Goal: Task Accomplishment & Management: Manage account settings

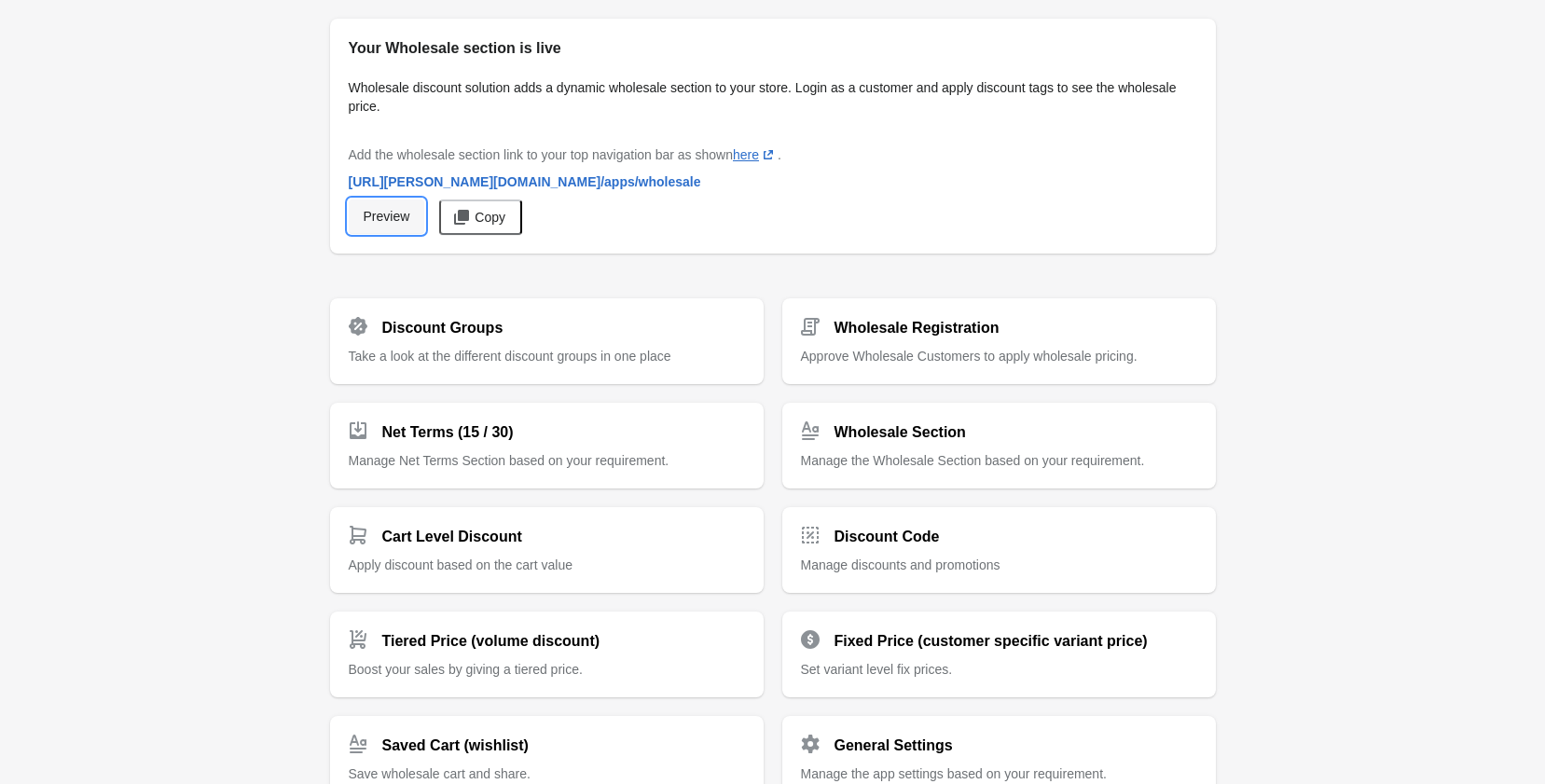
click at [375, 222] on span "Preview" at bounding box center [387, 216] width 47 height 15
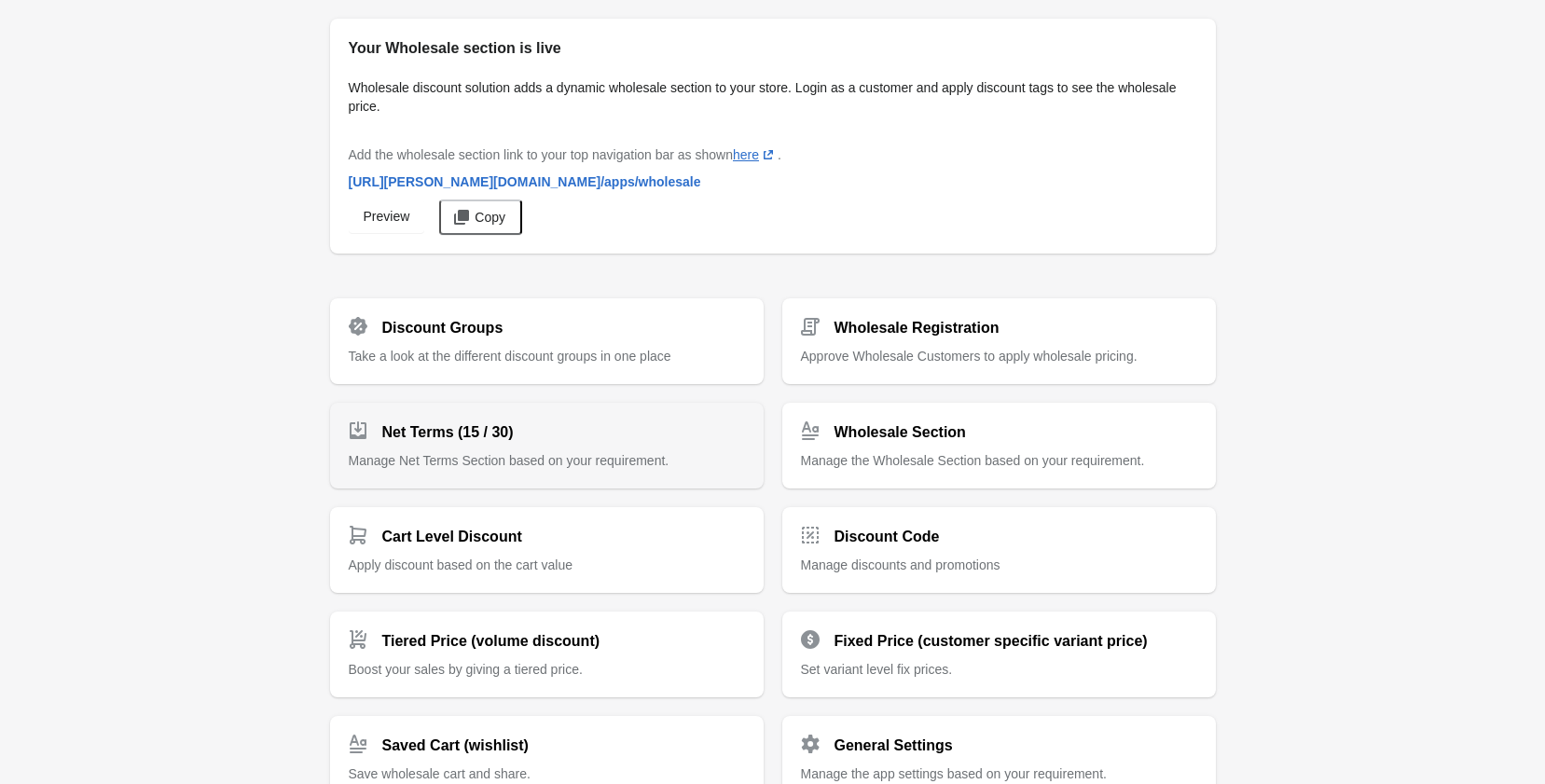
click at [576, 459] on span "Manage Net Terms Section based on your requirement." at bounding box center [509, 460] width 321 height 15
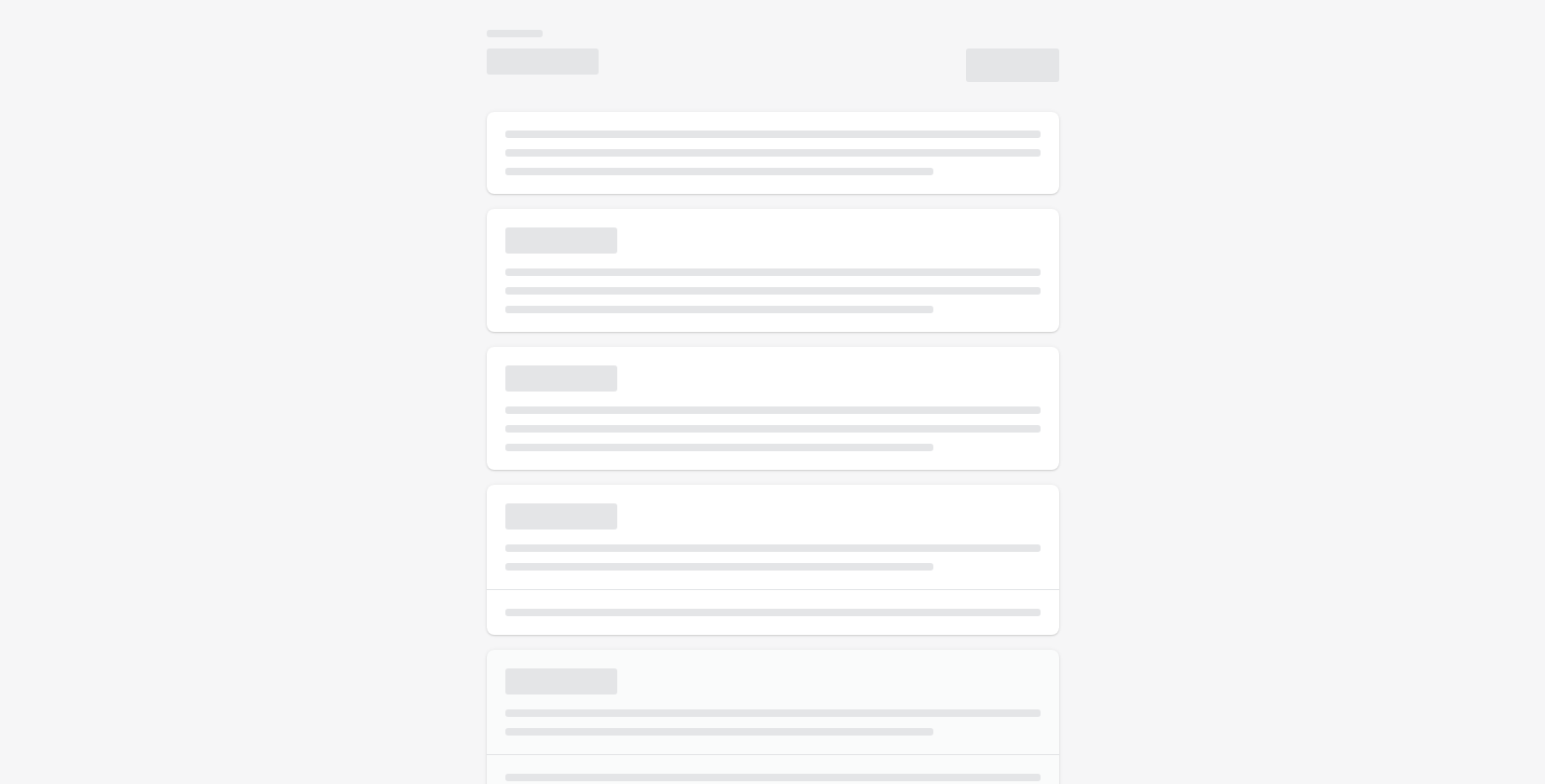
select select "*"
type input "**********"
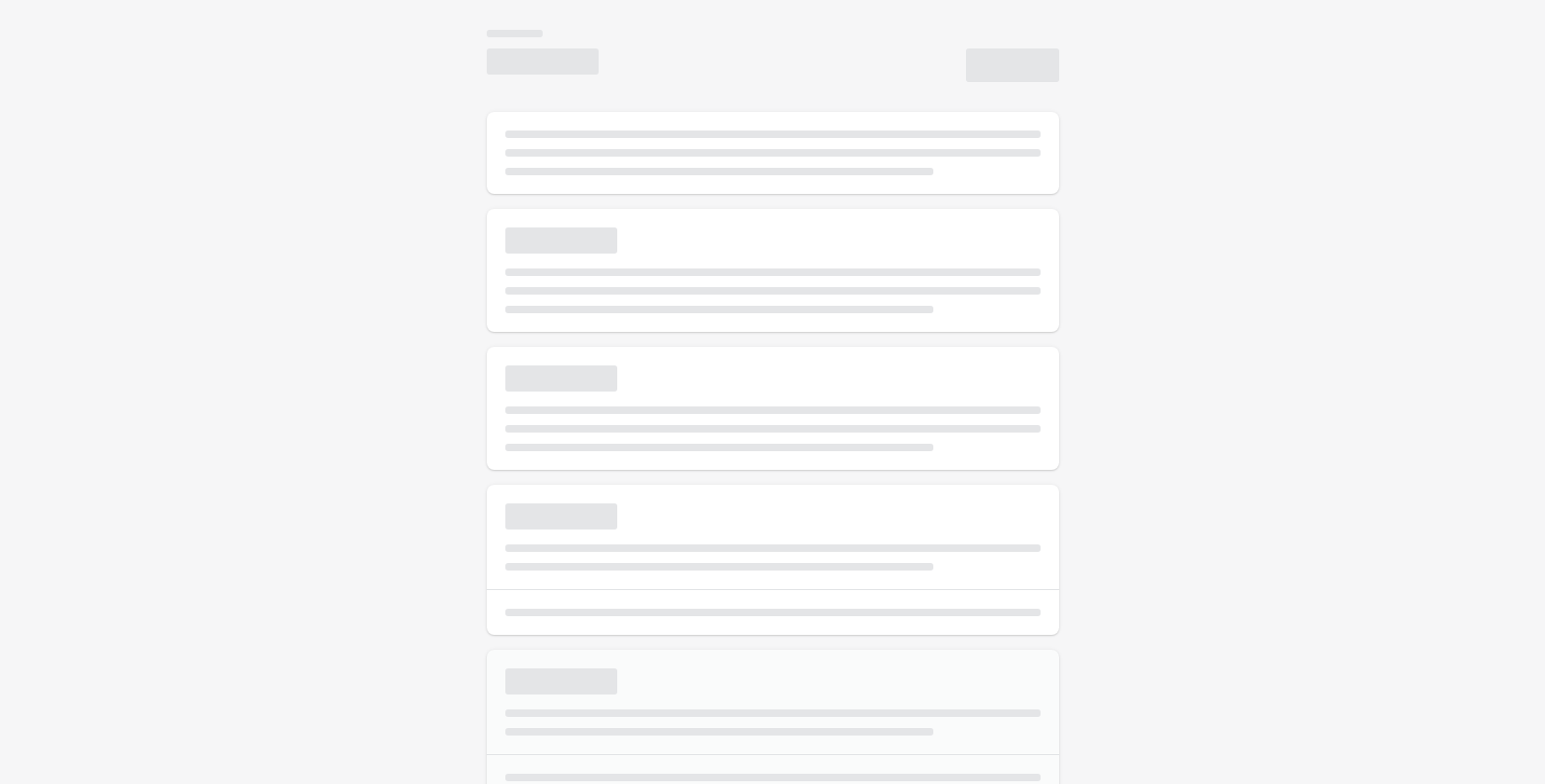
type textarea "**********"
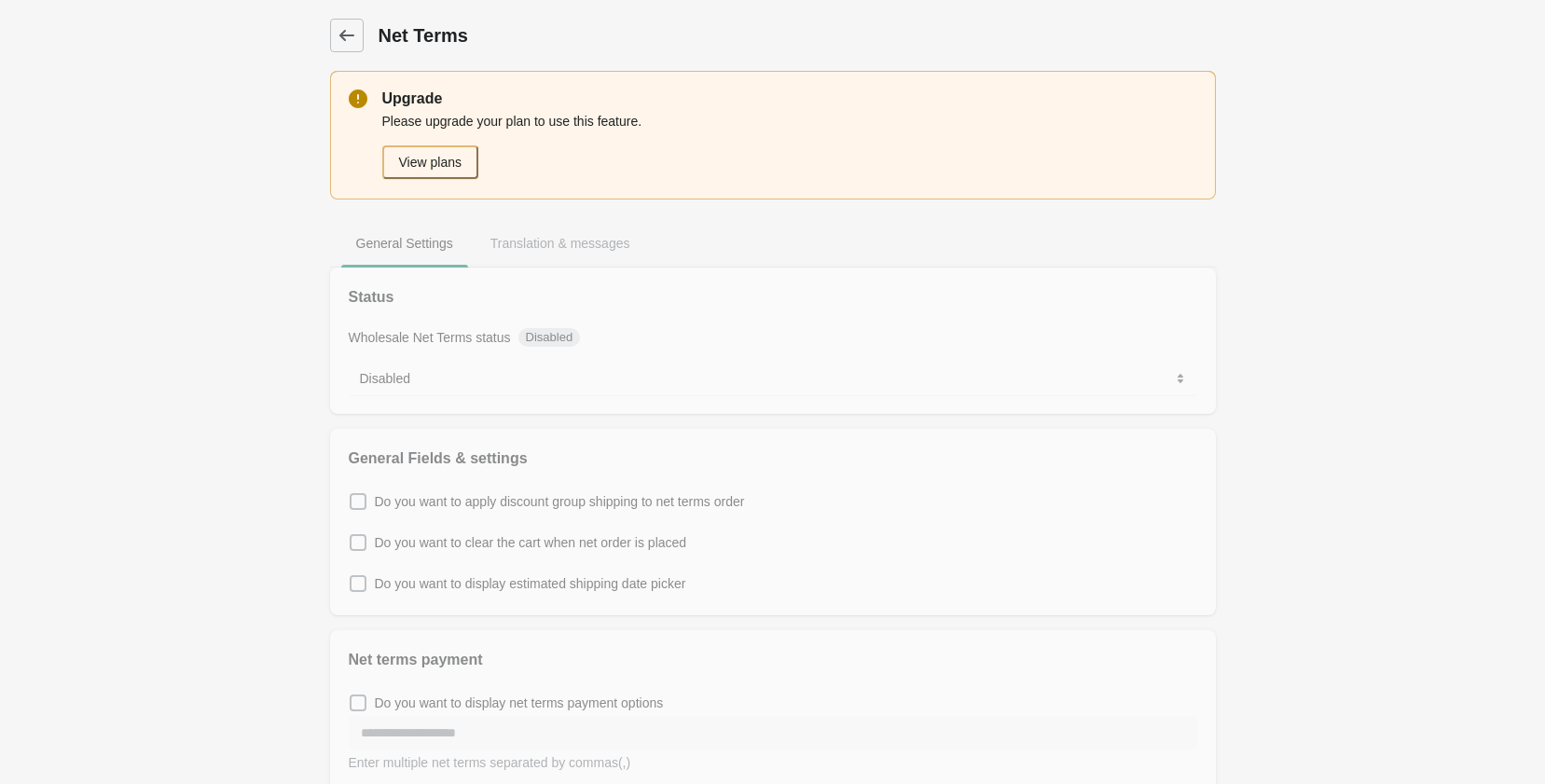
click at [336, 17] on div "Dashboard Net Terms" at bounding box center [773, 35] width 886 height 71
click at [336, 22] on link "Dashboard" at bounding box center [347, 36] width 34 height 34
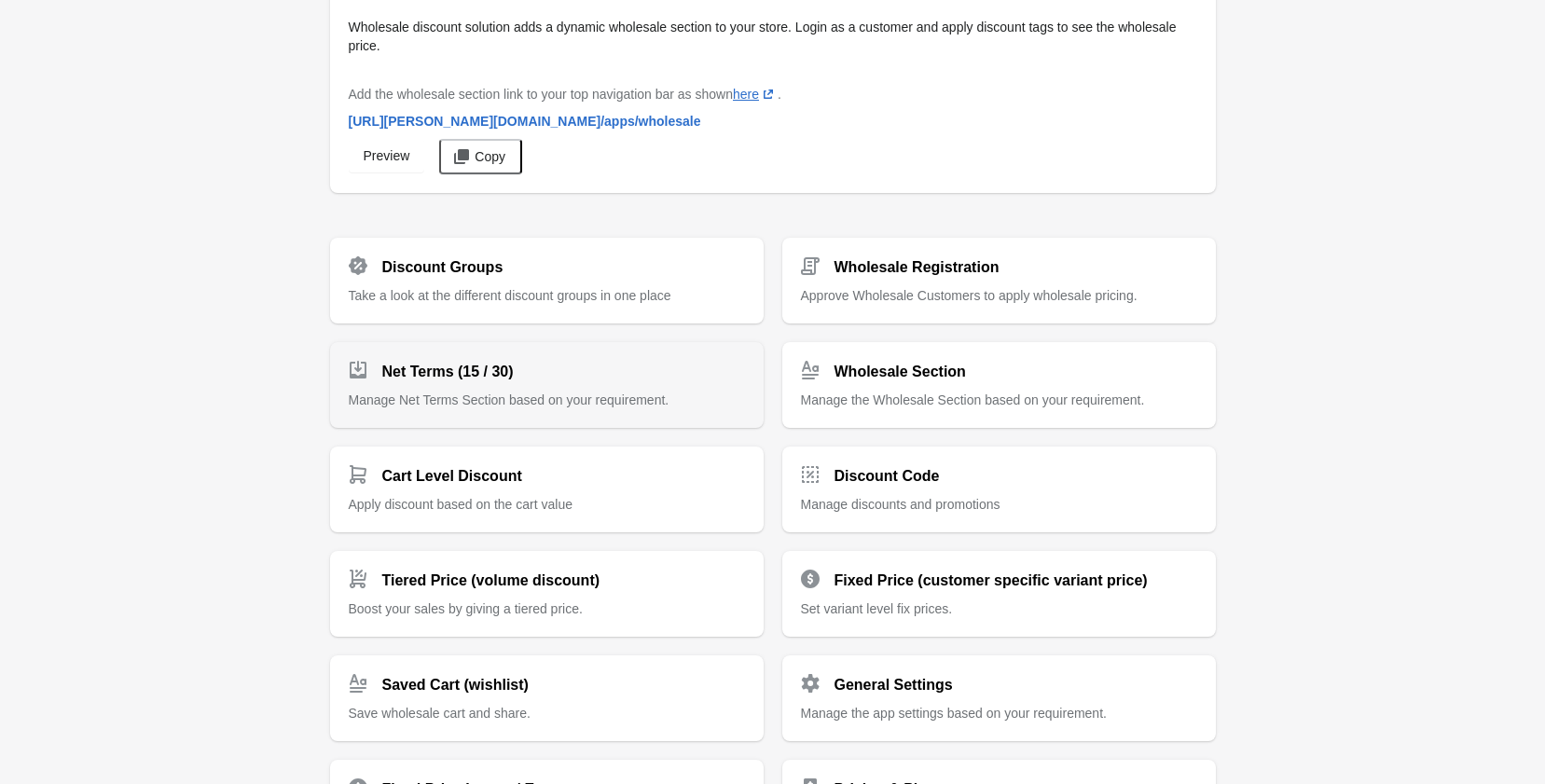
scroll to position [93, 0]
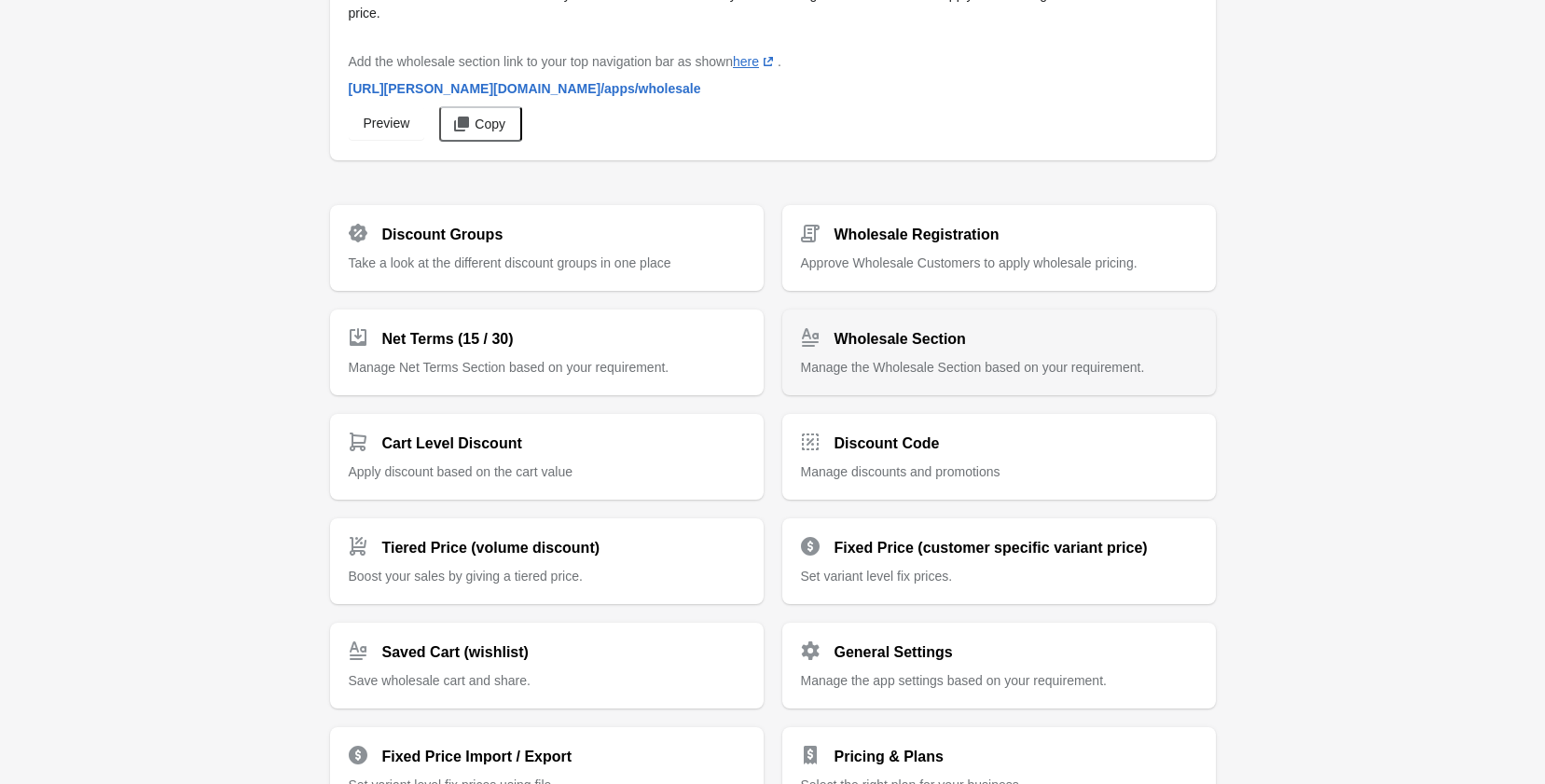
click at [961, 341] on div "Wholesale Section" at bounding box center [991, 331] width 411 height 37
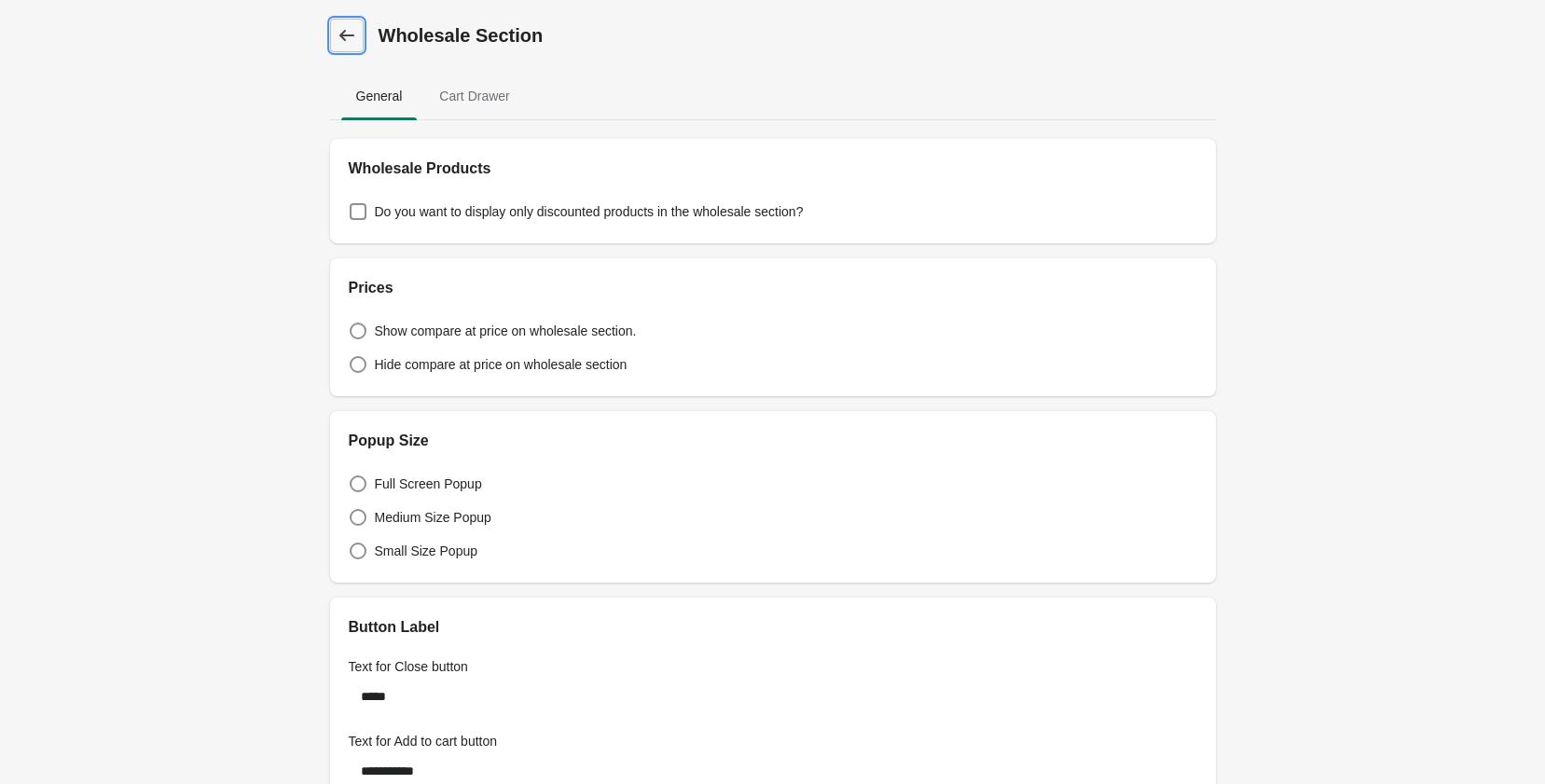
click at [333, 34] on link "Dashboard" at bounding box center [347, 36] width 34 height 34
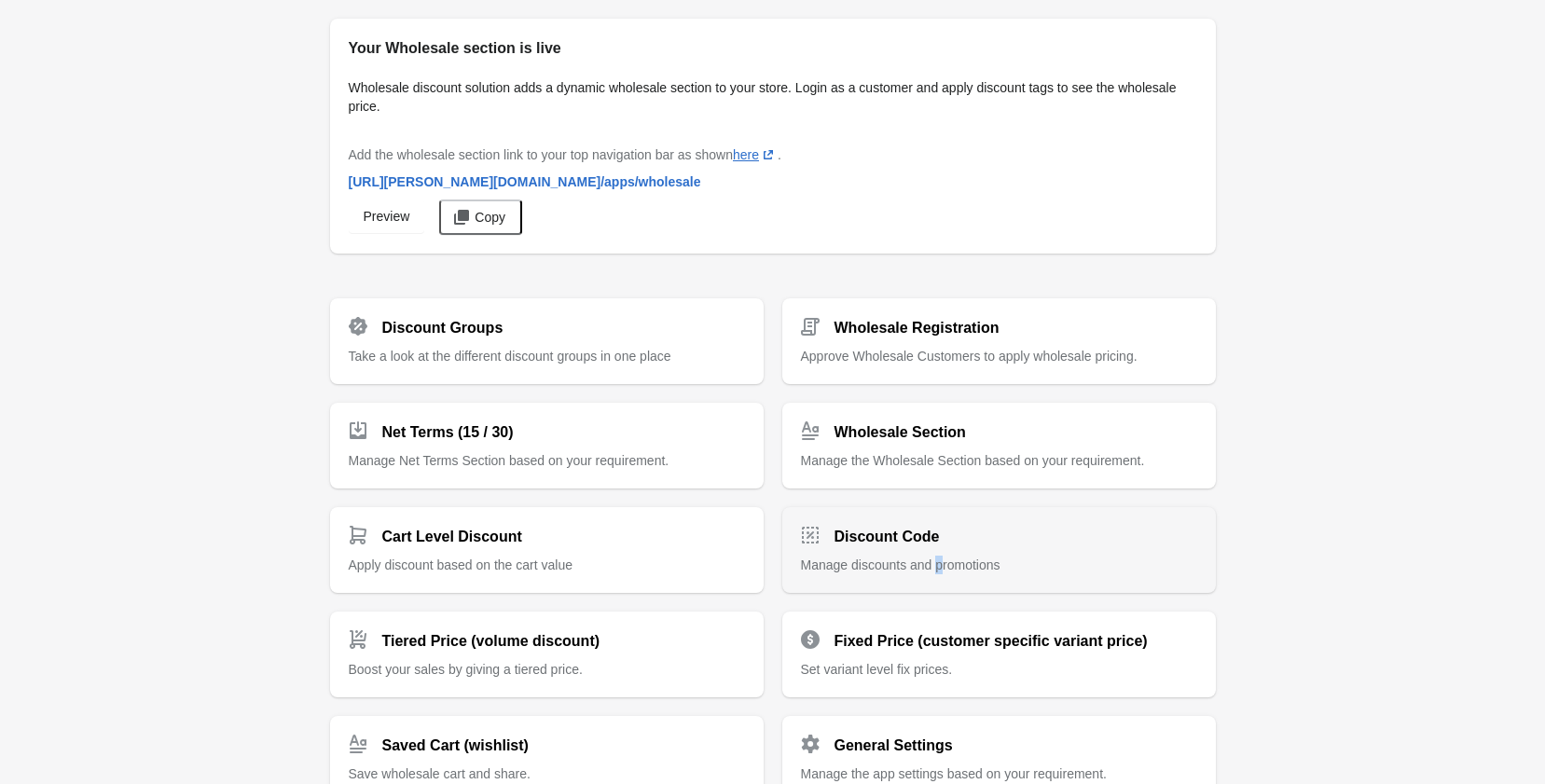
drag, startPoint x: 940, startPoint y: 550, endPoint x: 937, endPoint y: 579, distance: 29.0
click at [937, 579] on div "Discount Code Manage discounts and promotions" at bounding box center [999, 550] width 434 height 86
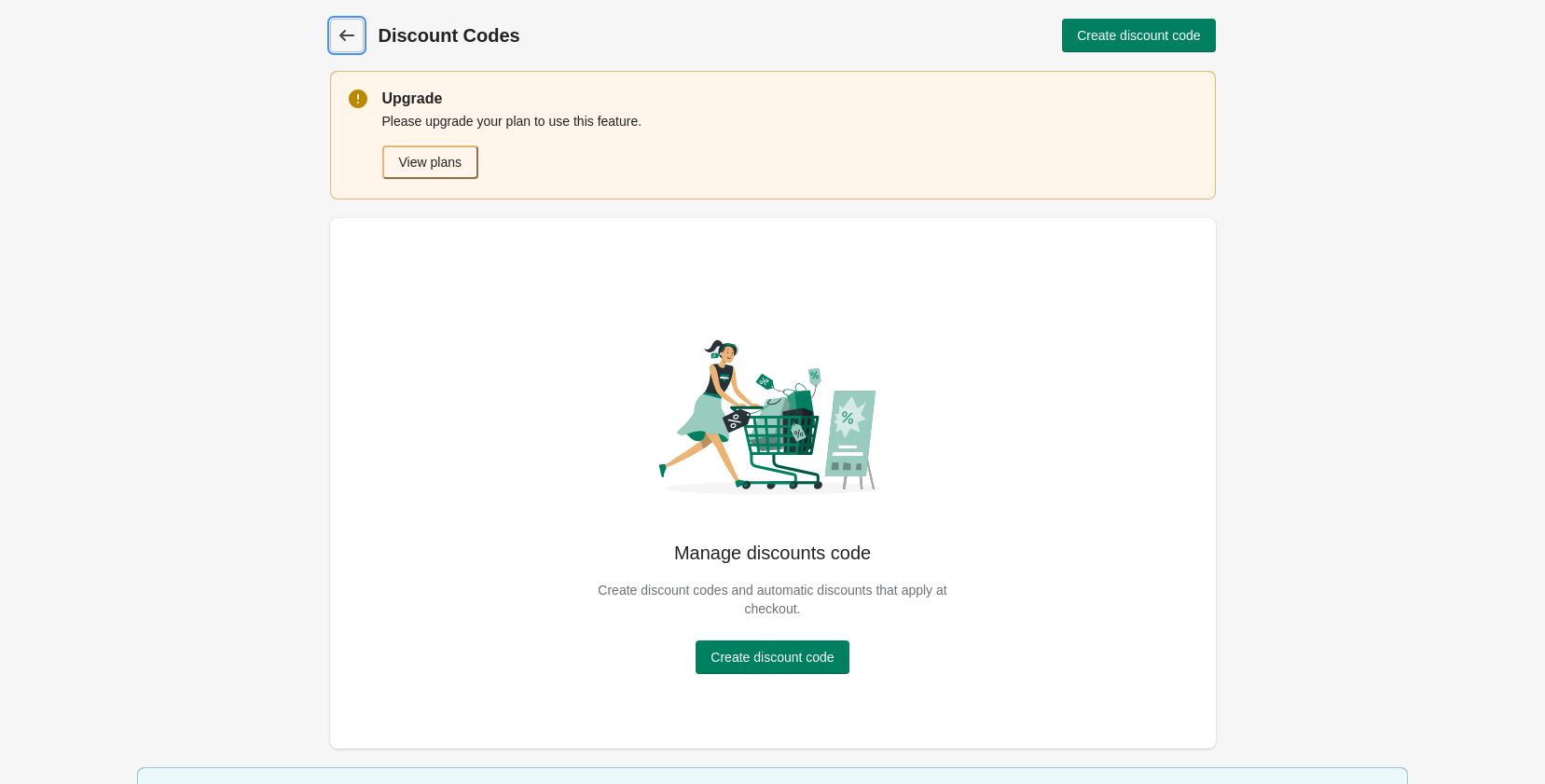
click at [330, 25] on link "Dashboard" at bounding box center [347, 36] width 34 height 34
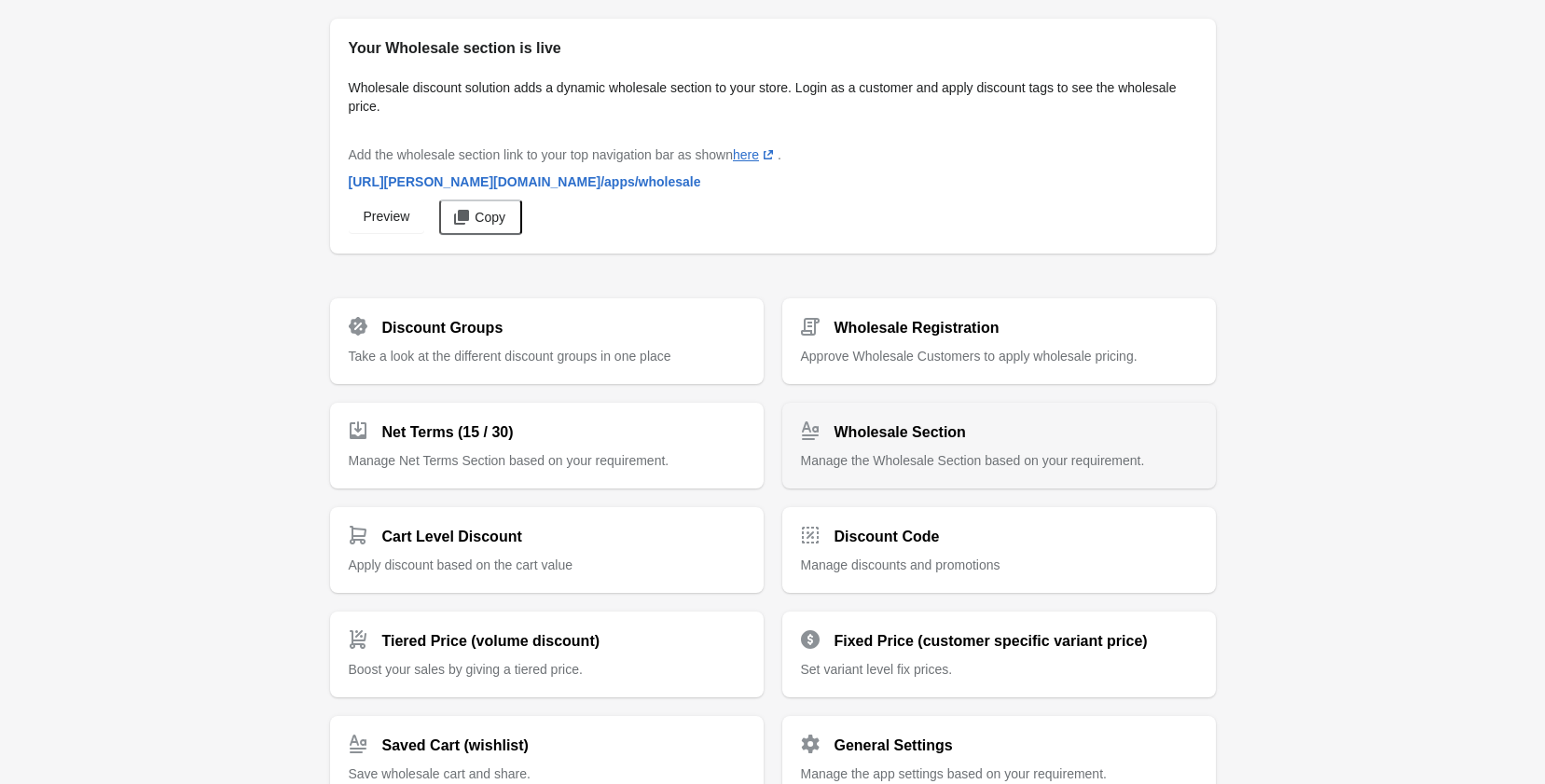
click at [997, 407] on div "Wholesale Section" at bounding box center [991, 425] width 411 height 37
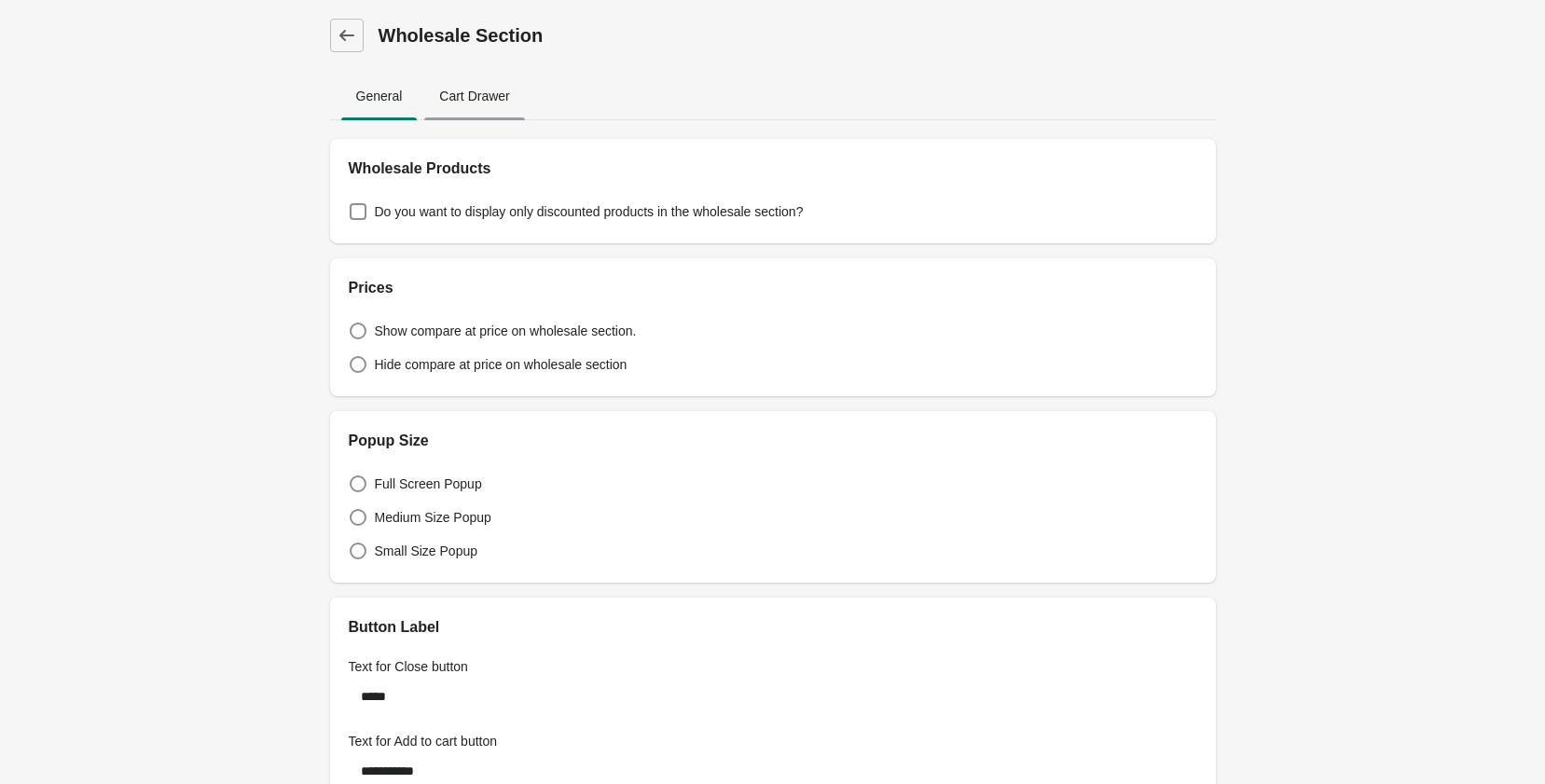
click at [461, 91] on span "Cart Drawer" at bounding box center [474, 96] width 100 height 34
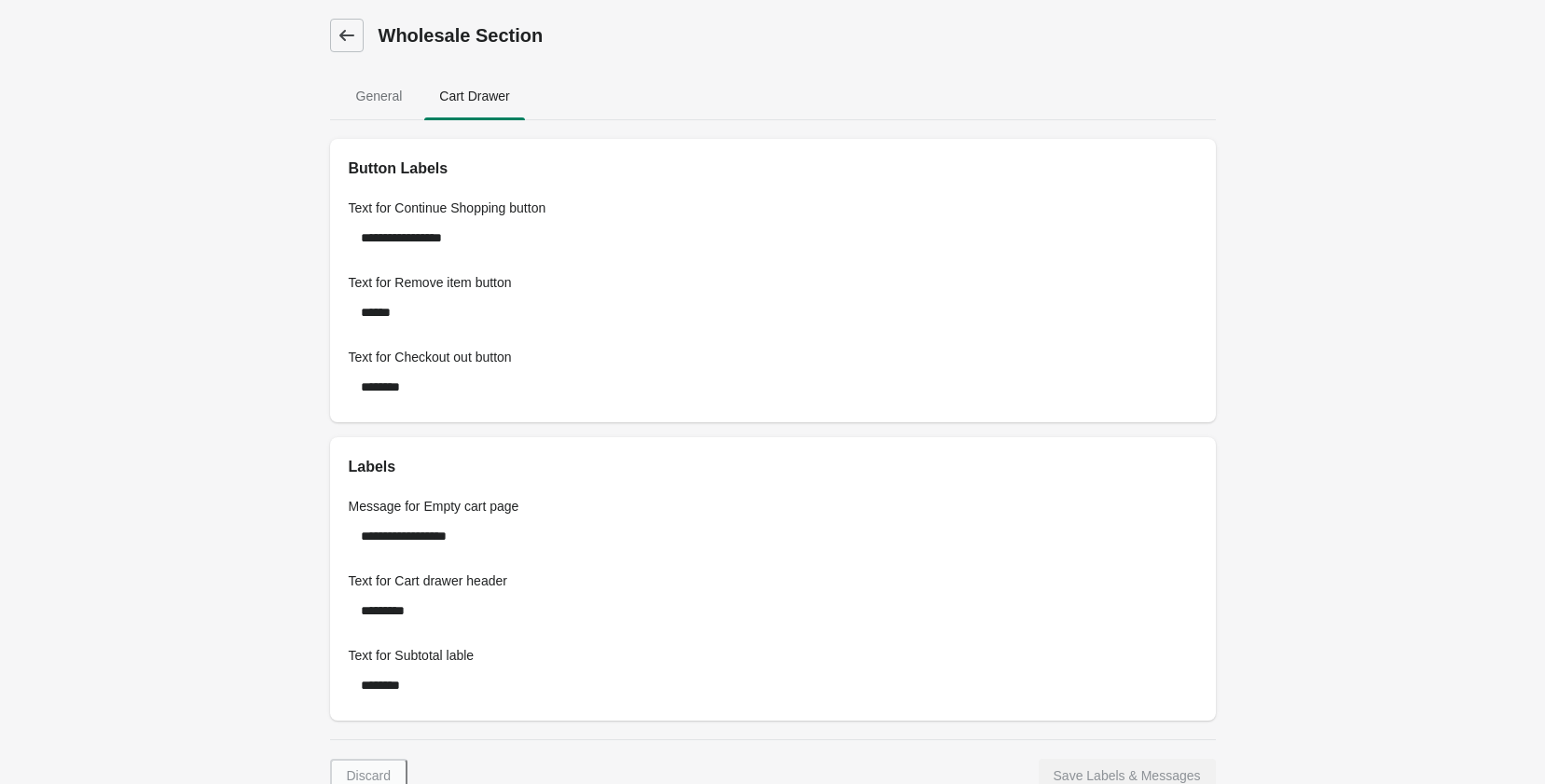
click at [356, 38] on link "Dashboard" at bounding box center [347, 36] width 34 height 34
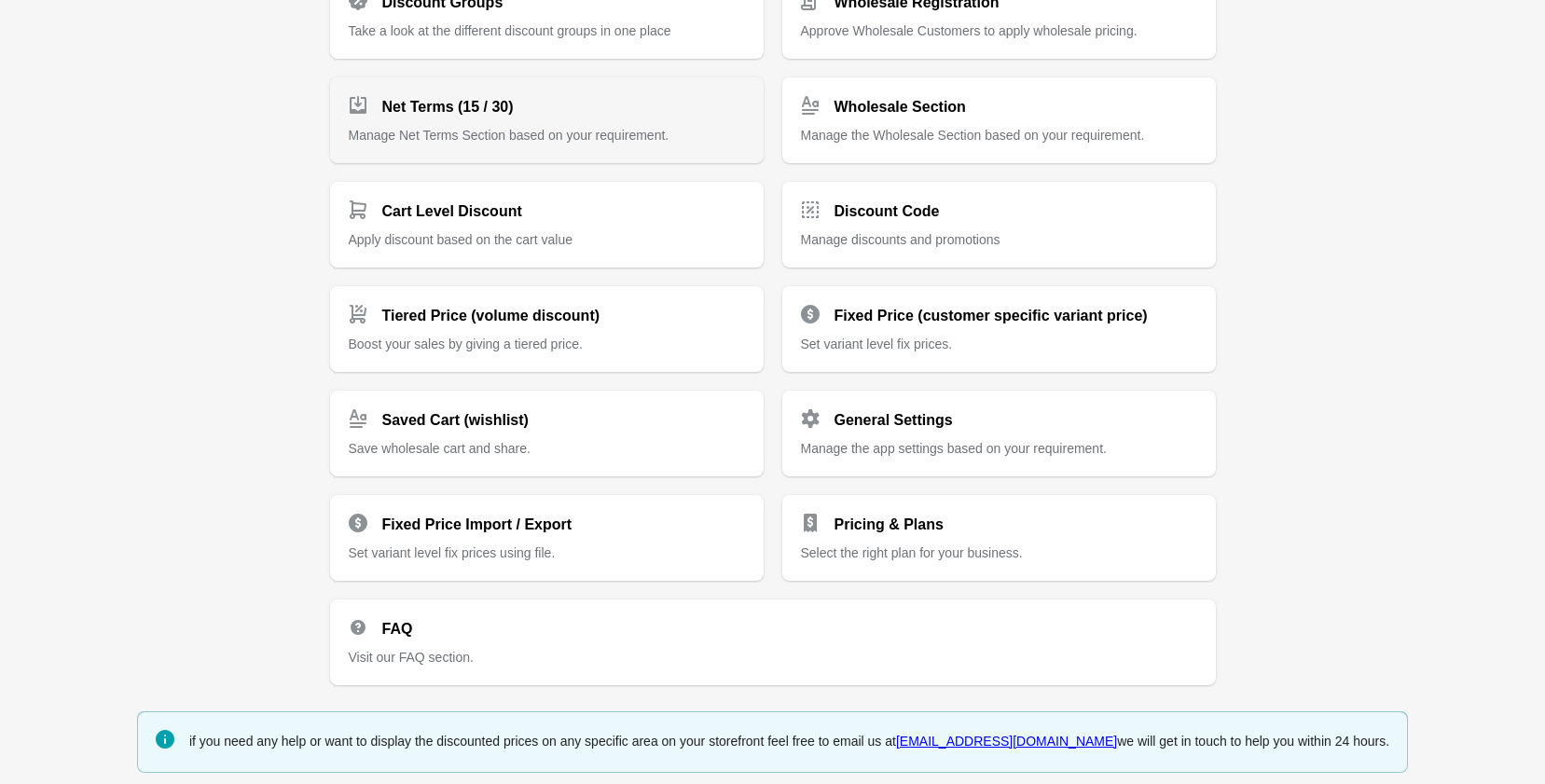
scroll to position [331, 0]
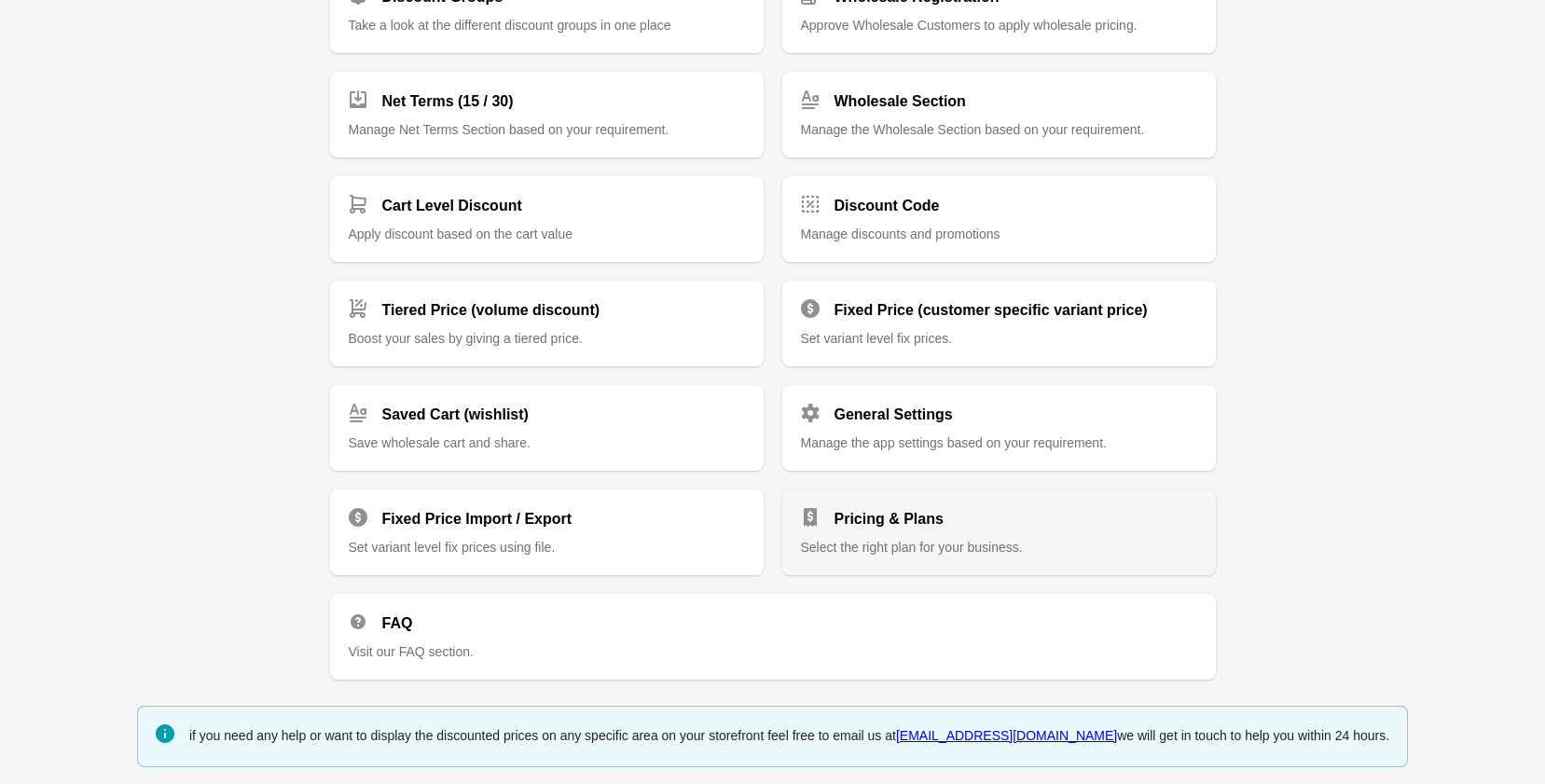
click at [926, 530] on div "Pricing & Plans Select the right plan for your business." at bounding box center [999, 524] width 396 height 63
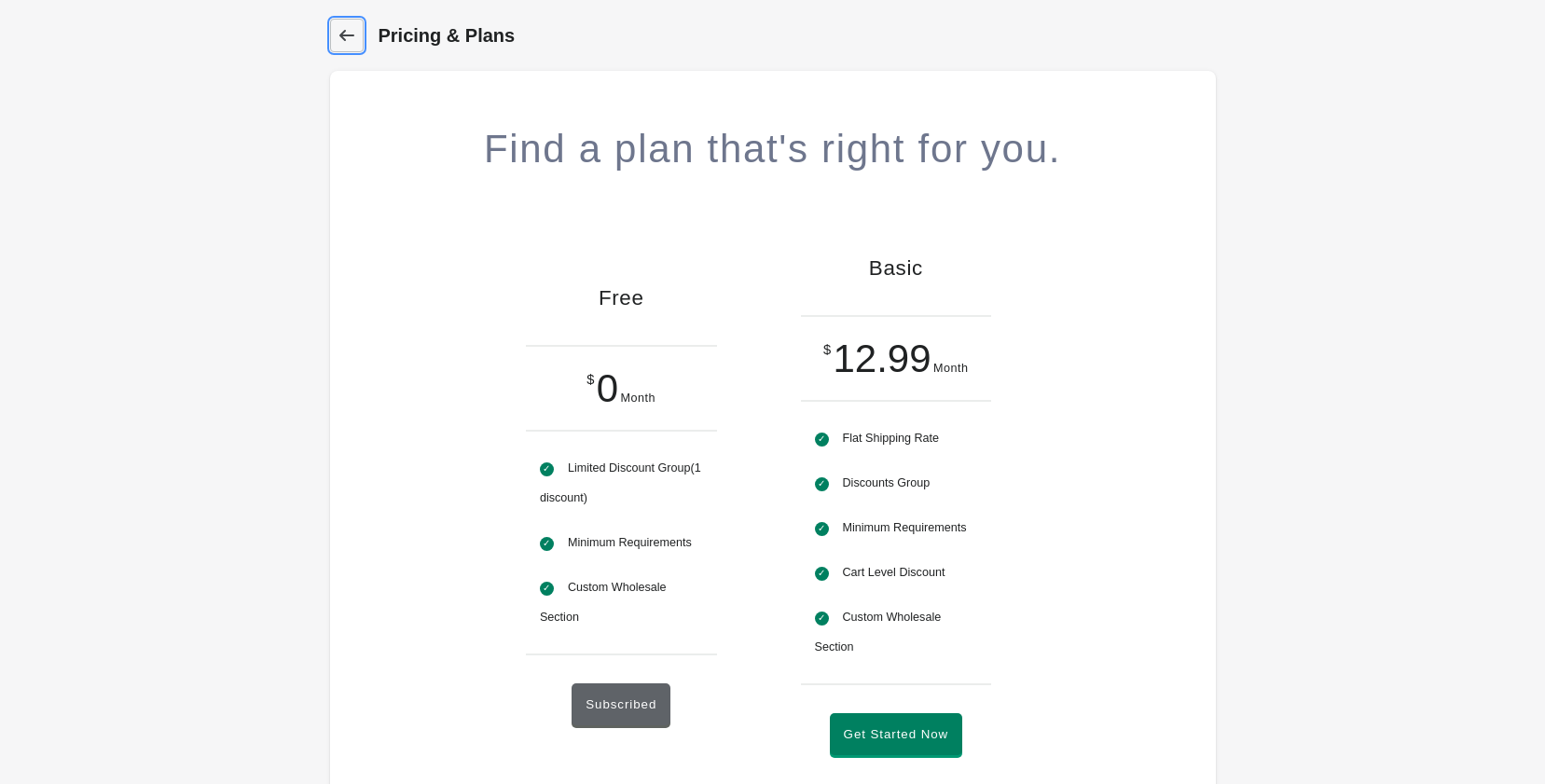
click at [353, 46] on link "Dashboard" at bounding box center [347, 36] width 34 height 34
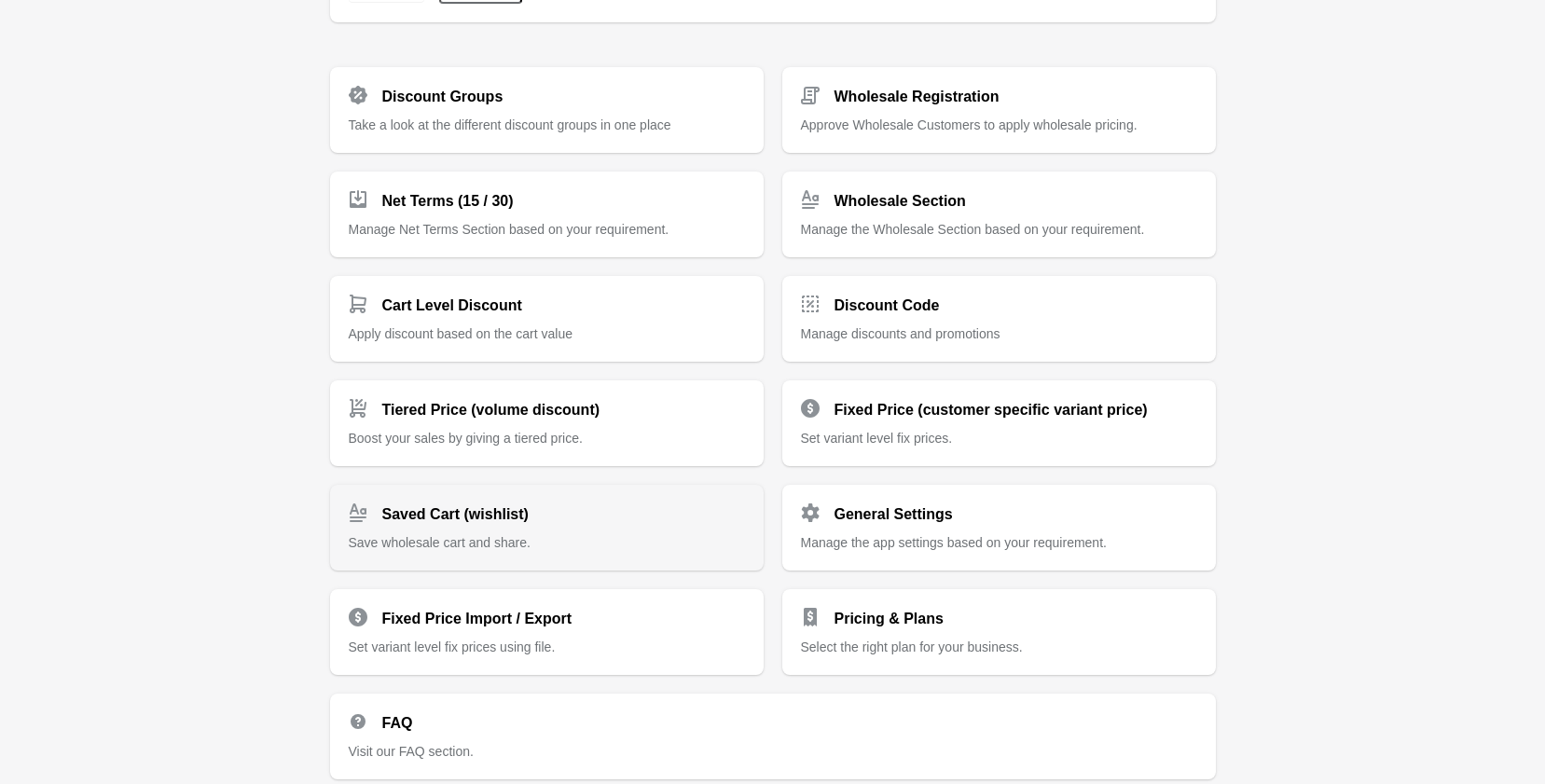
scroll to position [186, 0]
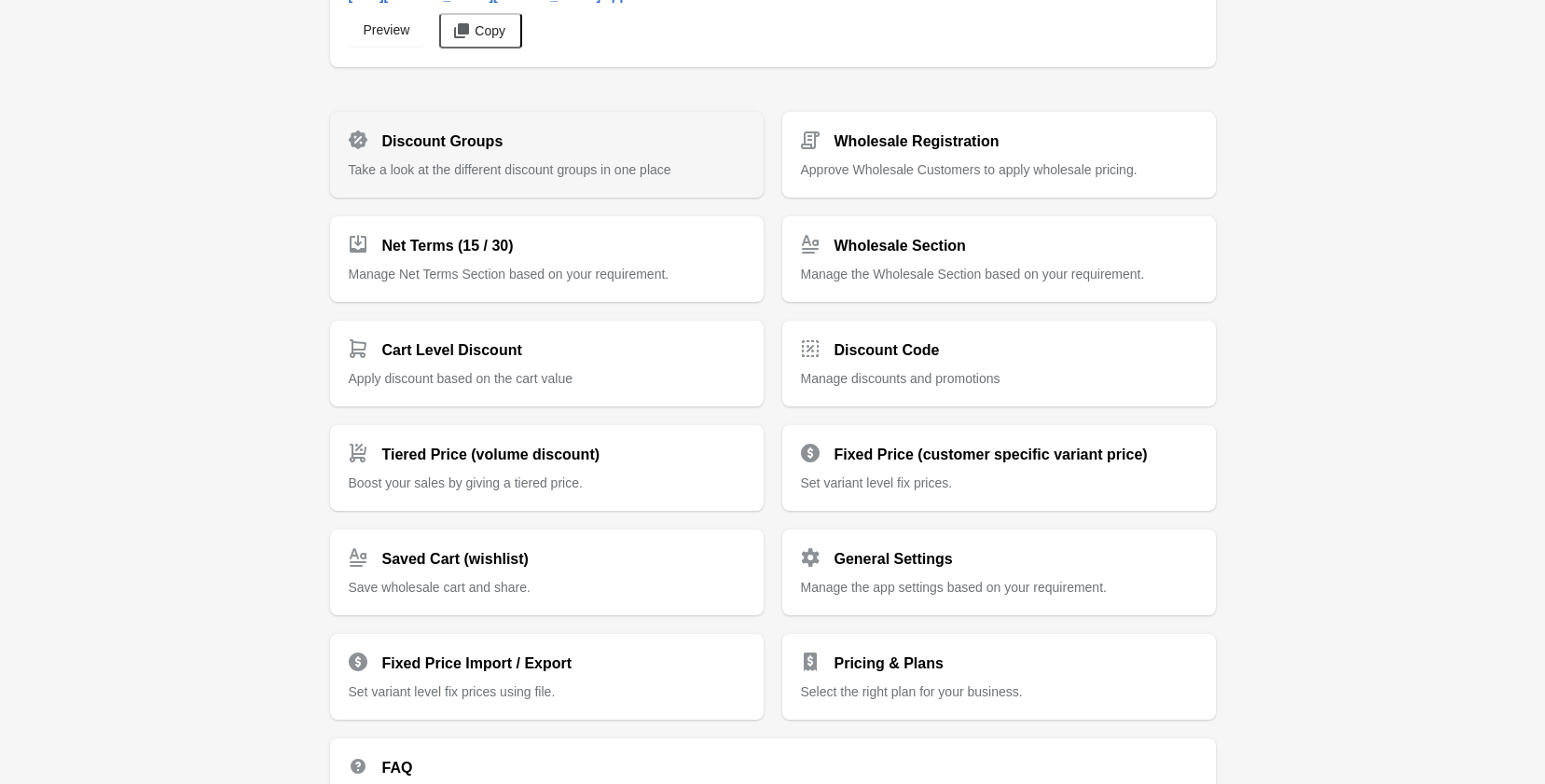
click at [512, 172] on span "Take a look at the different discount groups in one place" at bounding box center [510, 169] width 323 height 15
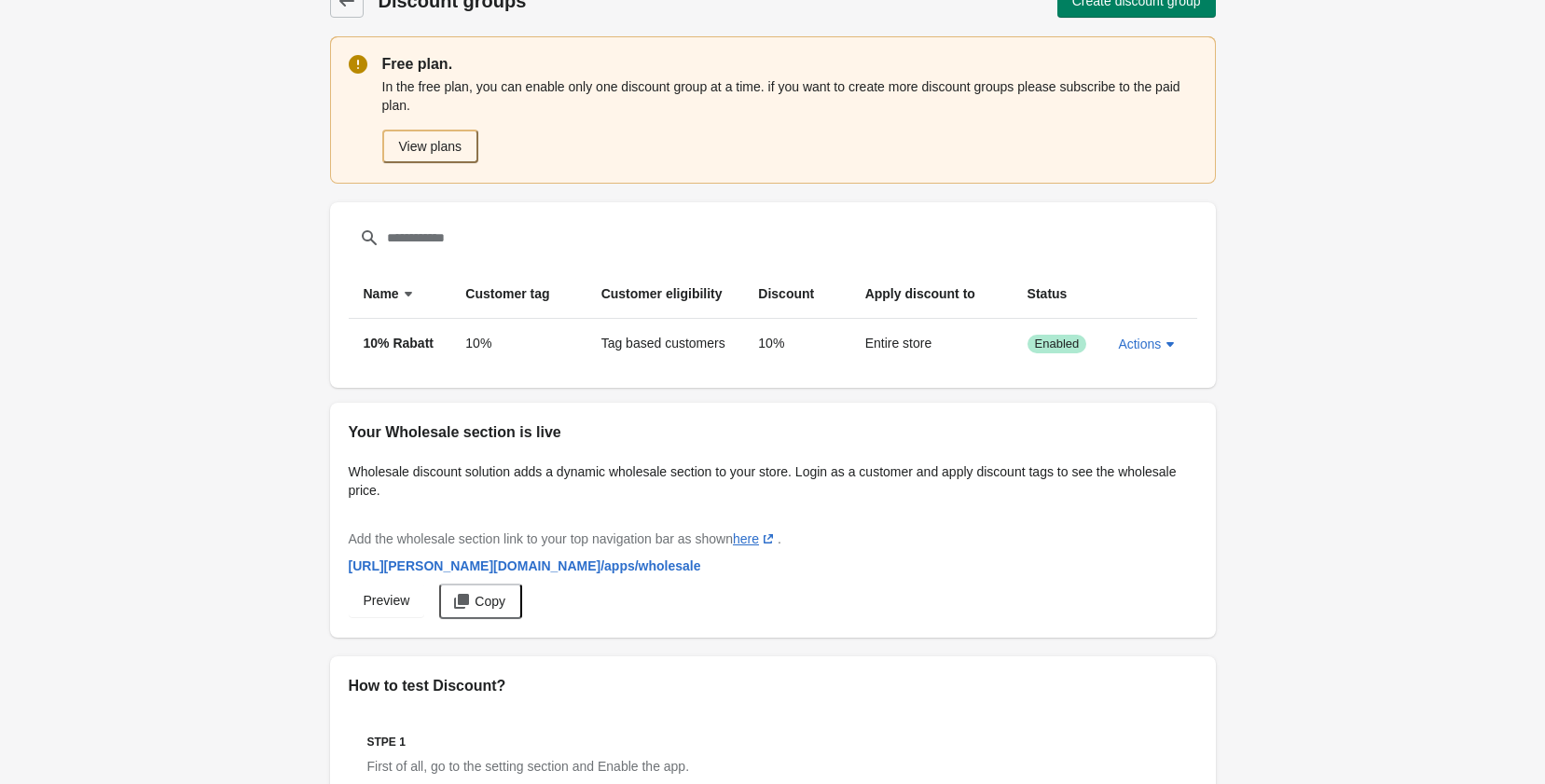
scroll to position [61, 0]
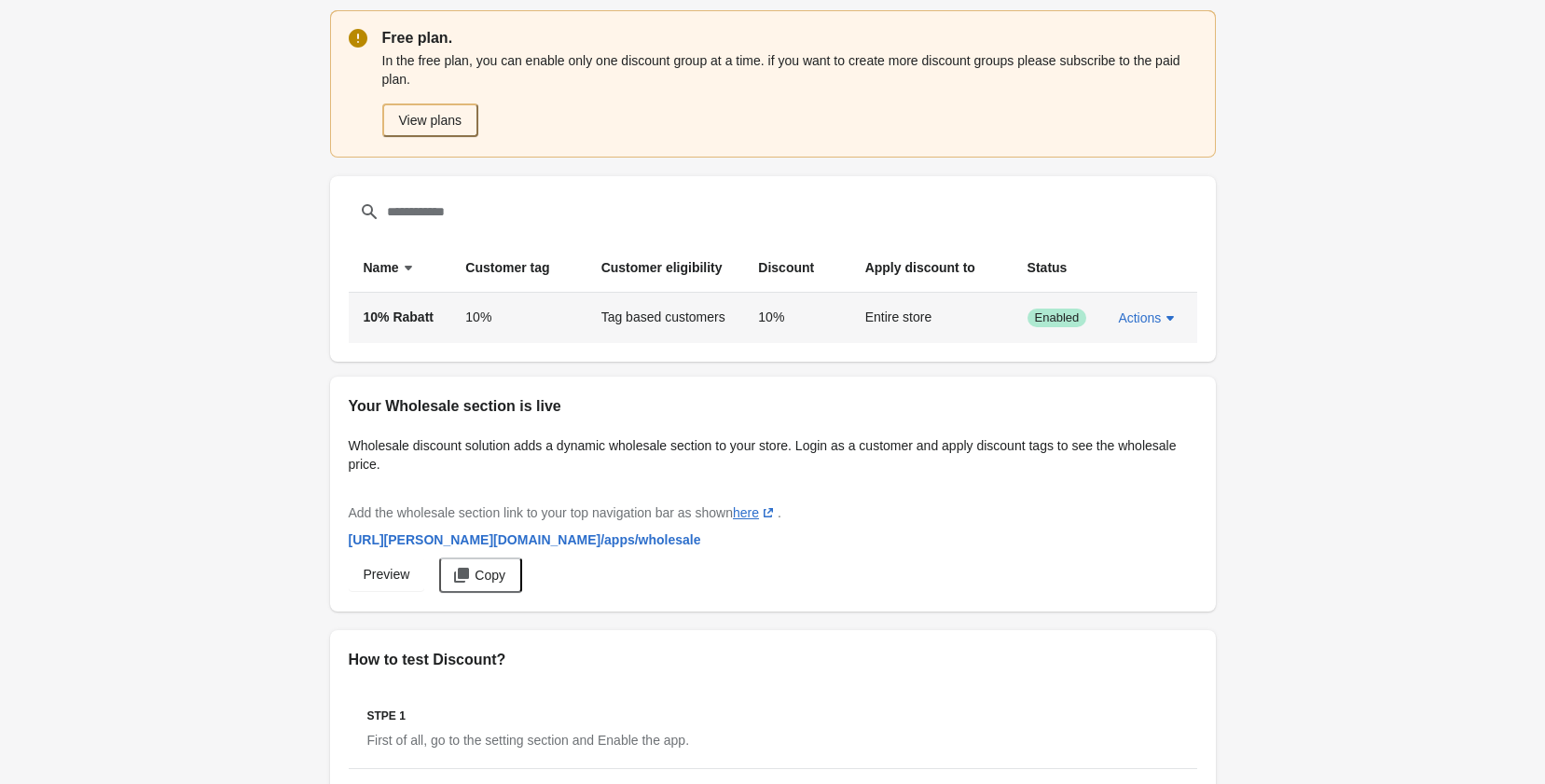
click at [1072, 320] on span "Enabled" at bounding box center [1057, 317] width 45 height 15
click at [1162, 320] on icon "button" at bounding box center [1170, 318] width 19 height 19
click at [1153, 318] on span "Actions" at bounding box center [1139, 317] width 43 height 15
drag, startPoint x: 712, startPoint y: 310, endPoint x: 693, endPoint y: 318, distance: 21.3
click at [699, 316] on td "Tag based customers" at bounding box center [665, 318] width 158 height 50
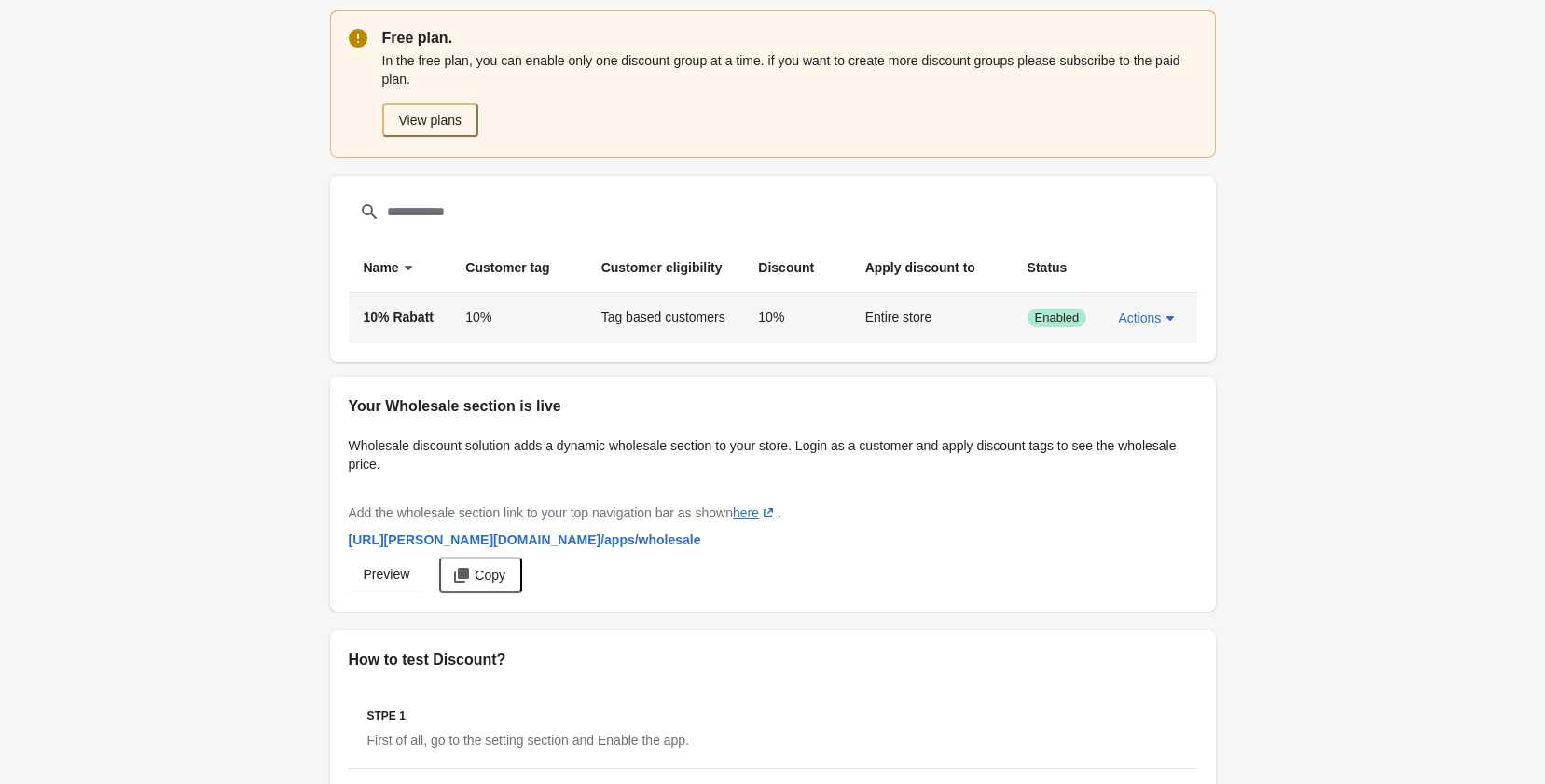
click at [691, 319] on td "Tag based customers" at bounding box center [665, 318] width 158 height 50
click at [1155, 320] on span "Actions" at bounding box center [1139, 317] width 43 height 15
click at [1147, 397] on span "Edit" at bounding box center [1147, 404] width 44 height 19
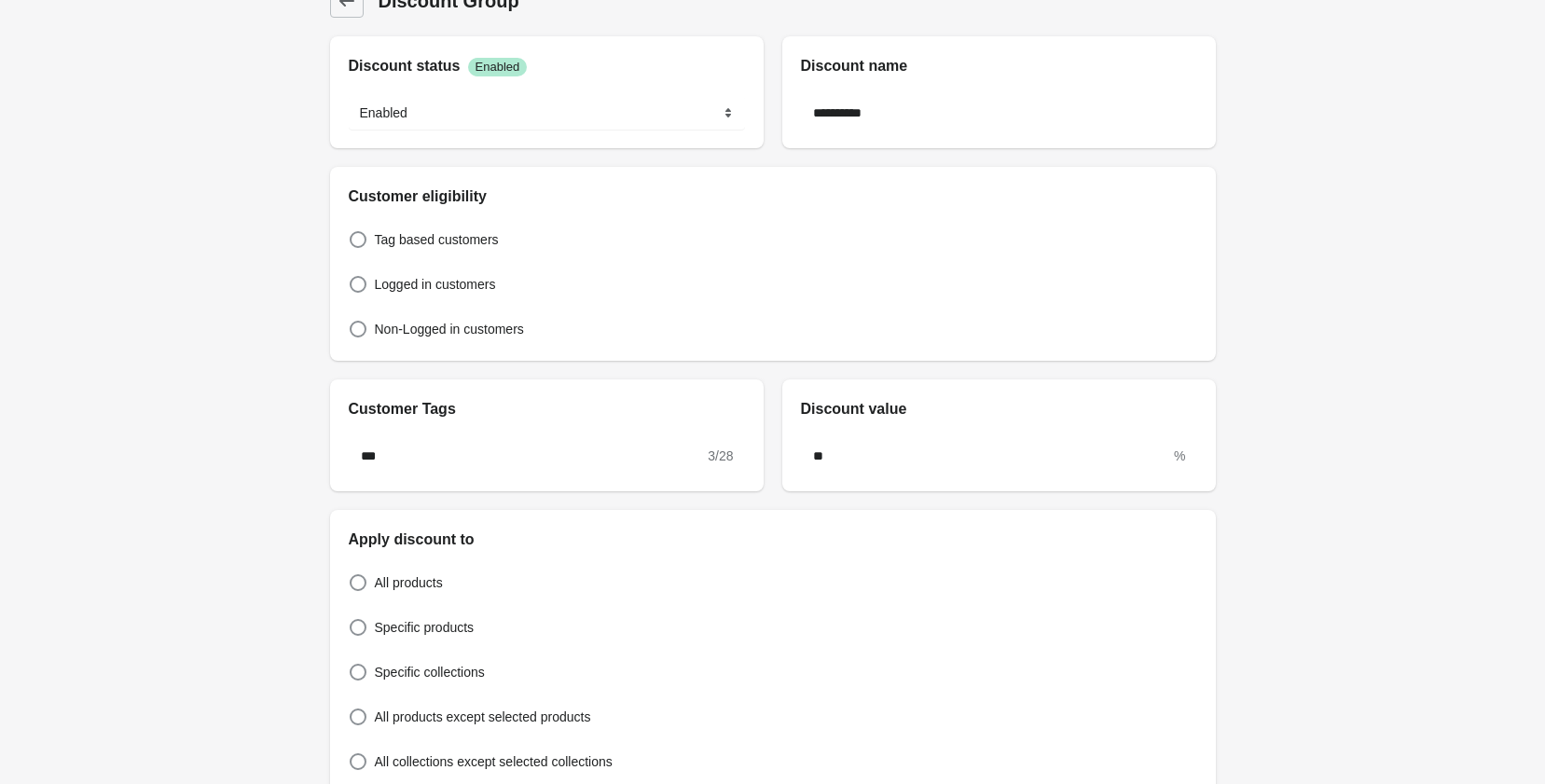
scroll to position [61, 0]
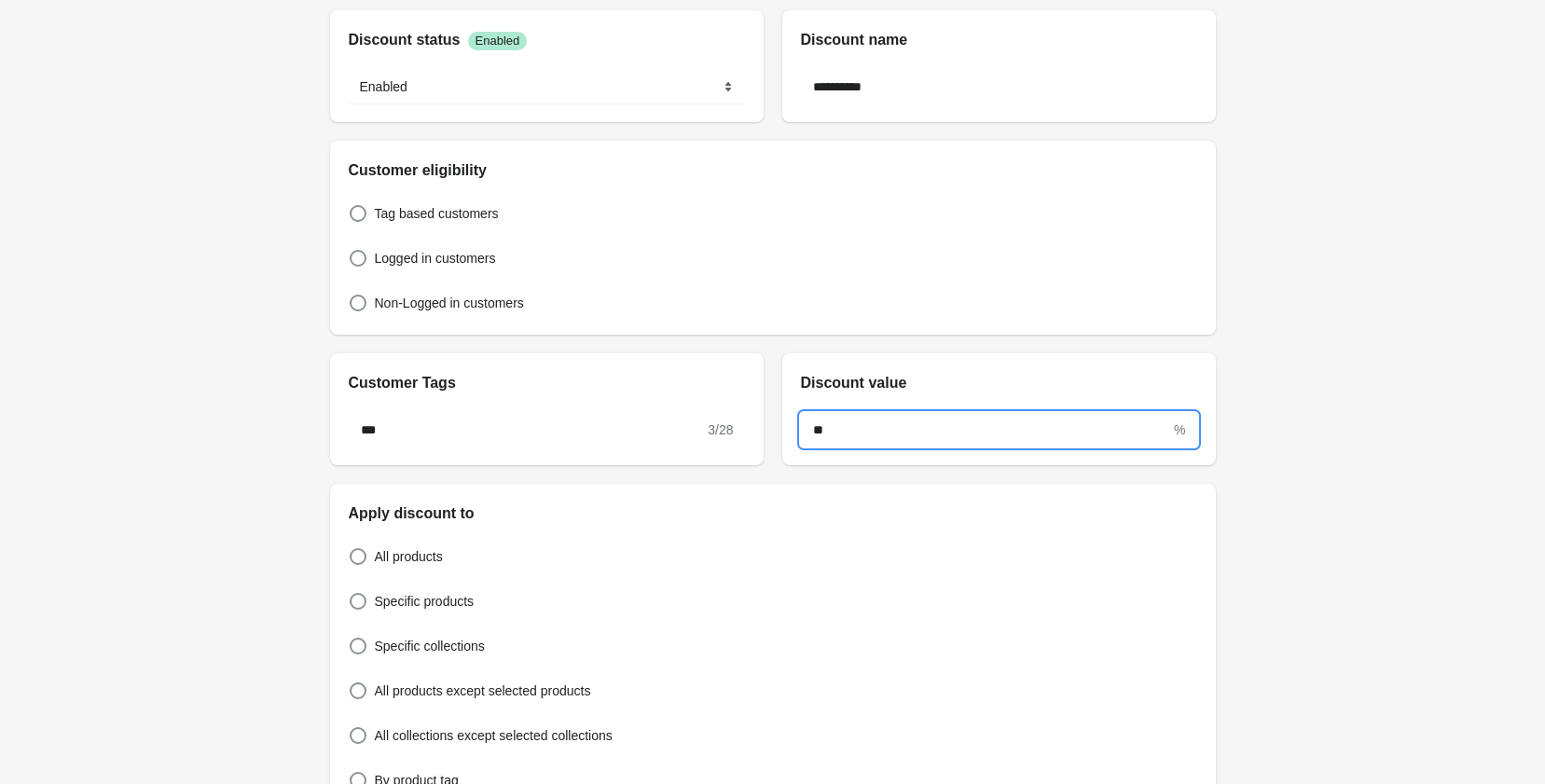
click at [873, 419] on input "**" at bounding box center [986, 430] width 370 height 34
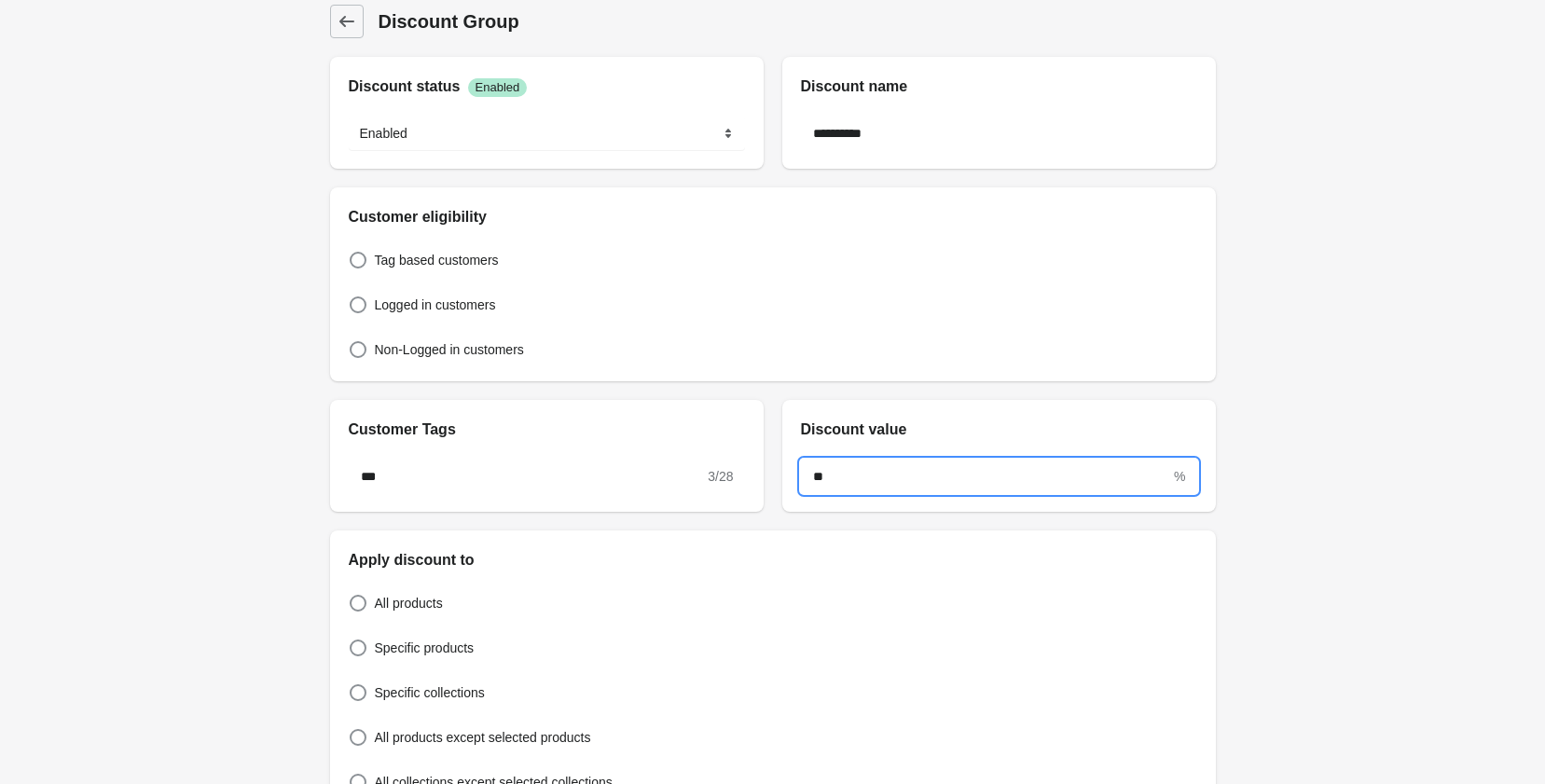
scroll to position [0, 0]
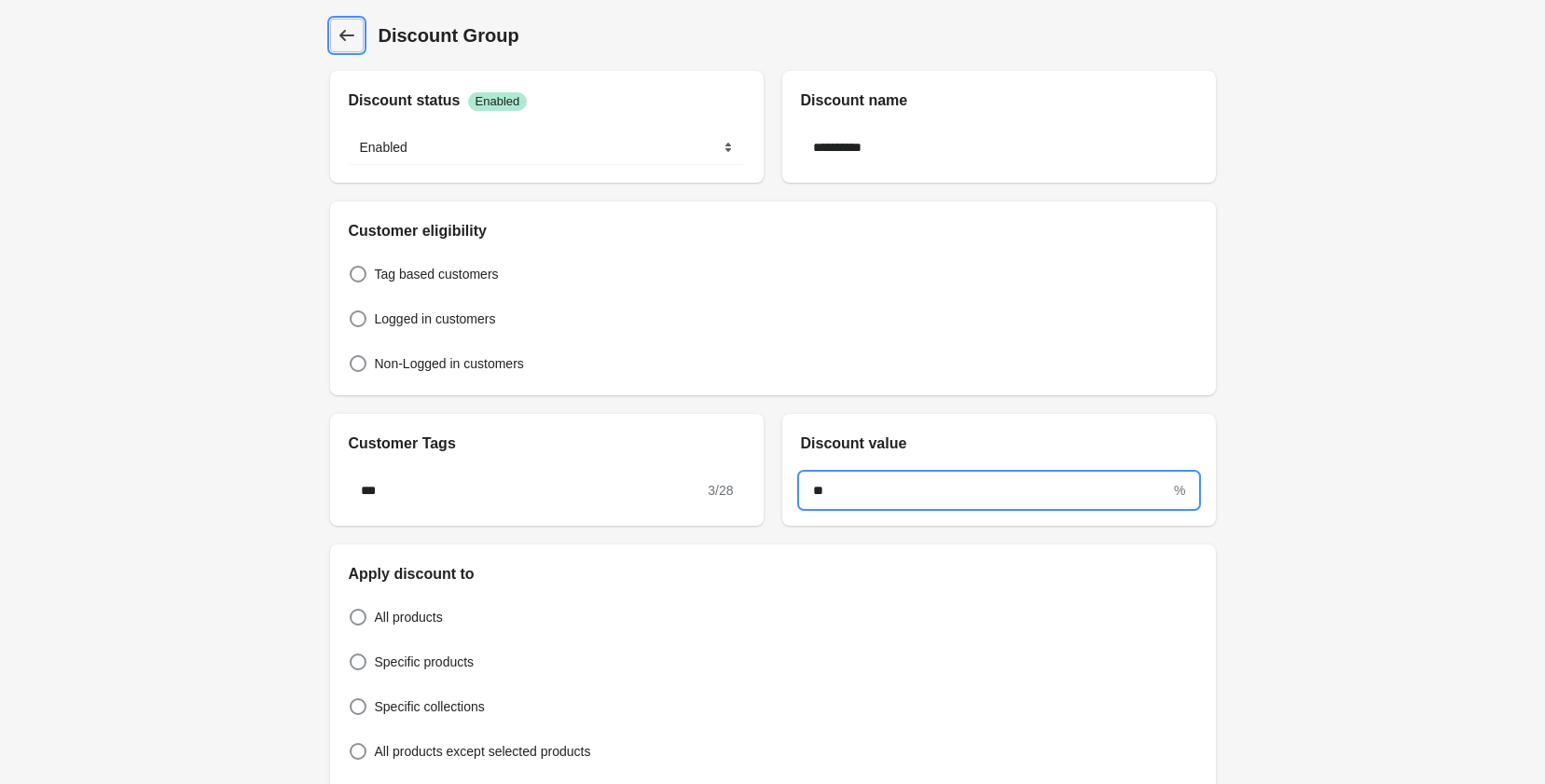
click at [352, 36] on icon at bounding box center [347, 35] width 19 height 19
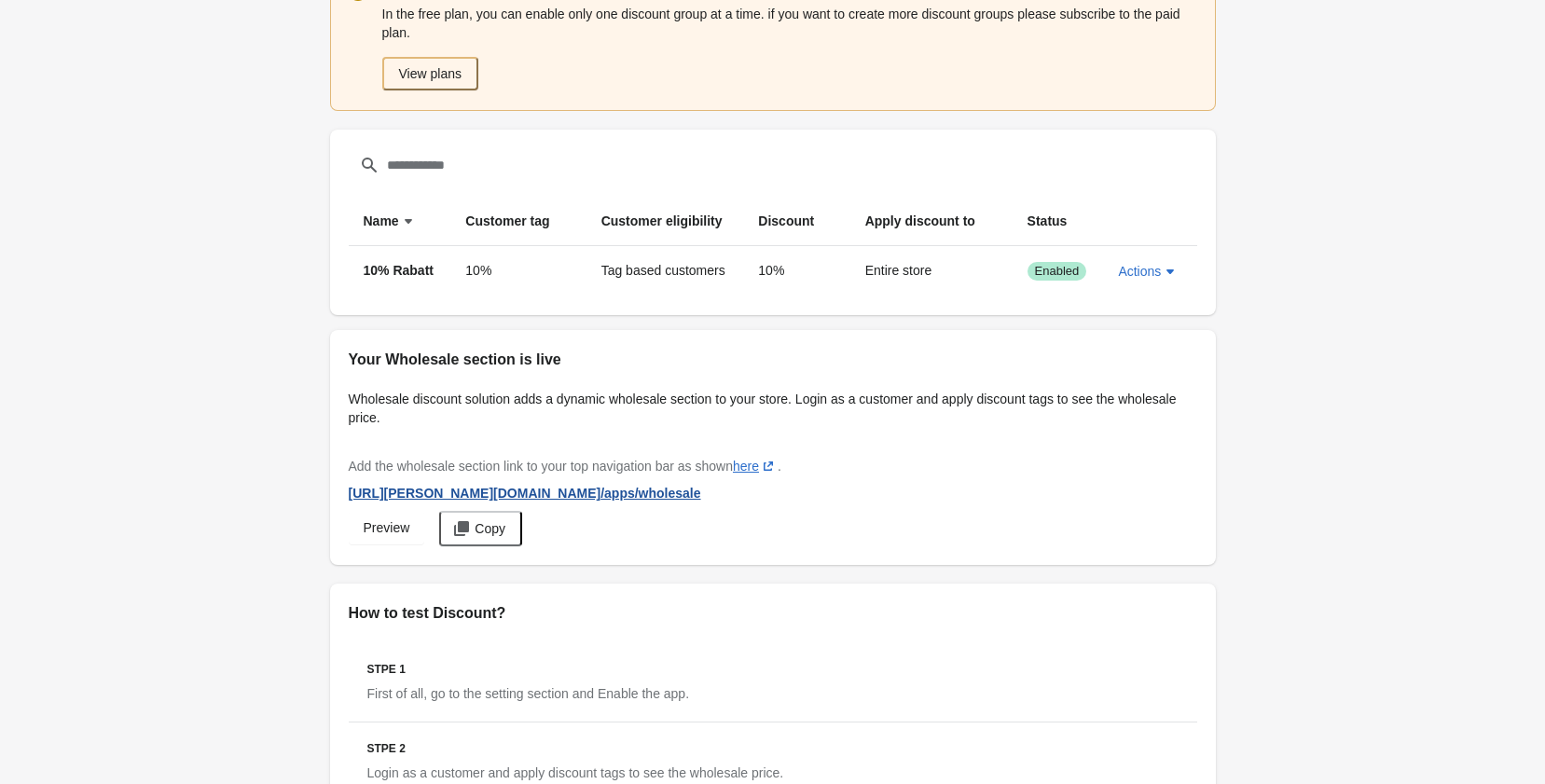
scroll to position [93, 0]
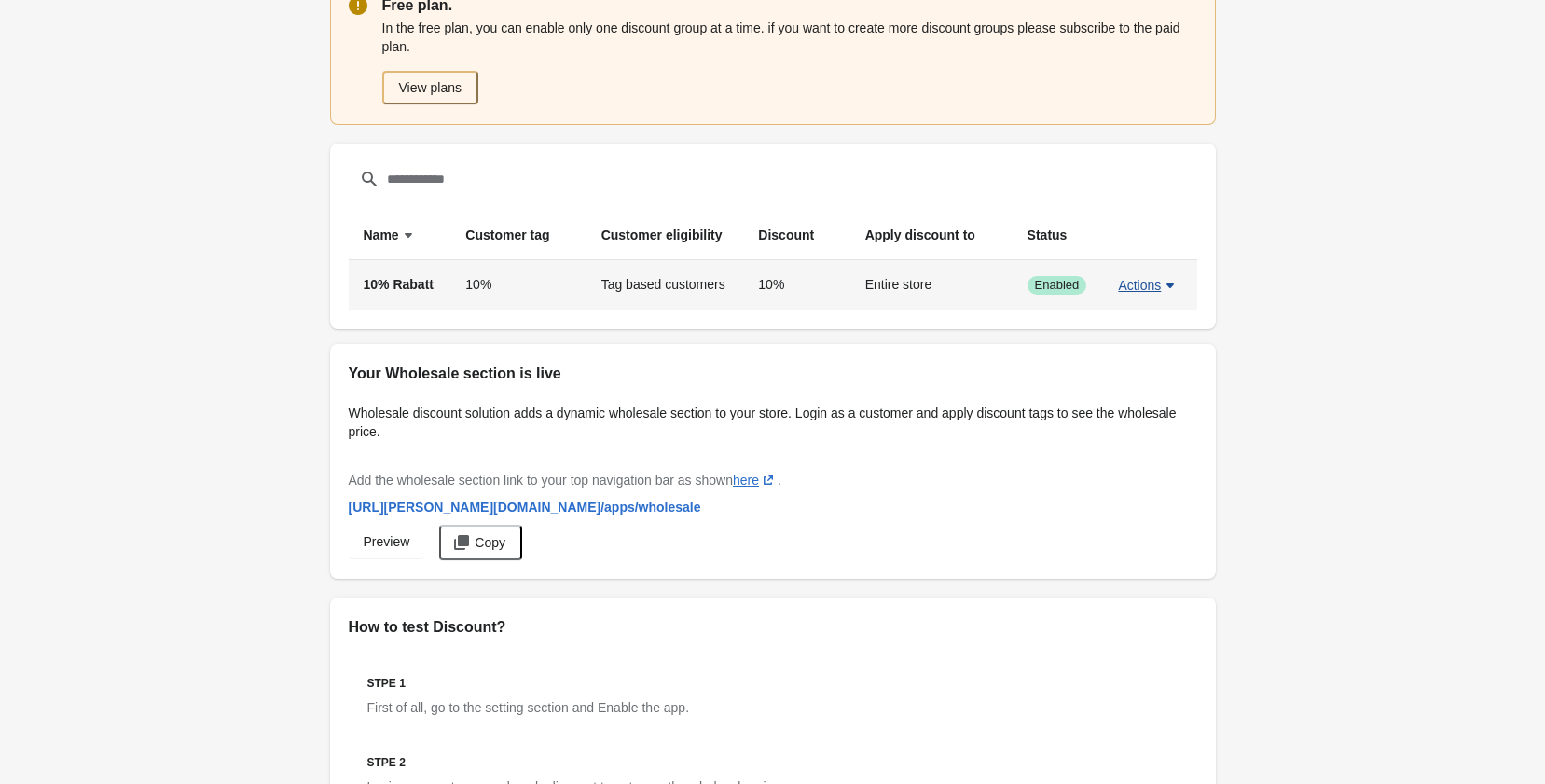
click at [1155, 293] on span "Actions" at bounding box center [1139, 285] width 43 height 15
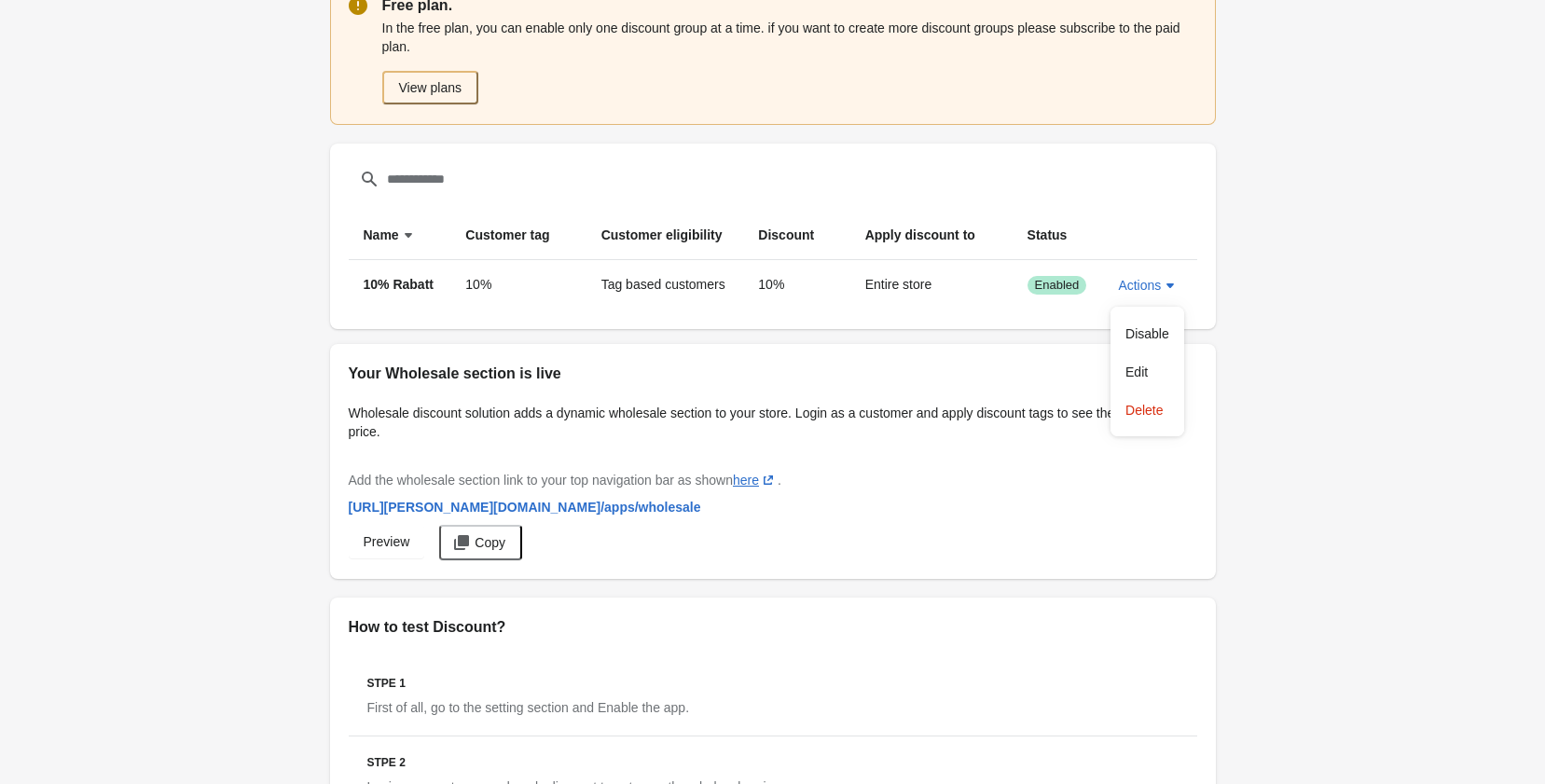
click at [490, 334] on div "Free plan. In the free plan, you can enable only one discount group at a time. …" at bounding box center [773, 471] width 886 height 986
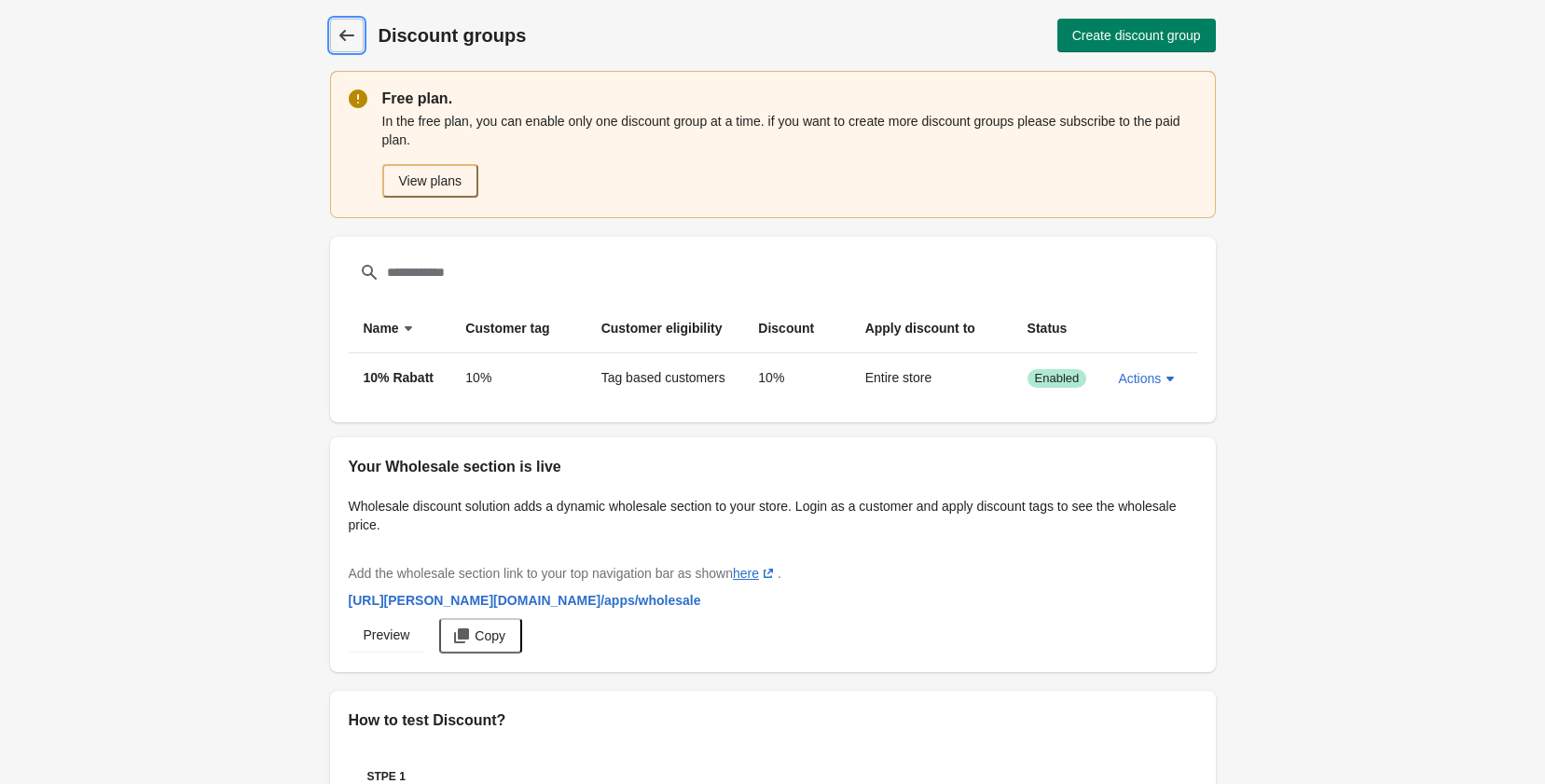
click at [357, 33] on link "Discount groups" at bounding box center [347, 36] width 34 height 34
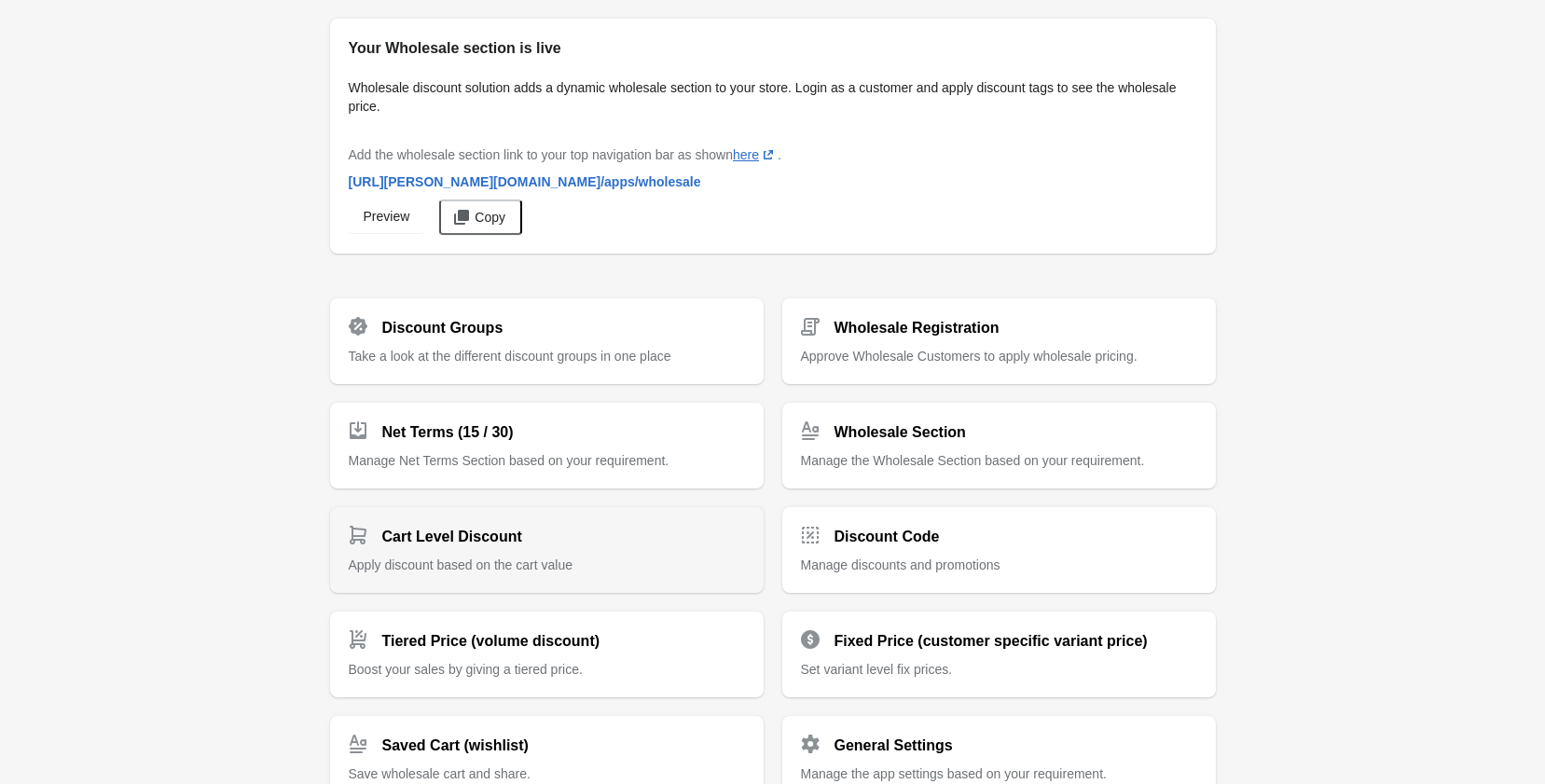
click at [557, 525] on div "Cart Level Discount" at bounding box center [539, 529] width 411 height 37
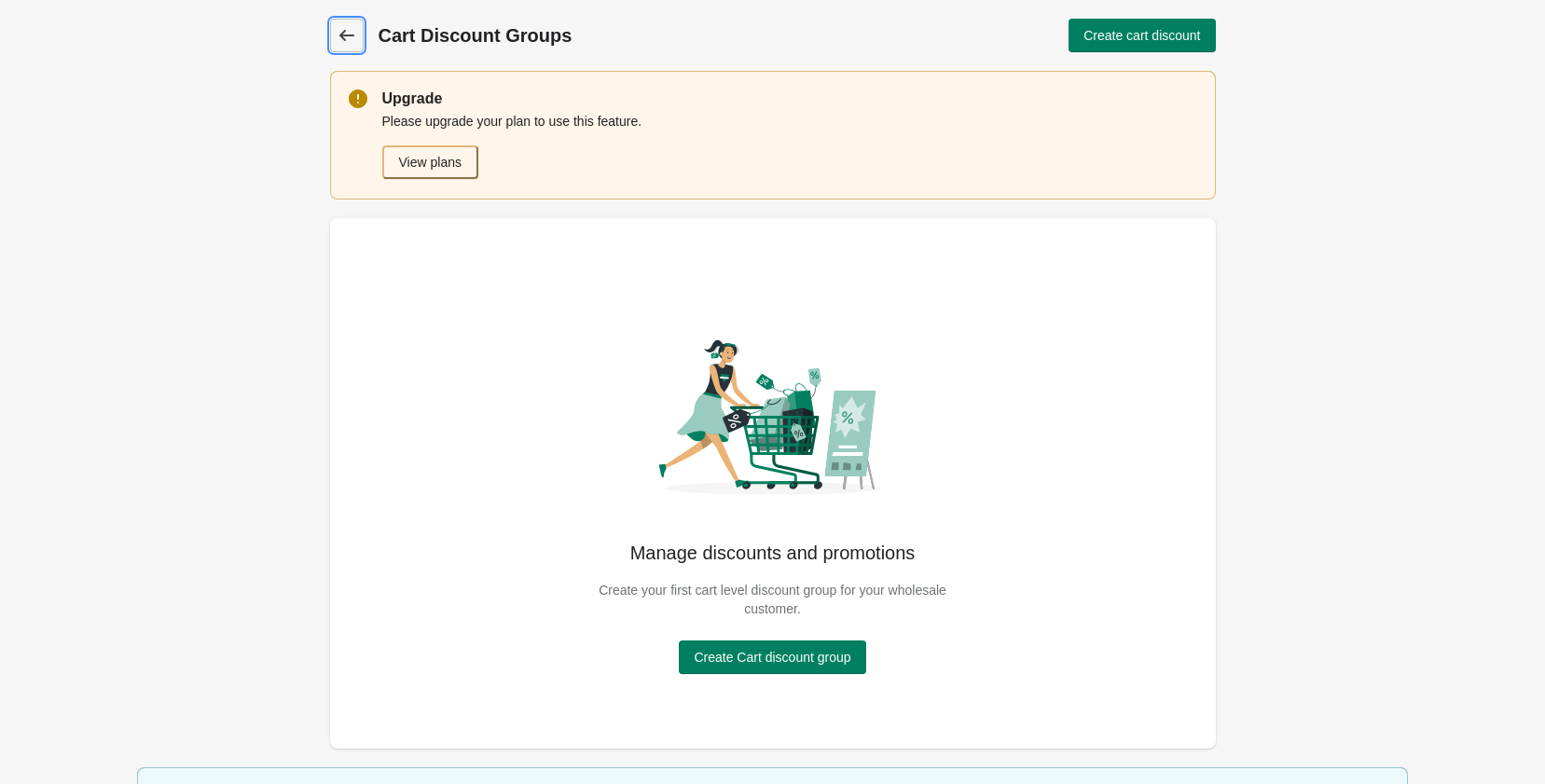
click at [360, 44] on link "Cart Discount Groups" at bounding box center [347, 36] width 34 height 34
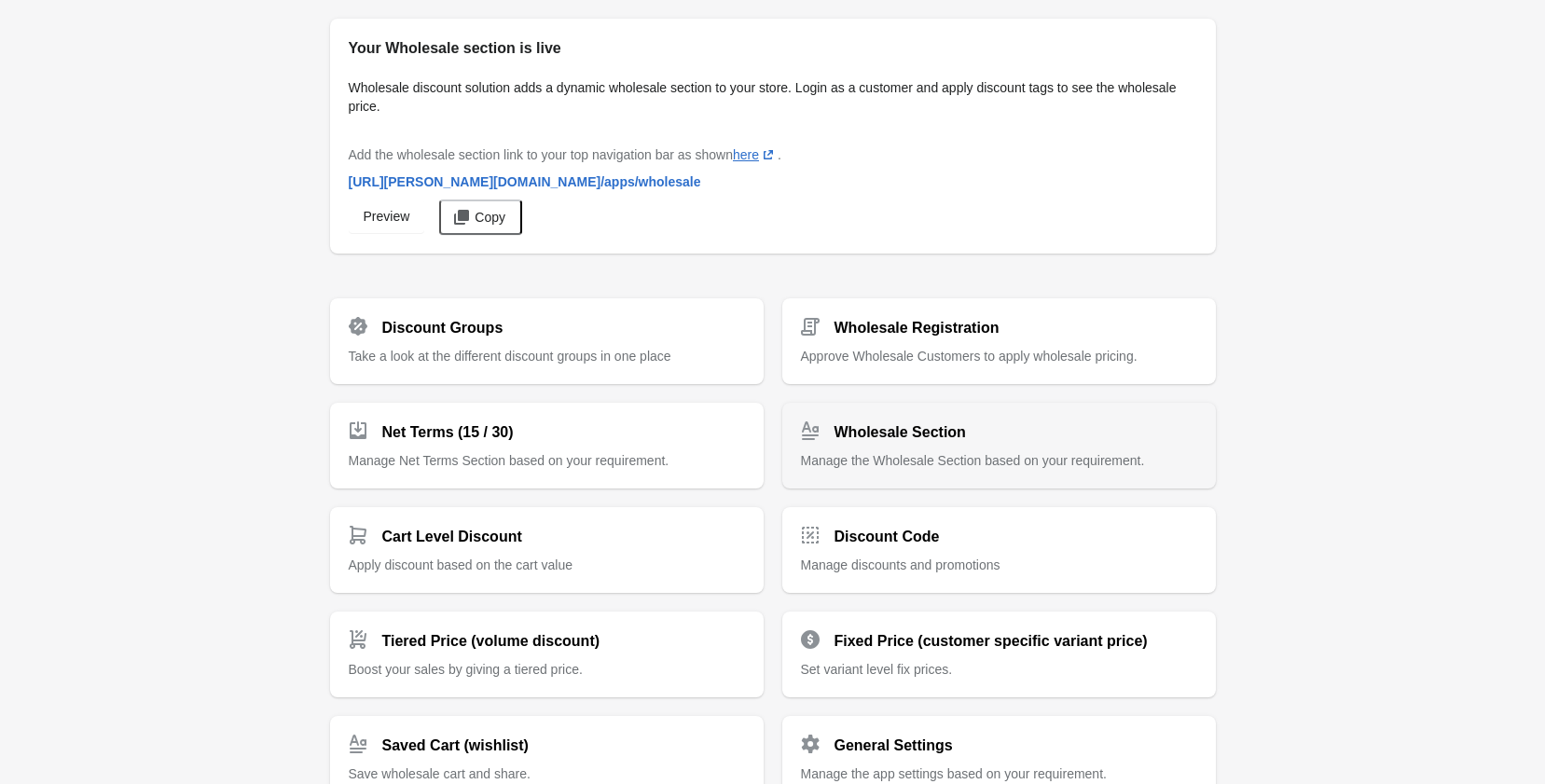
click at [885, 434] on h2 "Wholesale Section" at bounding box center [899, 432] width 131 height 22
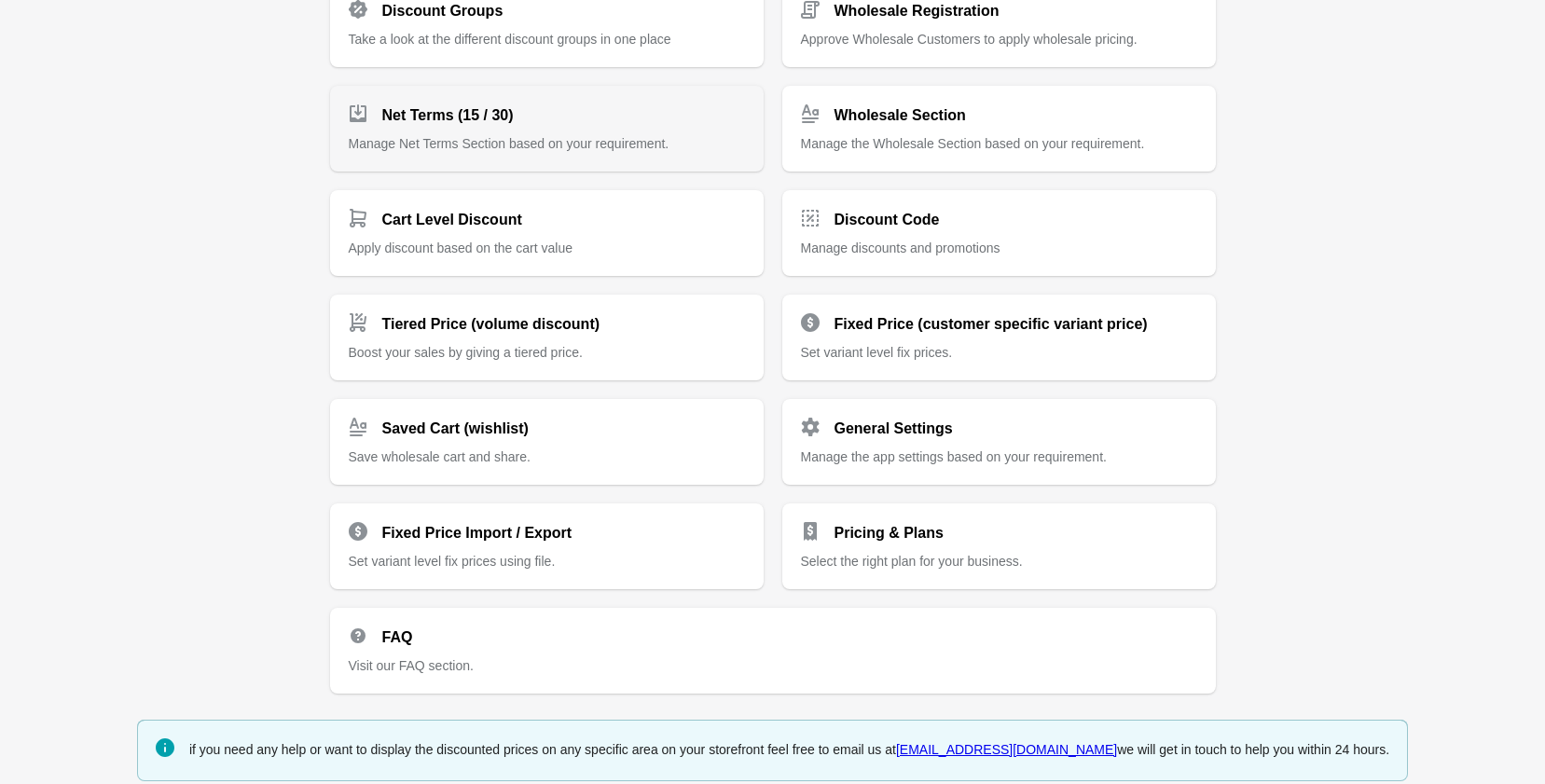
scroll to position [331, 0]
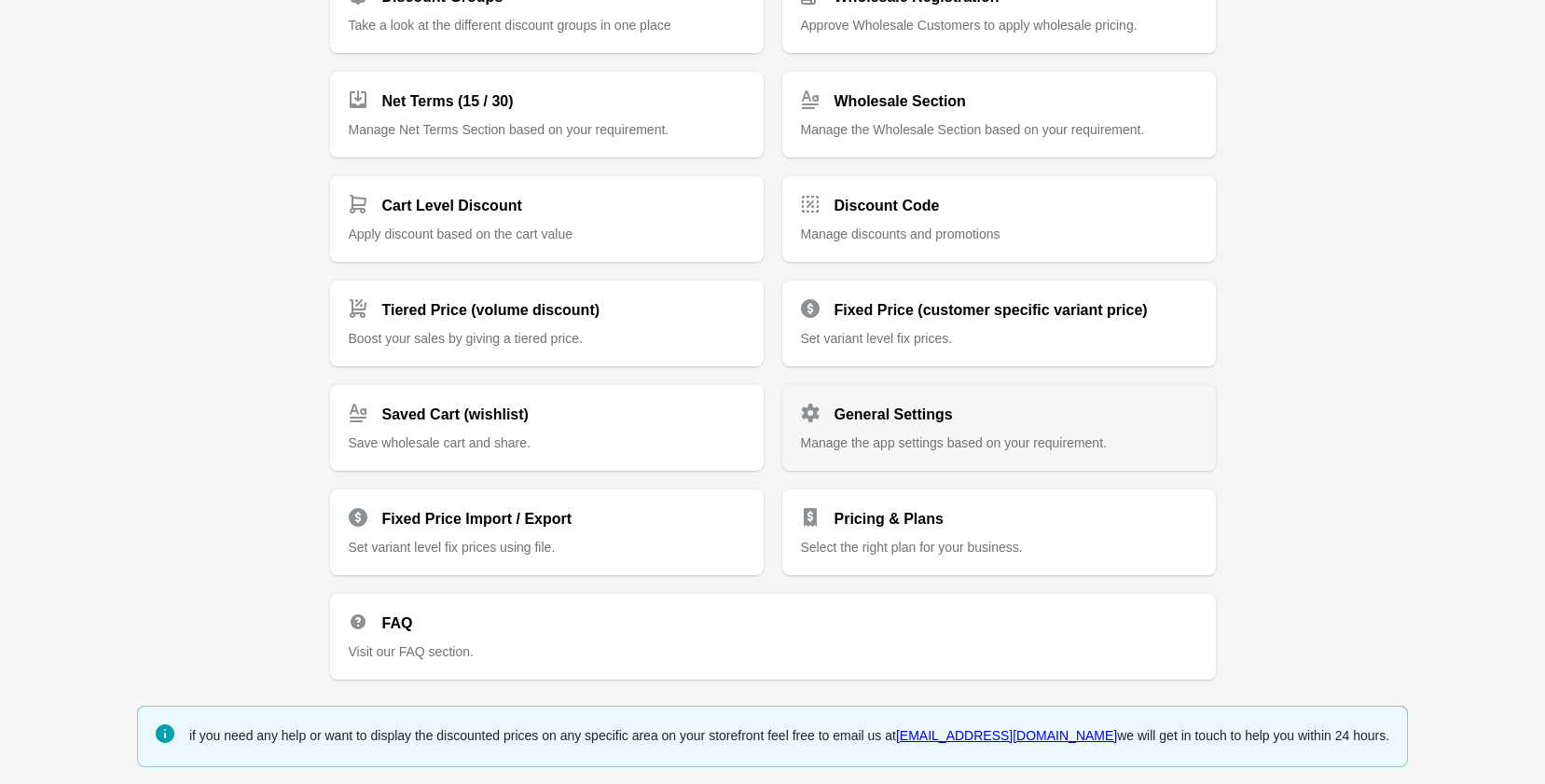
click at [899, 416] on h2 "General Settings" at bounding box center [893, 415] width 118 height 22
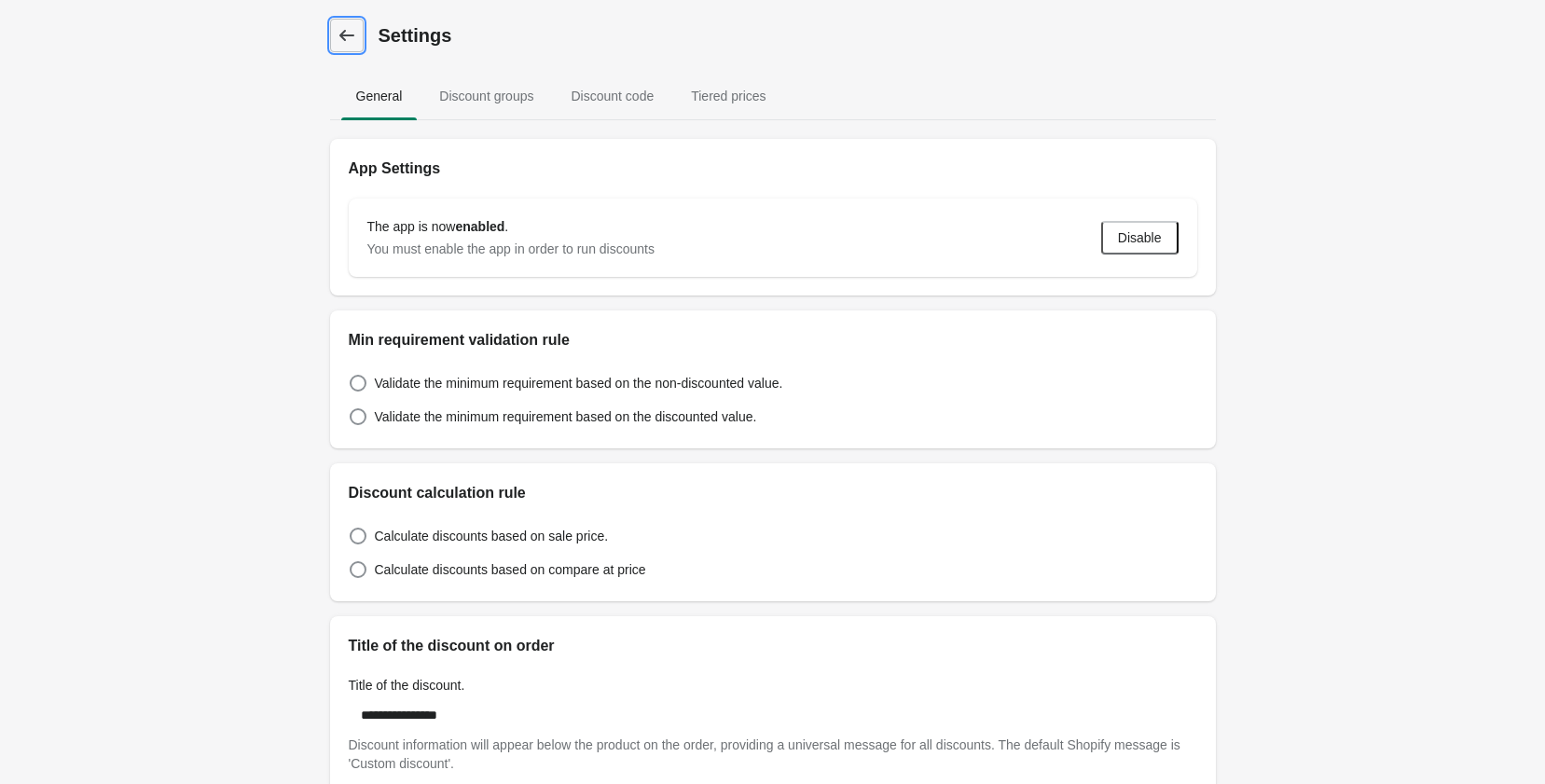
click at [339, 40] on icon at bounding box center [347, 35] width 19 height 19
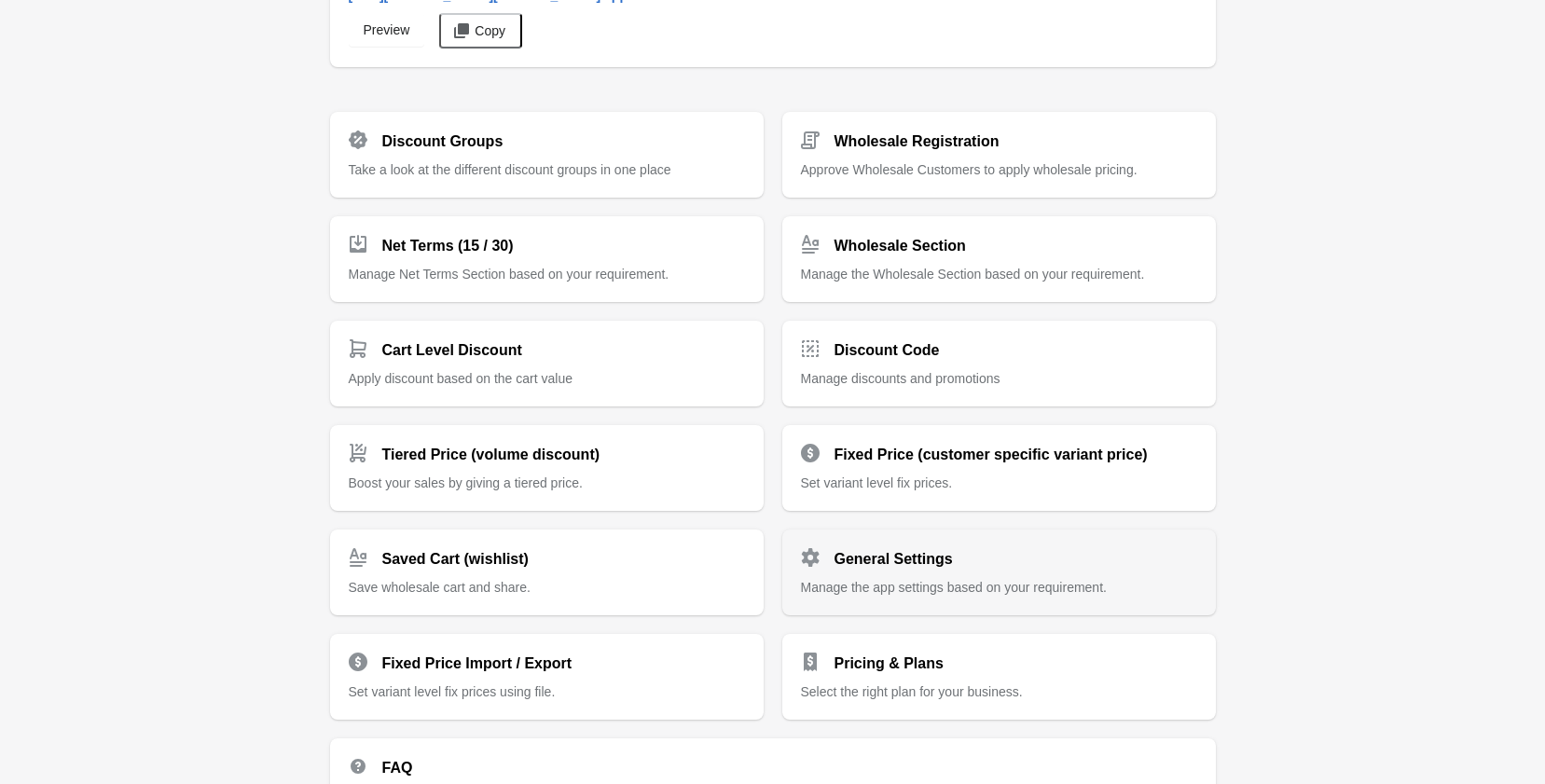
click at [955, 584] on span "Manage the app settings based on your requirement." at bounding box center [954, 587] width 306 height 15
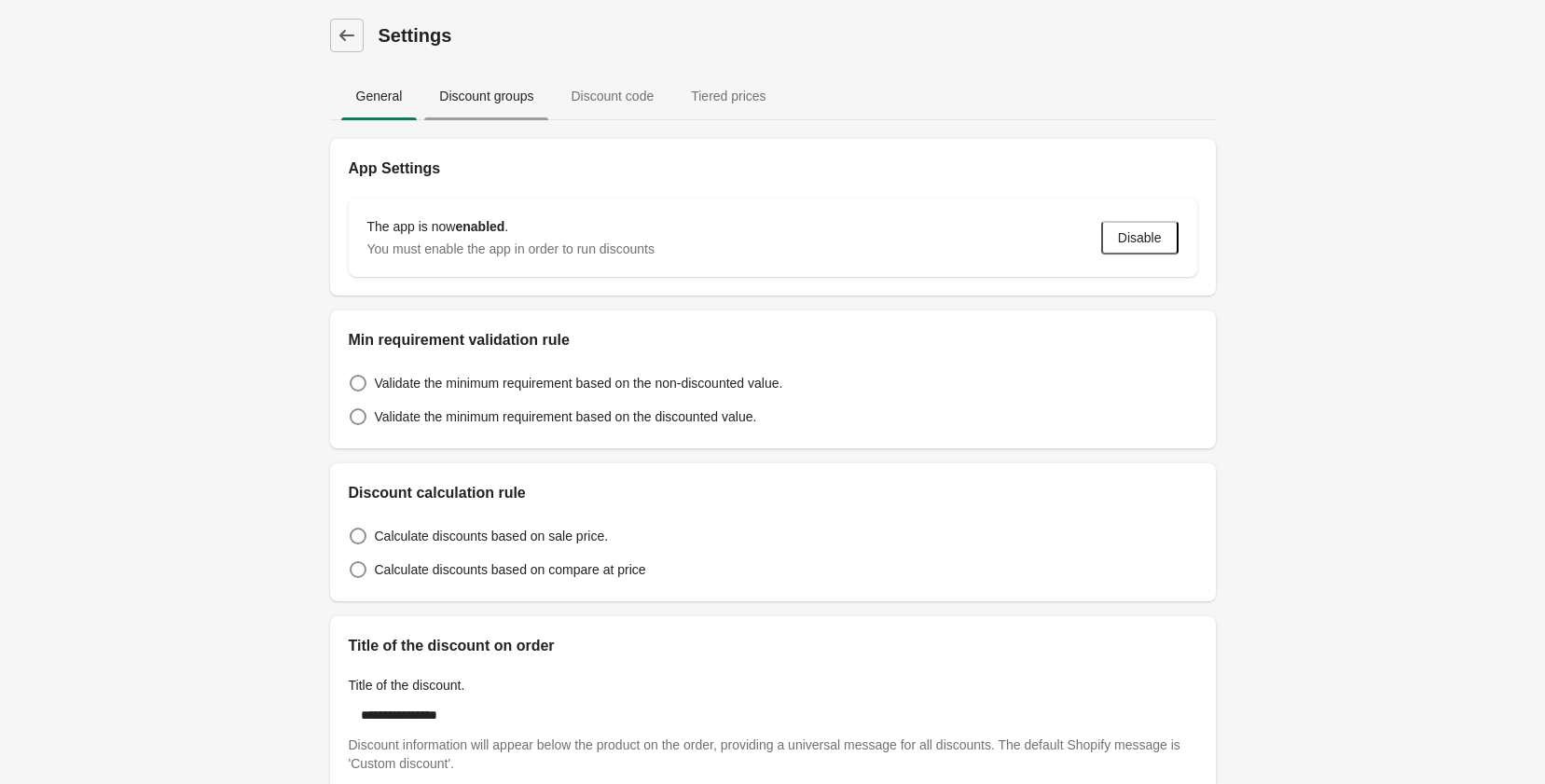
click at [505, 109] on span "Discount groups" at bounding box center [486, 96] width 124 height 34
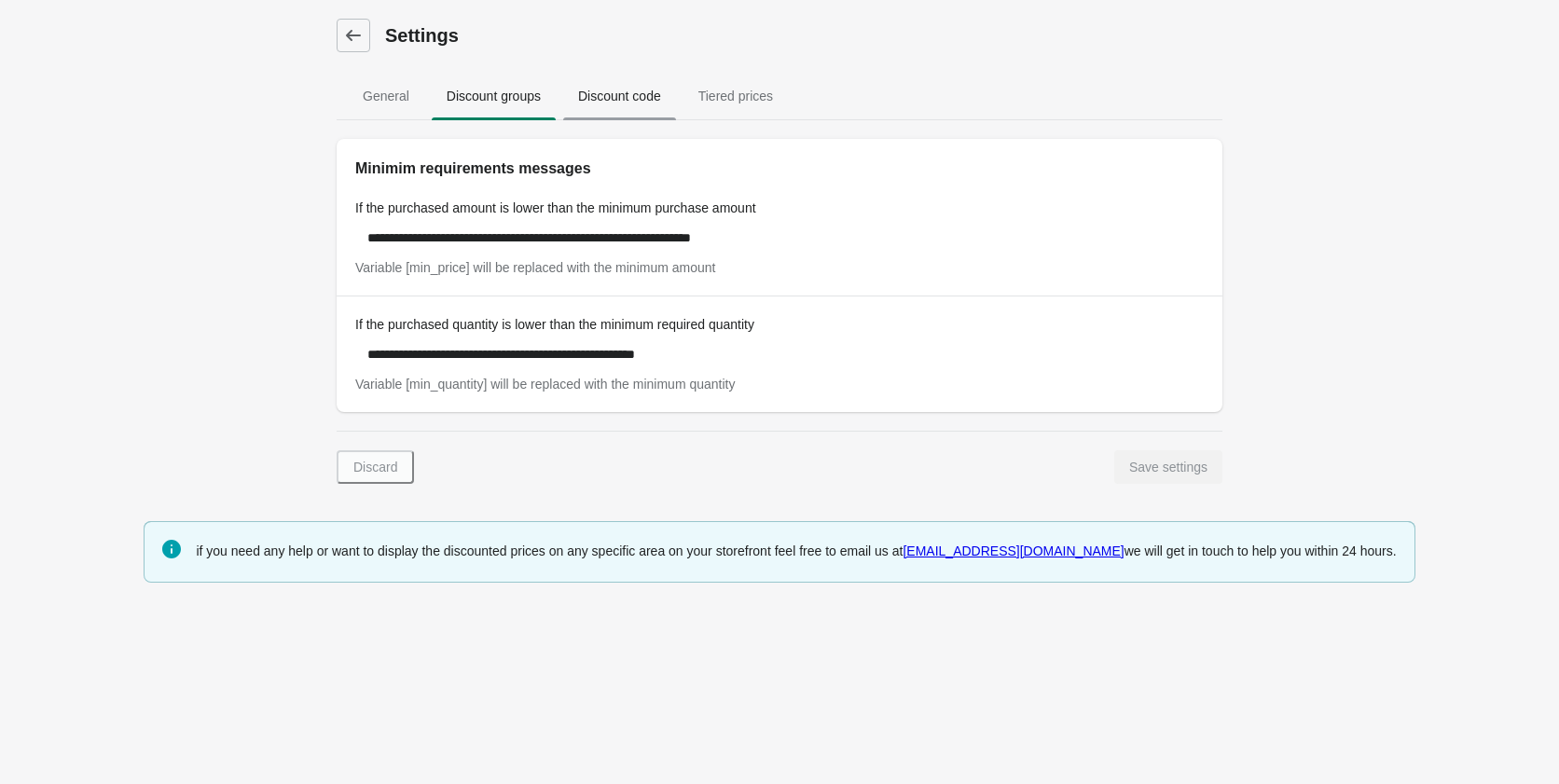
click at [630, 97] on span "Discount code" at bounding box center [619, 96] width 113 height 34
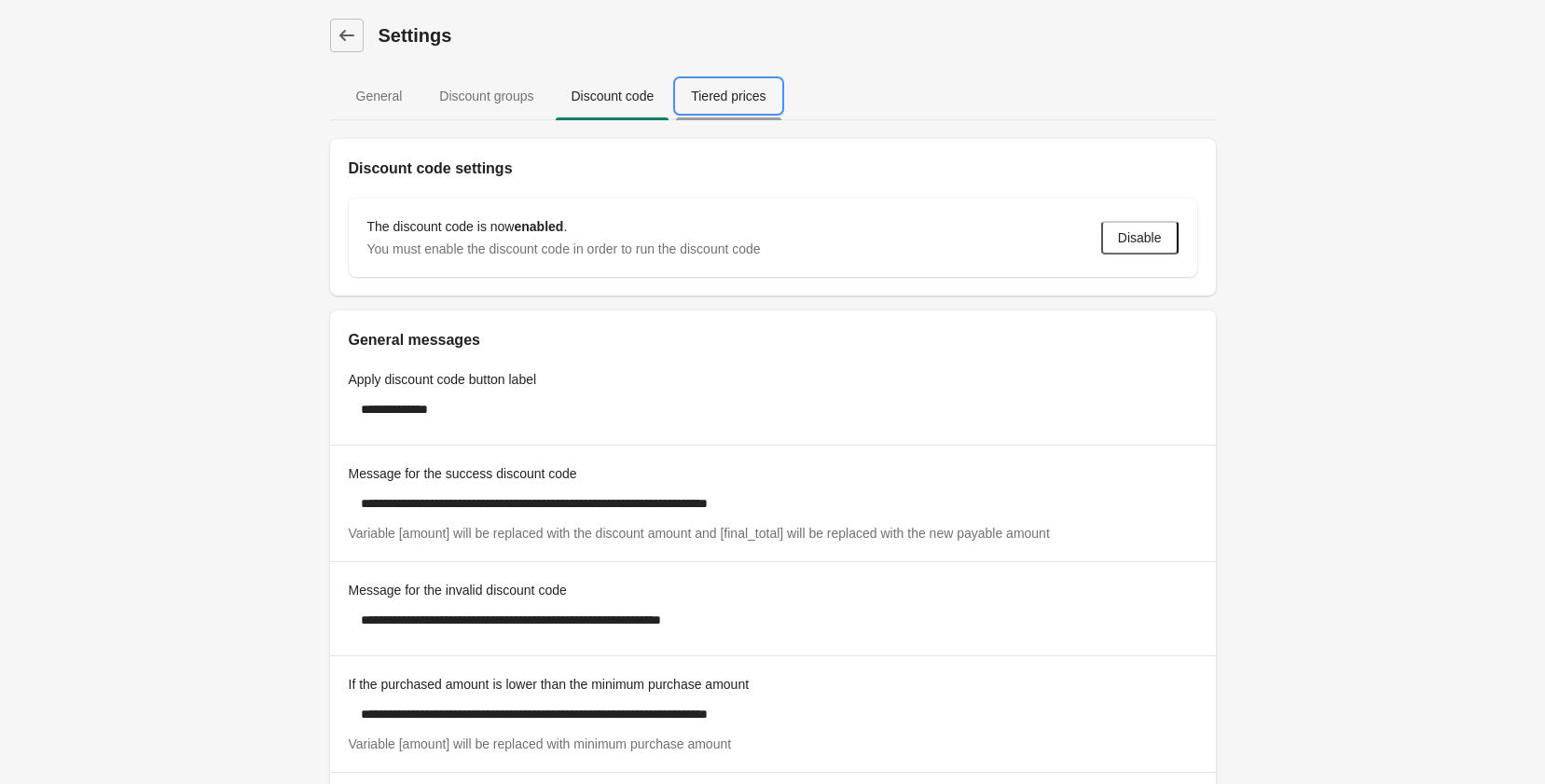
click at [709, 103] on span "Tiered prices" at bounding box center [728, 96] width 104 height 34
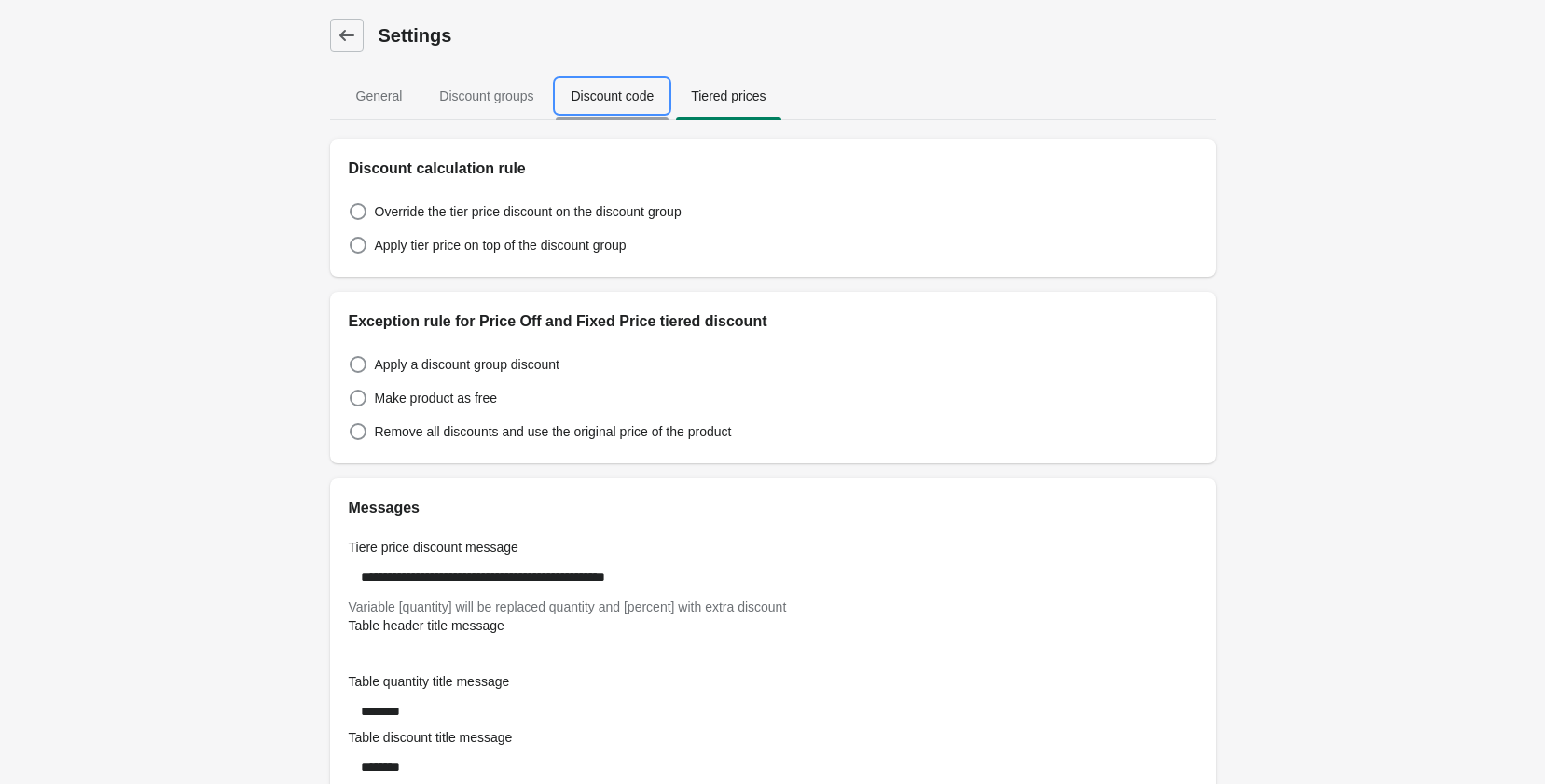
click at [633, 100] on span "Discount code" at bounding box center [612, 96] width 113 height 34
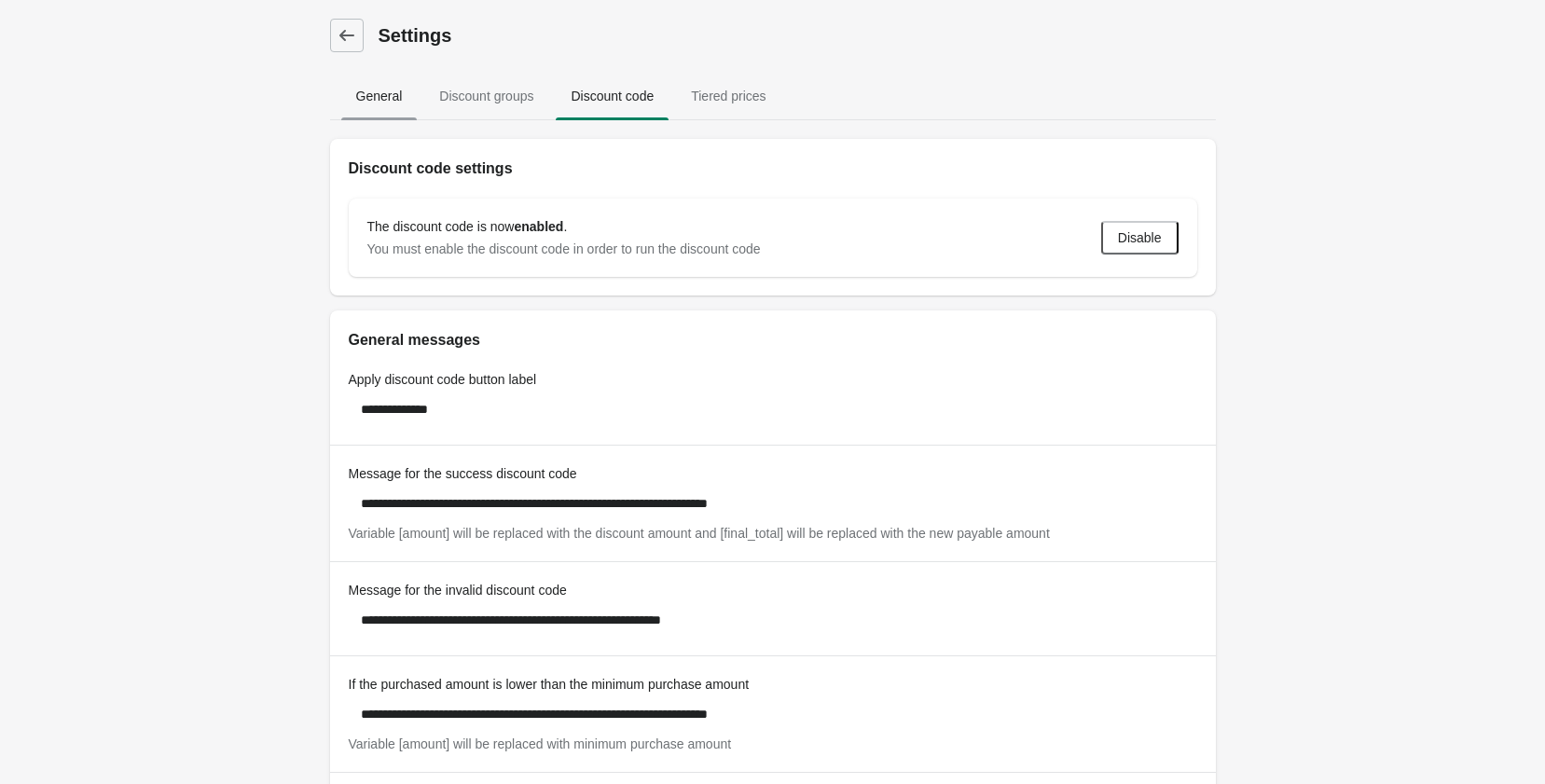
click at [410, 95] on span "General" at bounding box center [379, 96] width 76 height 34
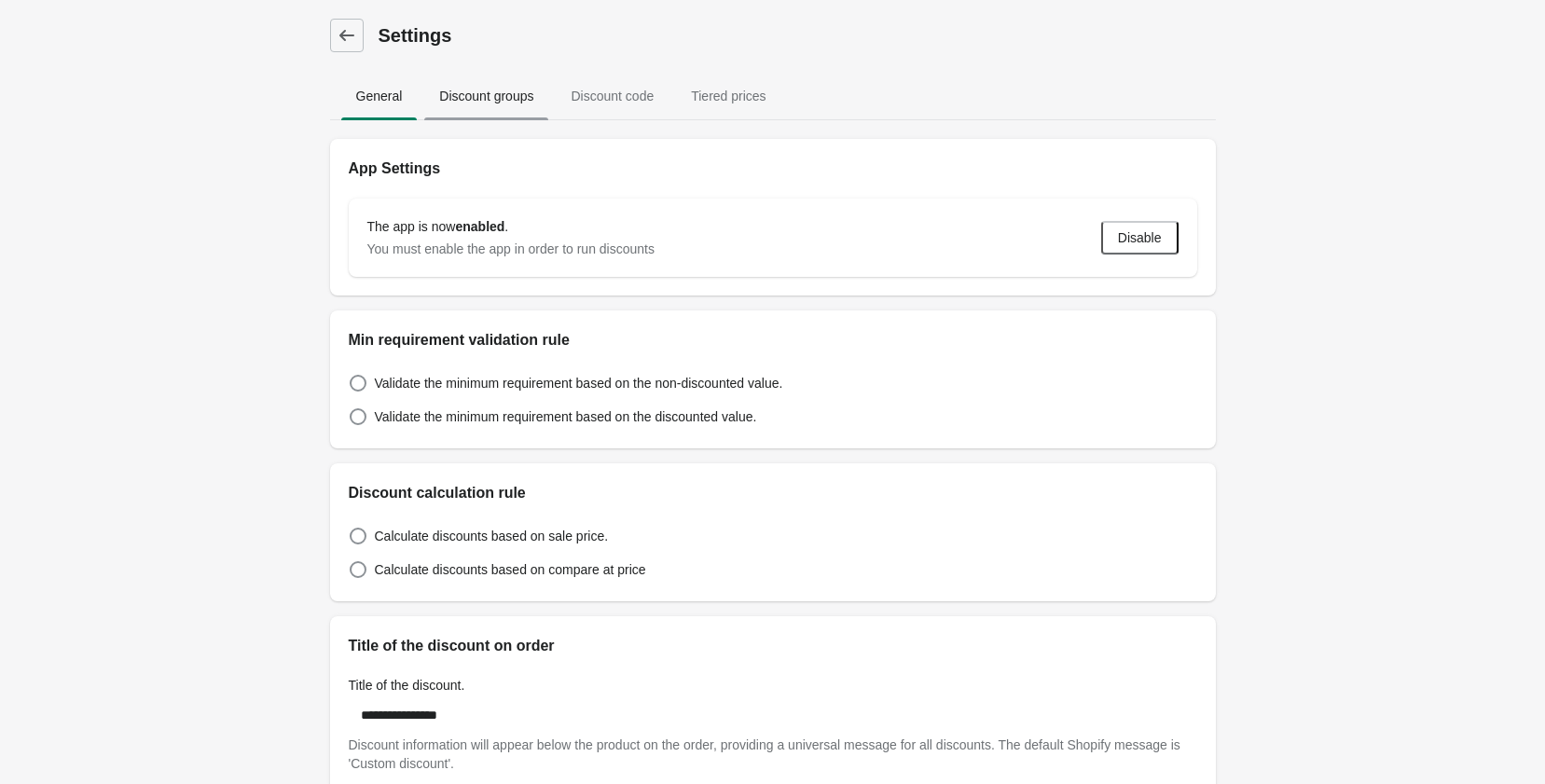
click at [474, 89] on span "Discount groups" at bounding box center [486, 96] width 124 height 34
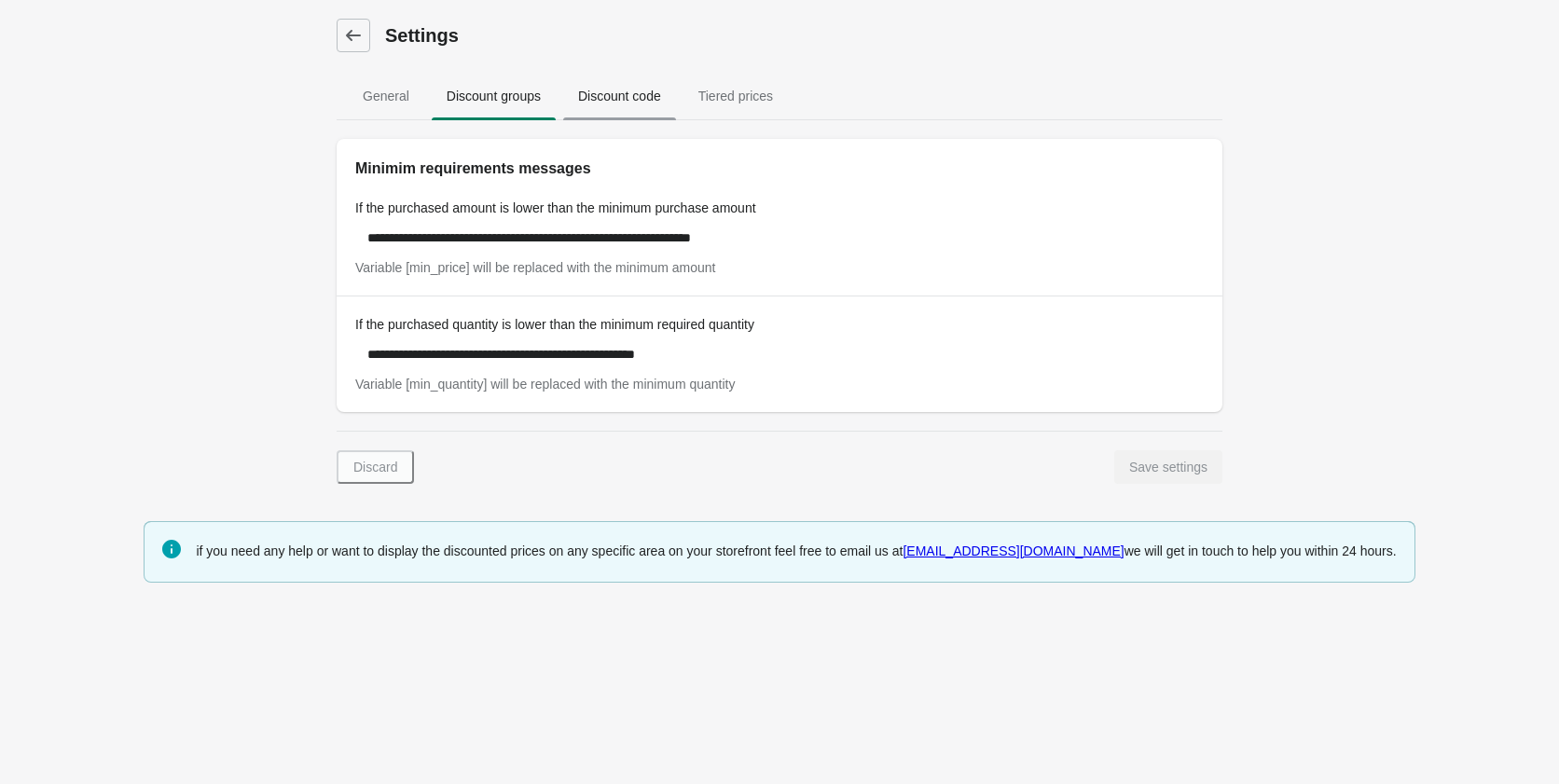
click at [607, 111] on span "Discount code" at bounding box center [619, 96] width 113 height 34
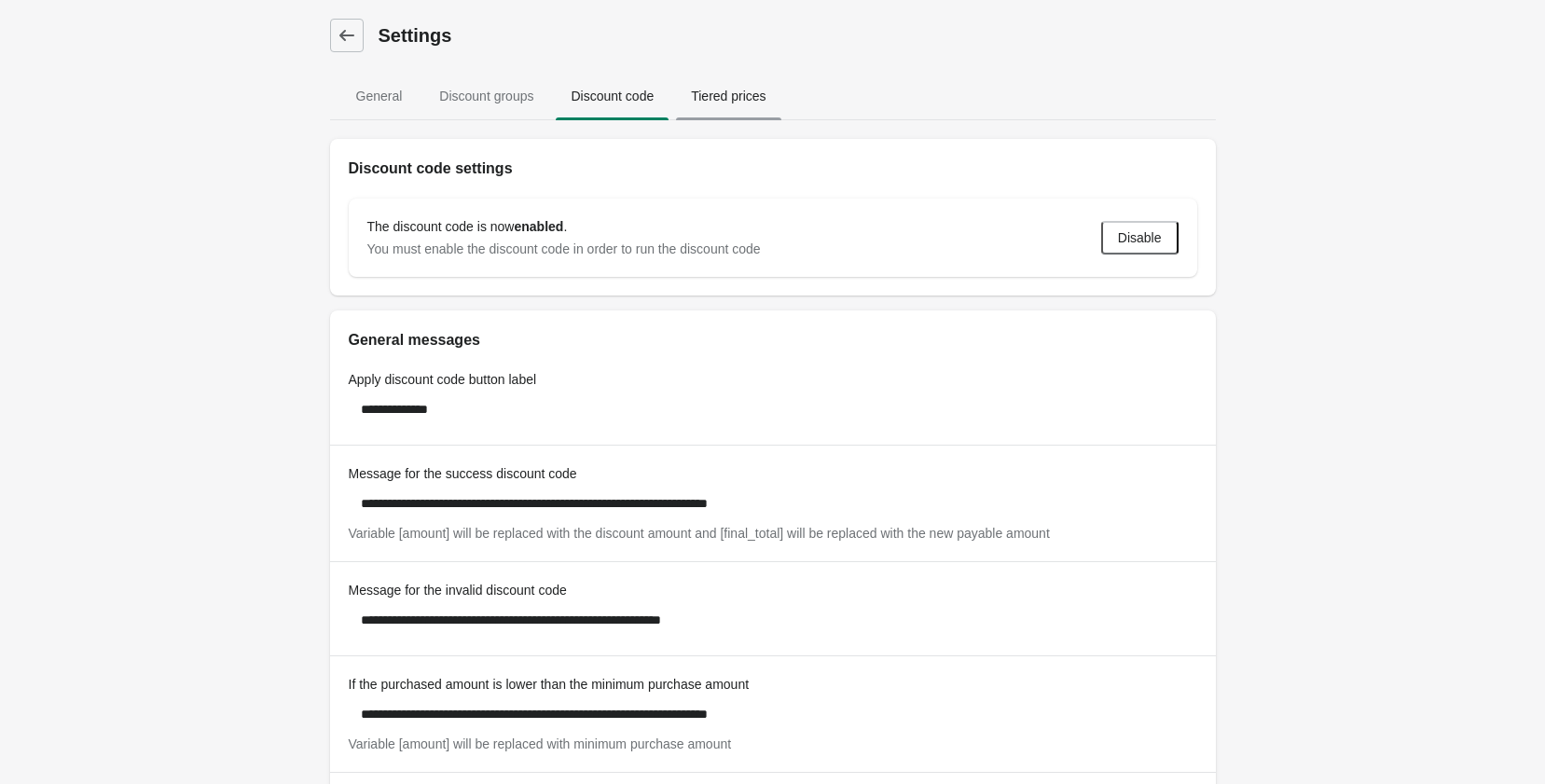
click at [748, 100] on span "Tiered prices" at bounding box center [728, 96] width 104 height 34
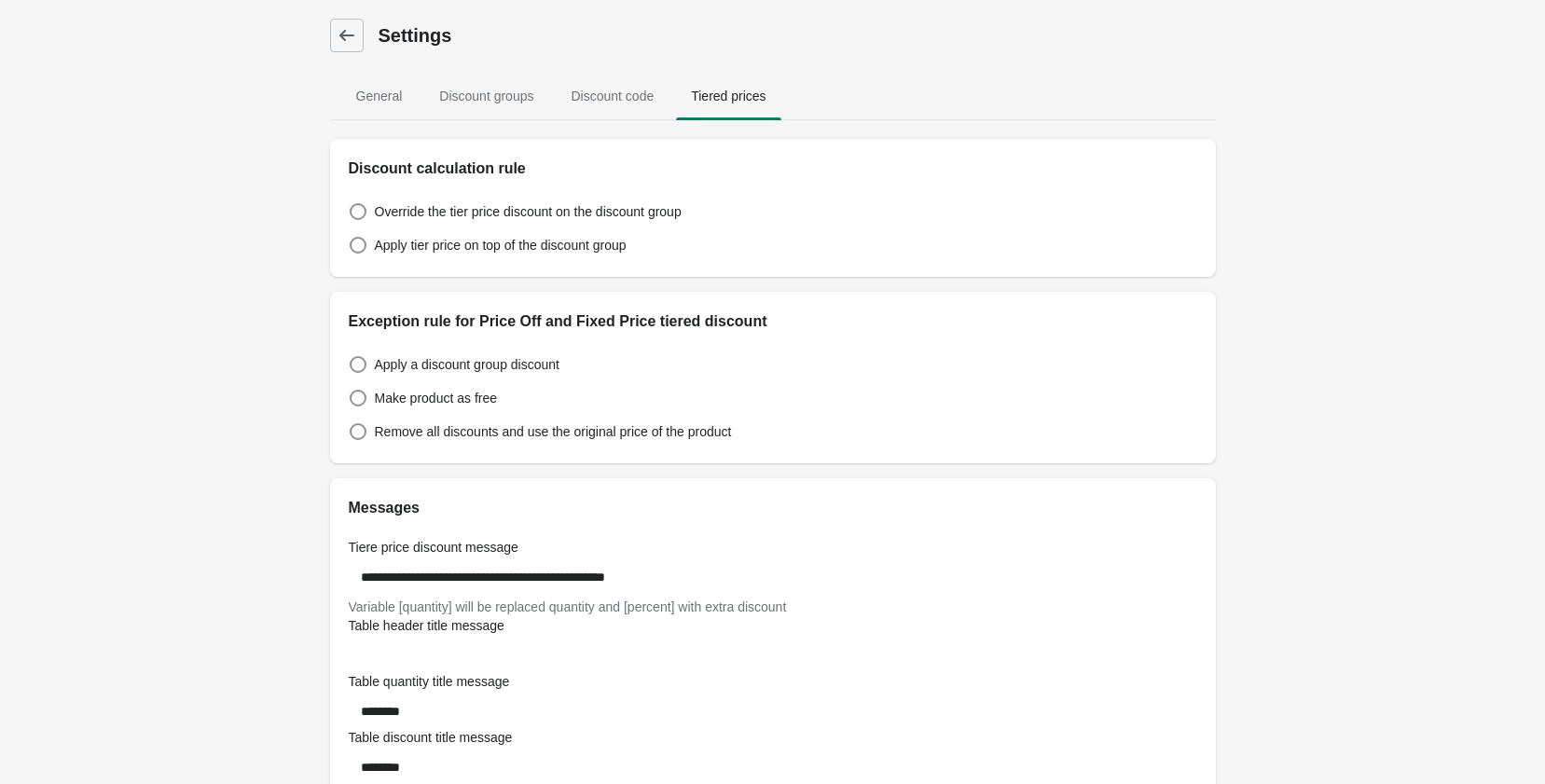
click at [367, 31] on div "Dashboard Settings" at bounding box center [773, 36] width 886 height 34
click at [357, 34] on link "Dashboard" at bounding box center [347, 36] width 34 height 34
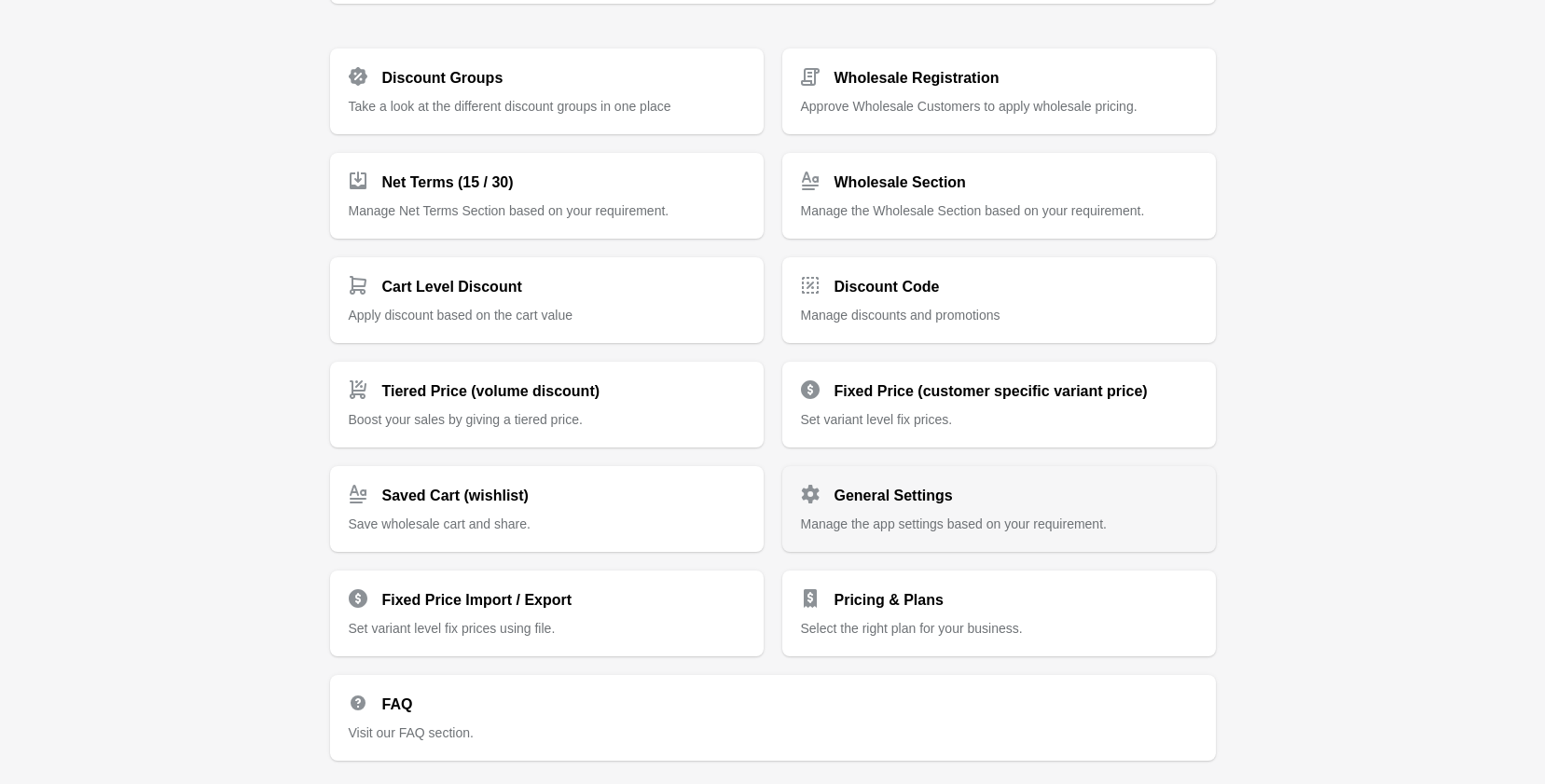
scroll to position [280, 0]
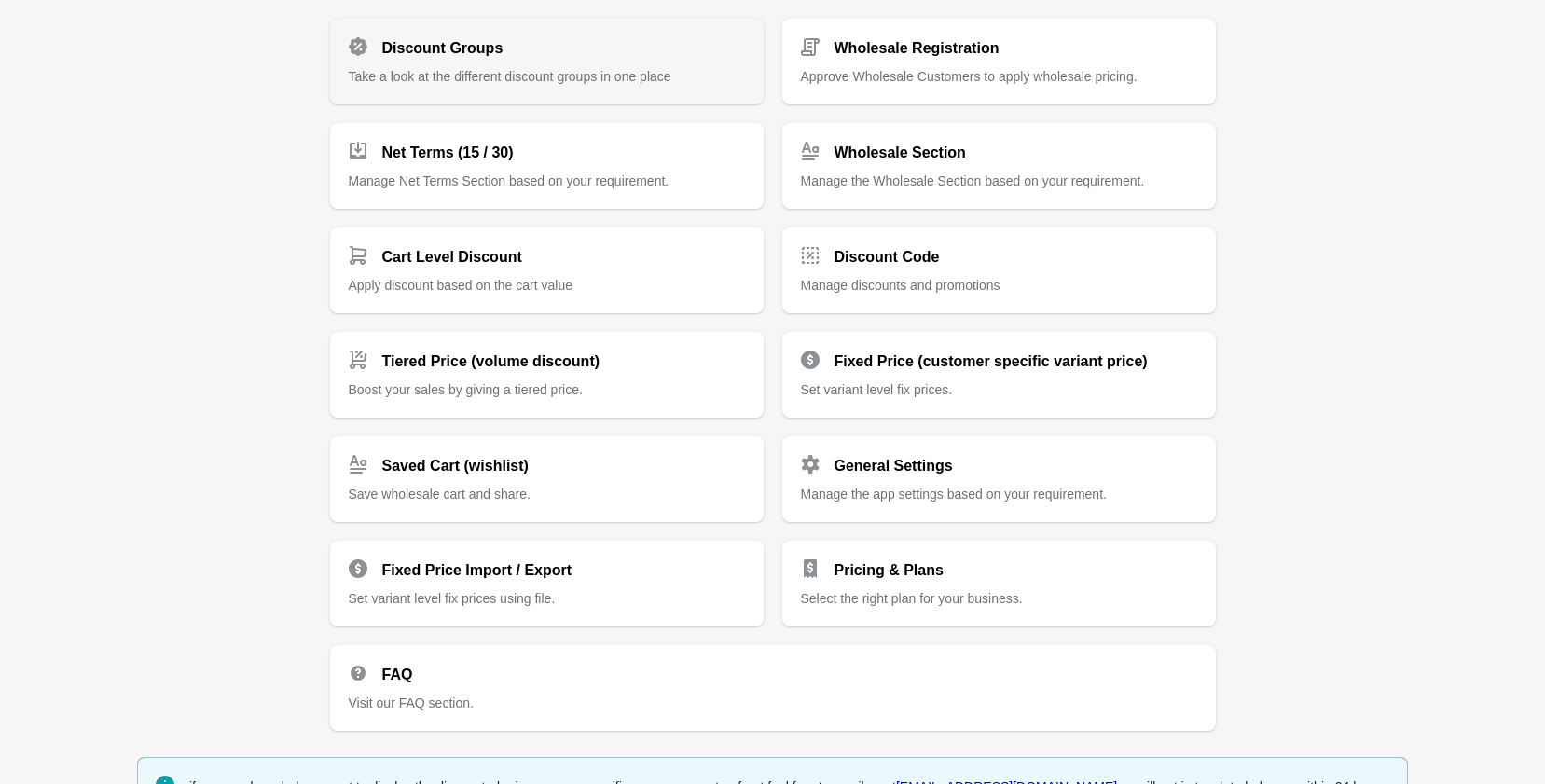
click at [539, 59] on div "Discount Groups Take a look at the different discount groups in one place" at bounding box center [547, 53] width 396 height 63
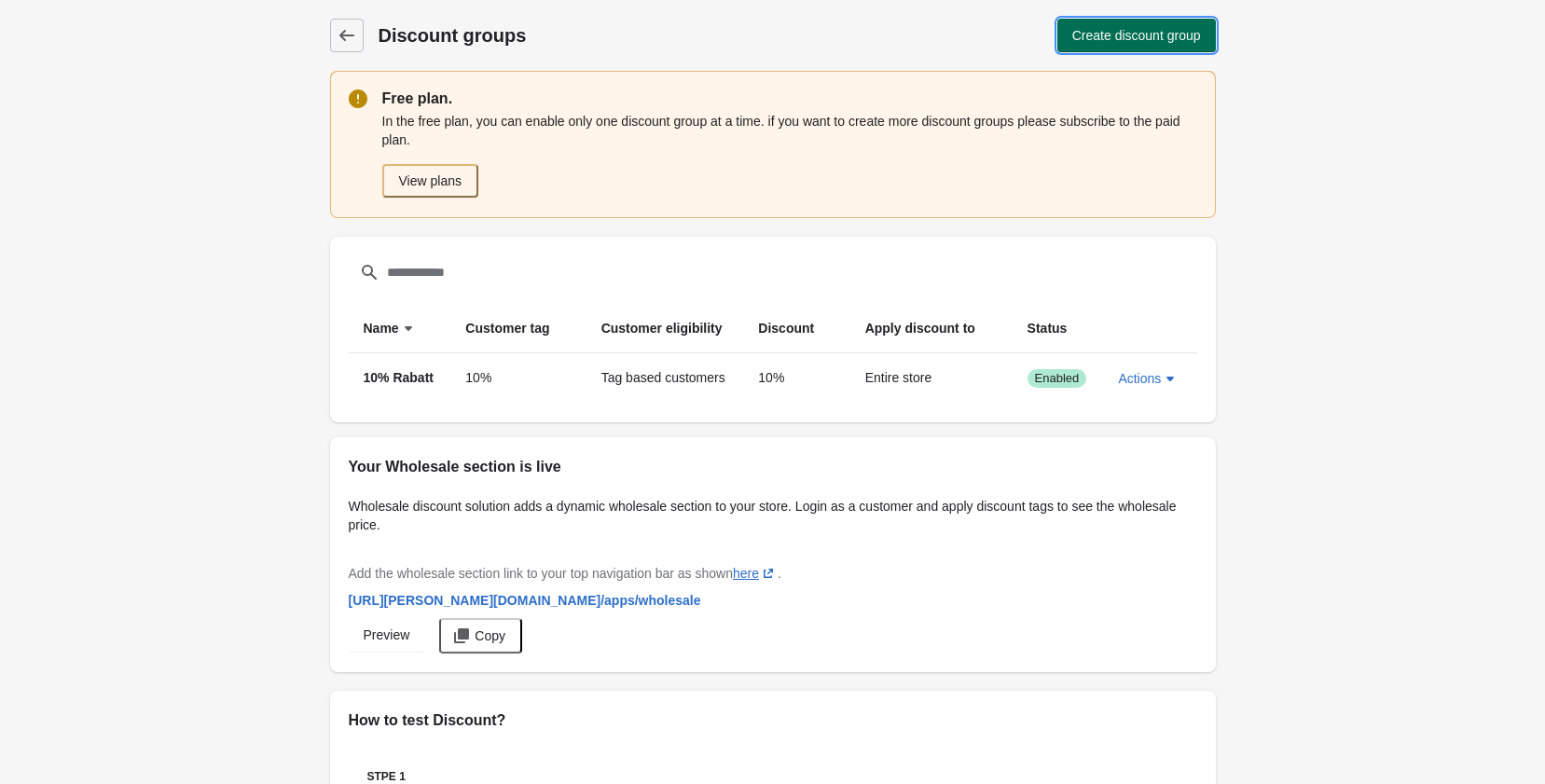
click at [1141, 31] on span "Create discount group" at bounding box center [1136, 35] width 129 height 15
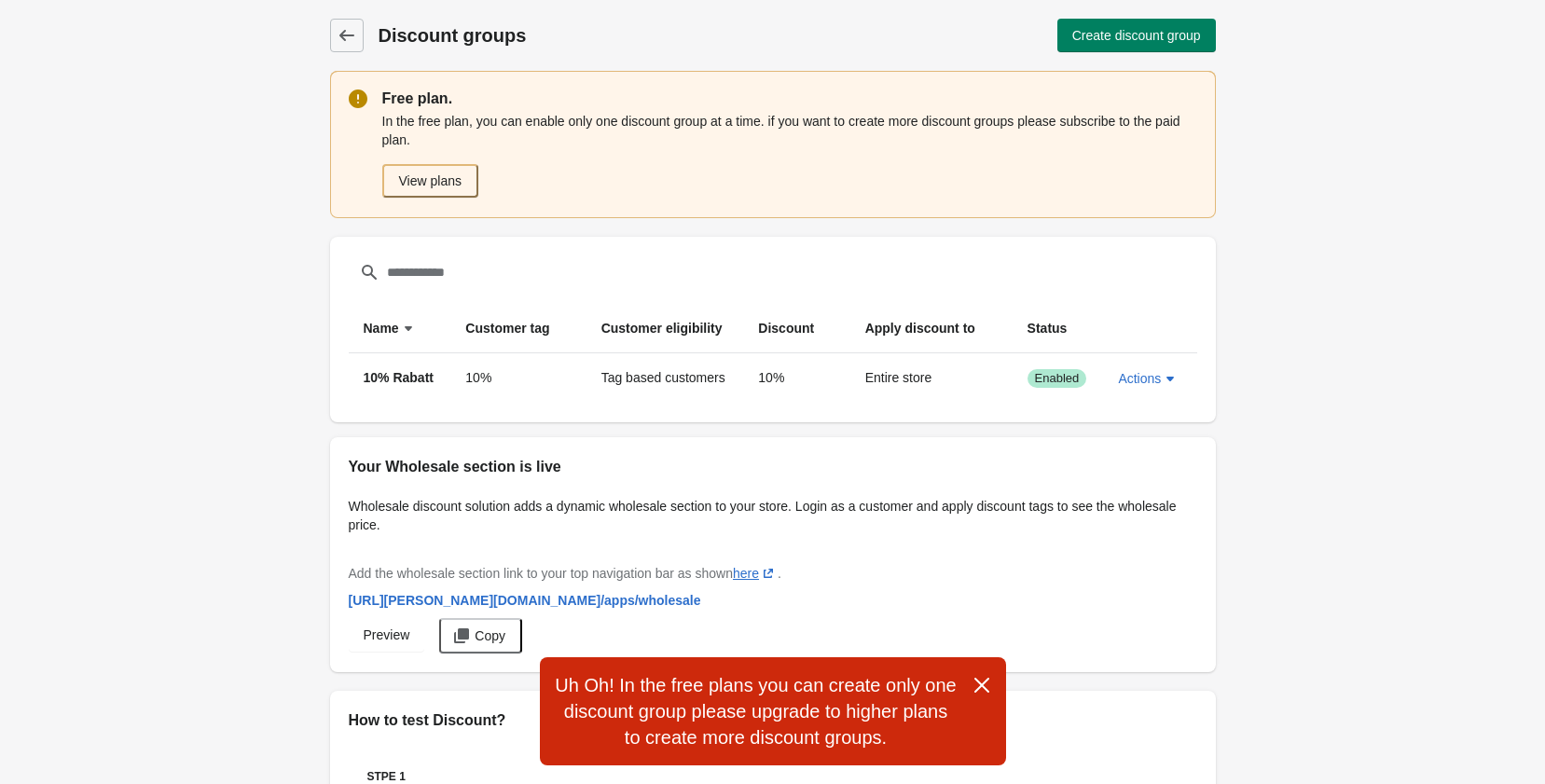
click at [313, 23] on div "Discount groups Discount groups Create discount group Free plan. In the free pl…" at bounding box center [773, 528] width 931 height 1056
click at [331, 28] on link "Discount groups" at bounding box center [347, 36] width 34 height 34
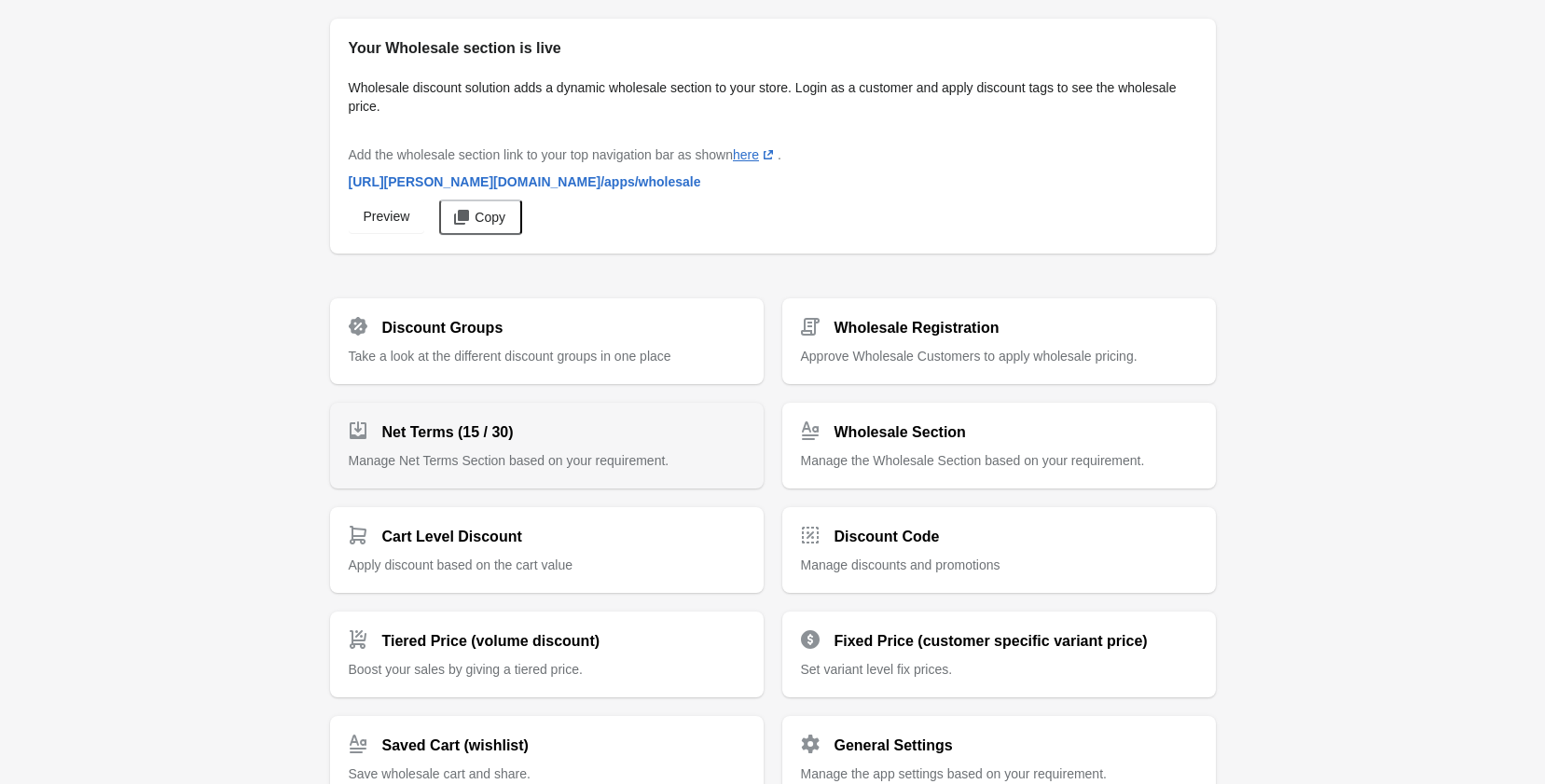
click at [532, 429] on div "Net Terms (15 / 30)" at bounding box center [539, 425] width 411 height 37
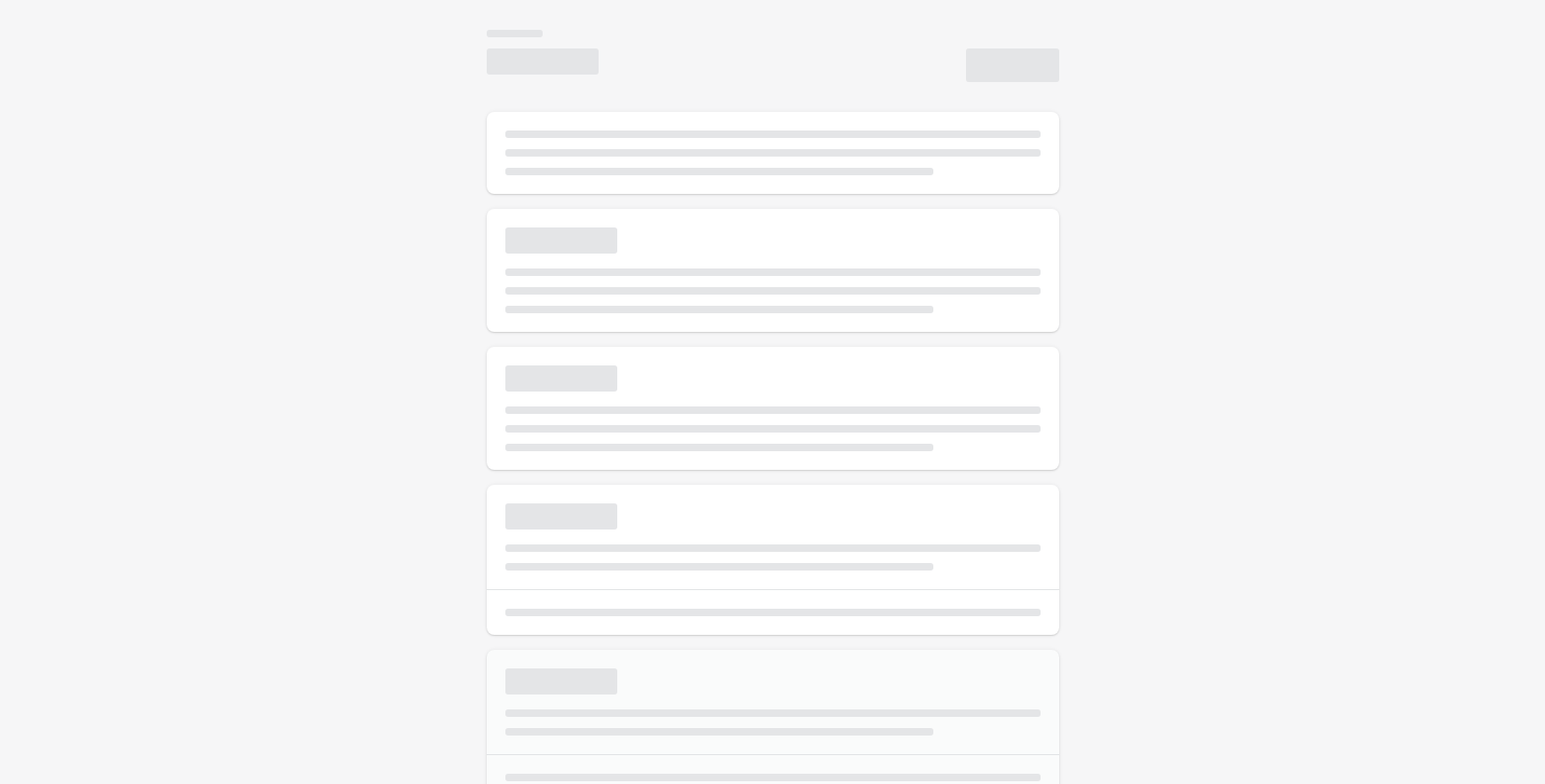
select select "*"
type input "**********"
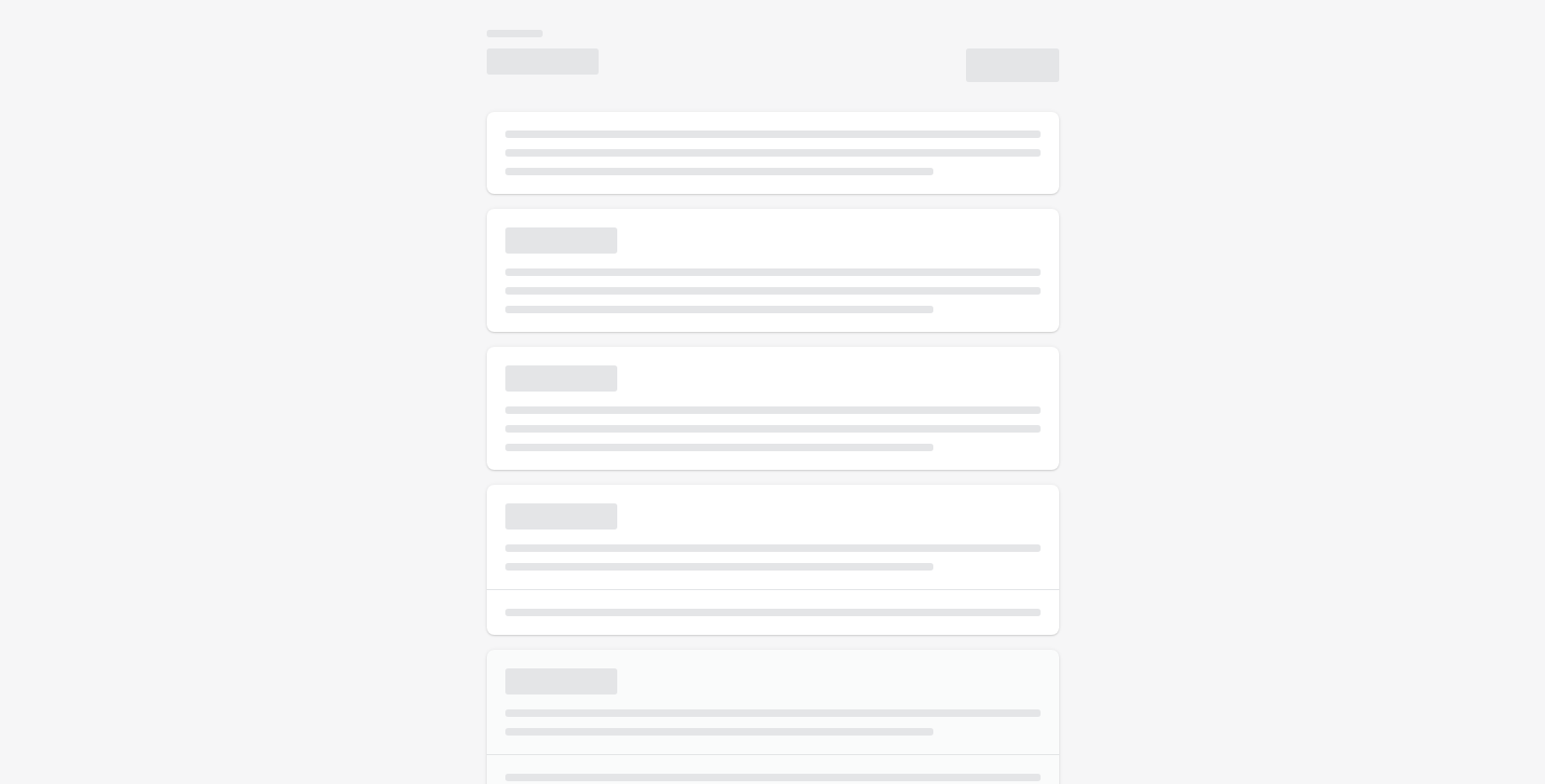
type textarea "**********"
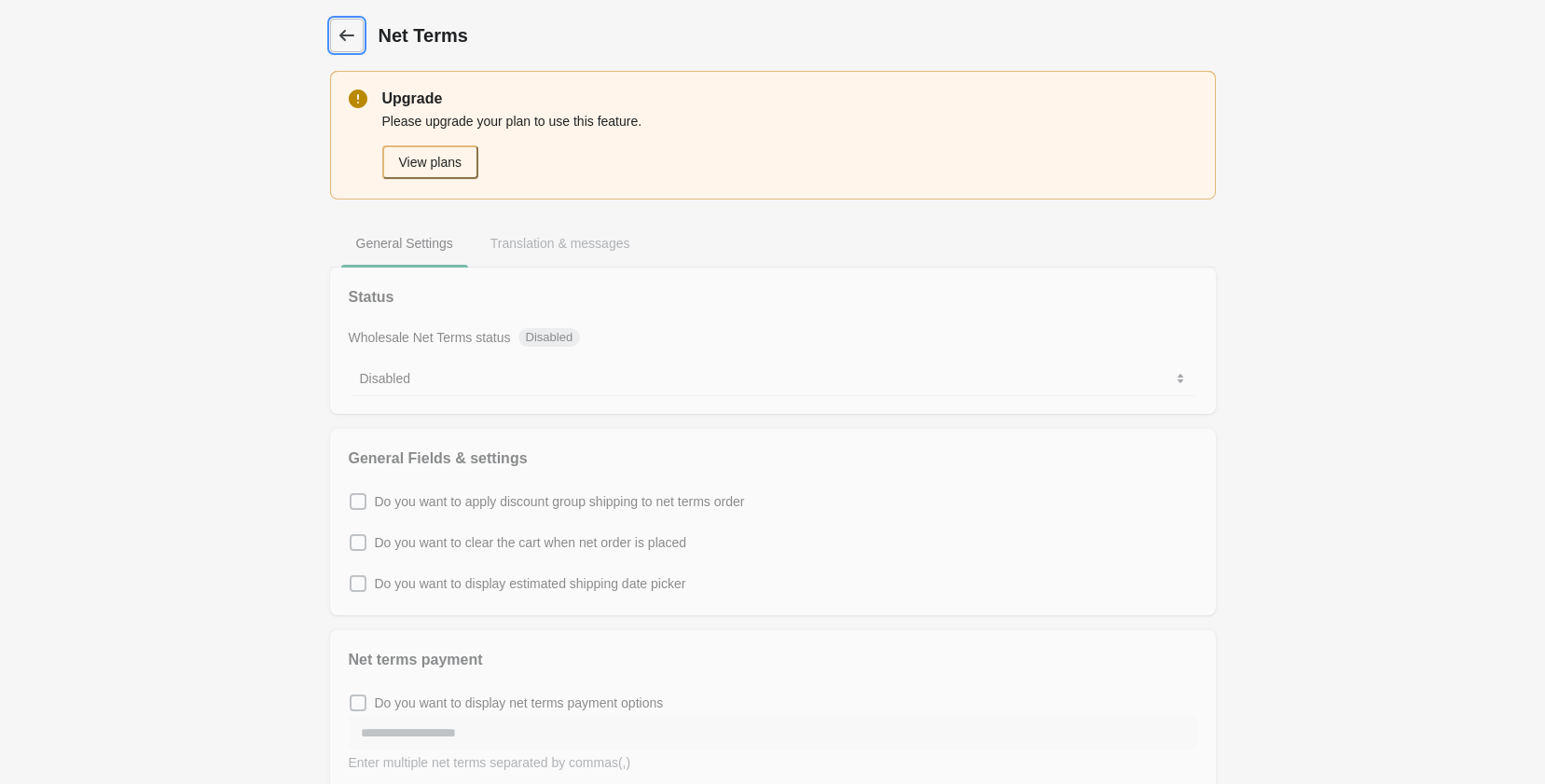
click at [347, 34] on icon at bounding box center [345, 35] width 15 height 11
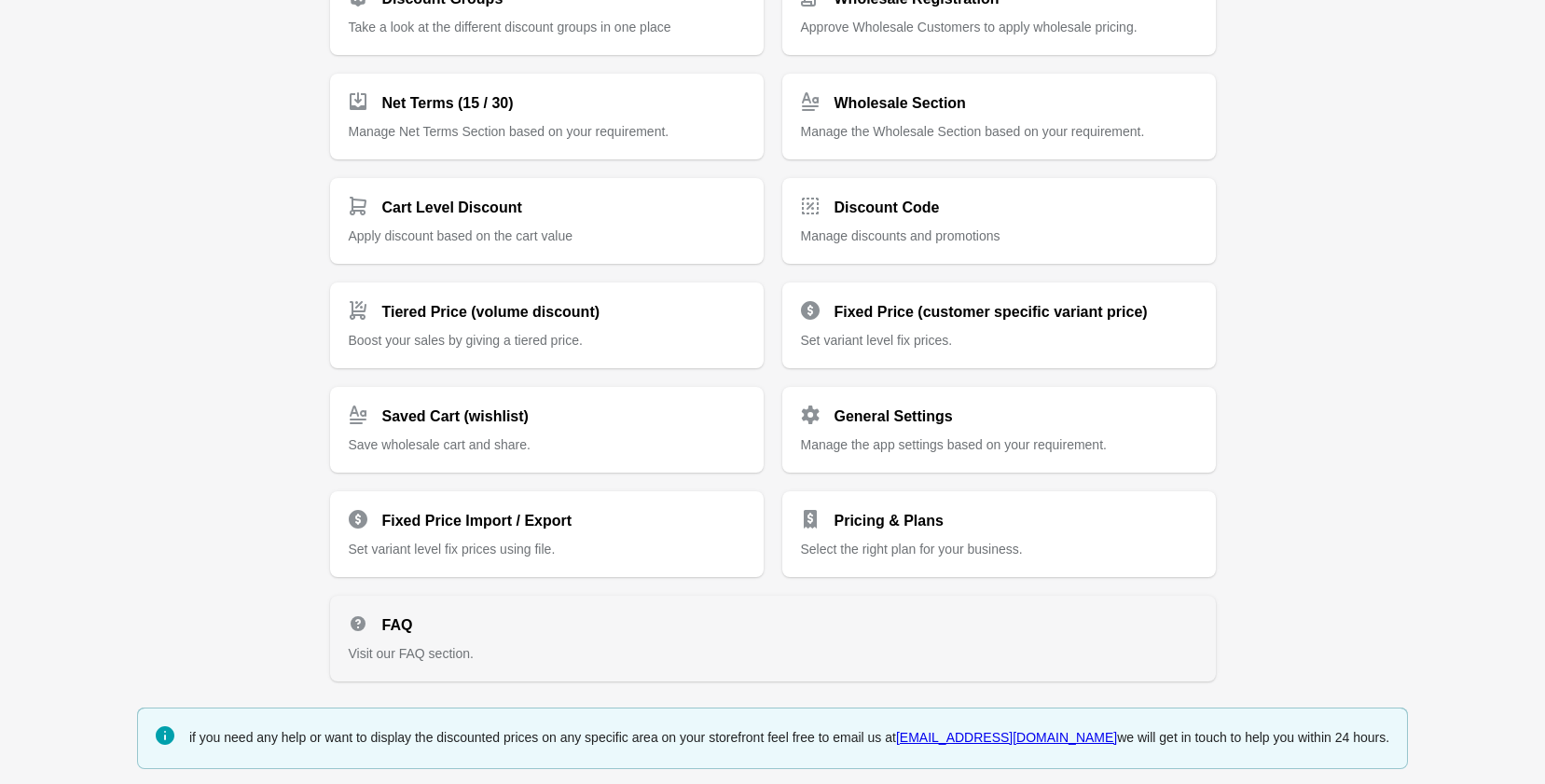
scroll to position [331, 0]
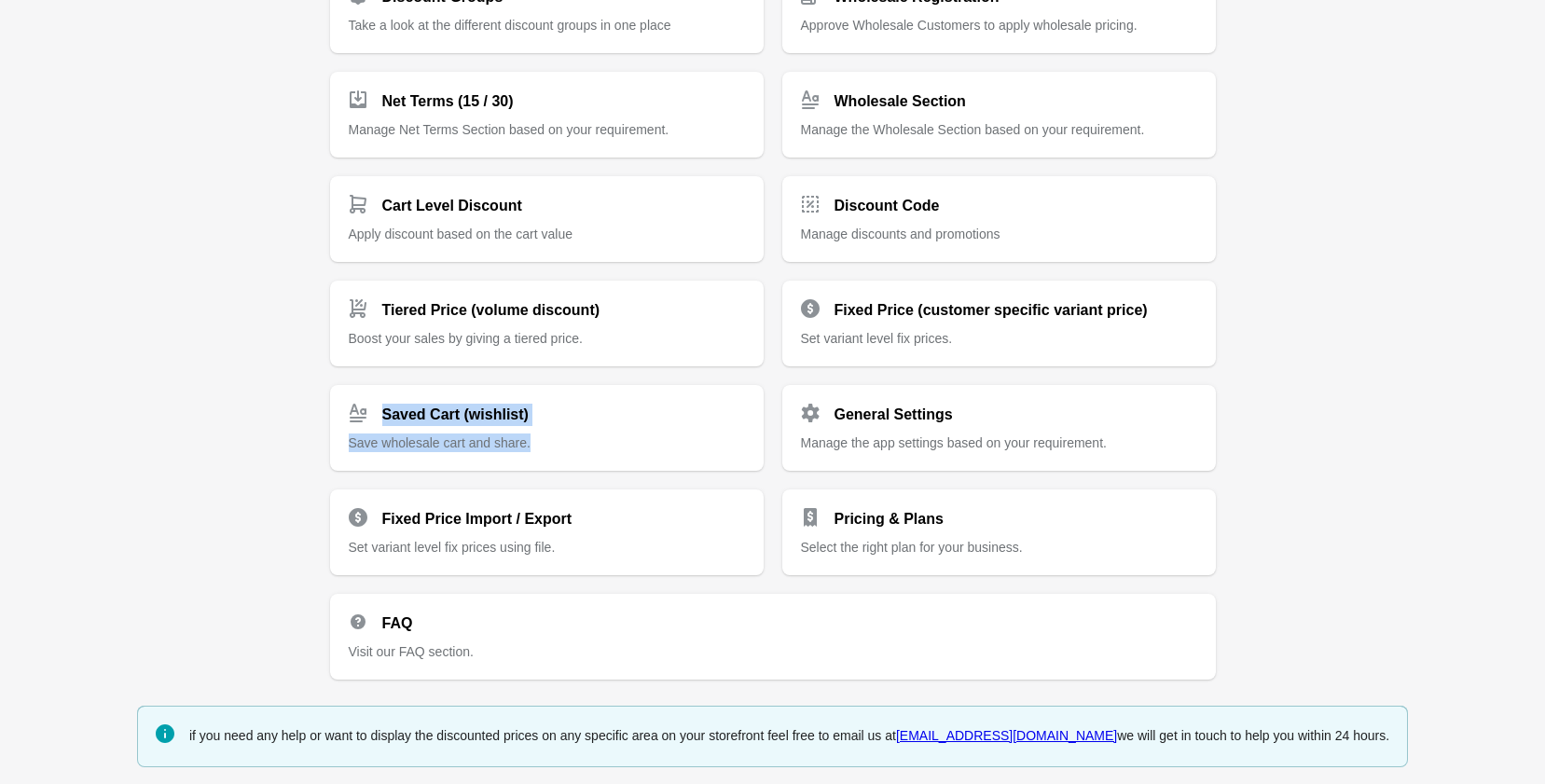
drag, startPoint x: 598, startPoint y: 436, endPoint x: 645, endPoint y: 472, distance: 59.3
click at [645, 472] on div "Discount Groups Take a look at the different discount groups in one place Whole…" at bounding box center [773, 315] width 886 height 727
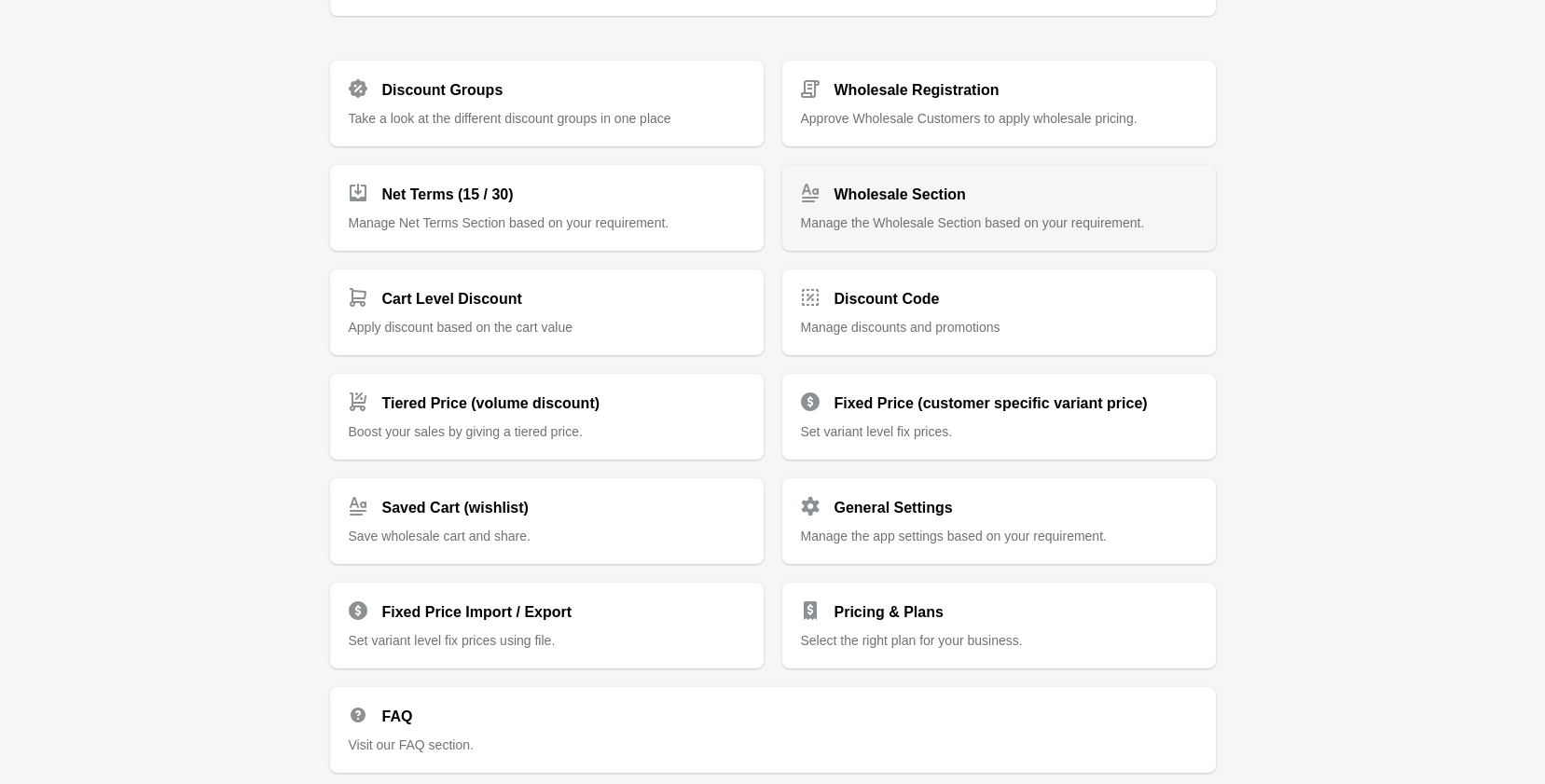
click at [896, 204] on div "Wholesale Section Manage the Wholesale Section based on your requirement." at bounding box center [999, 200] width 396 height 63
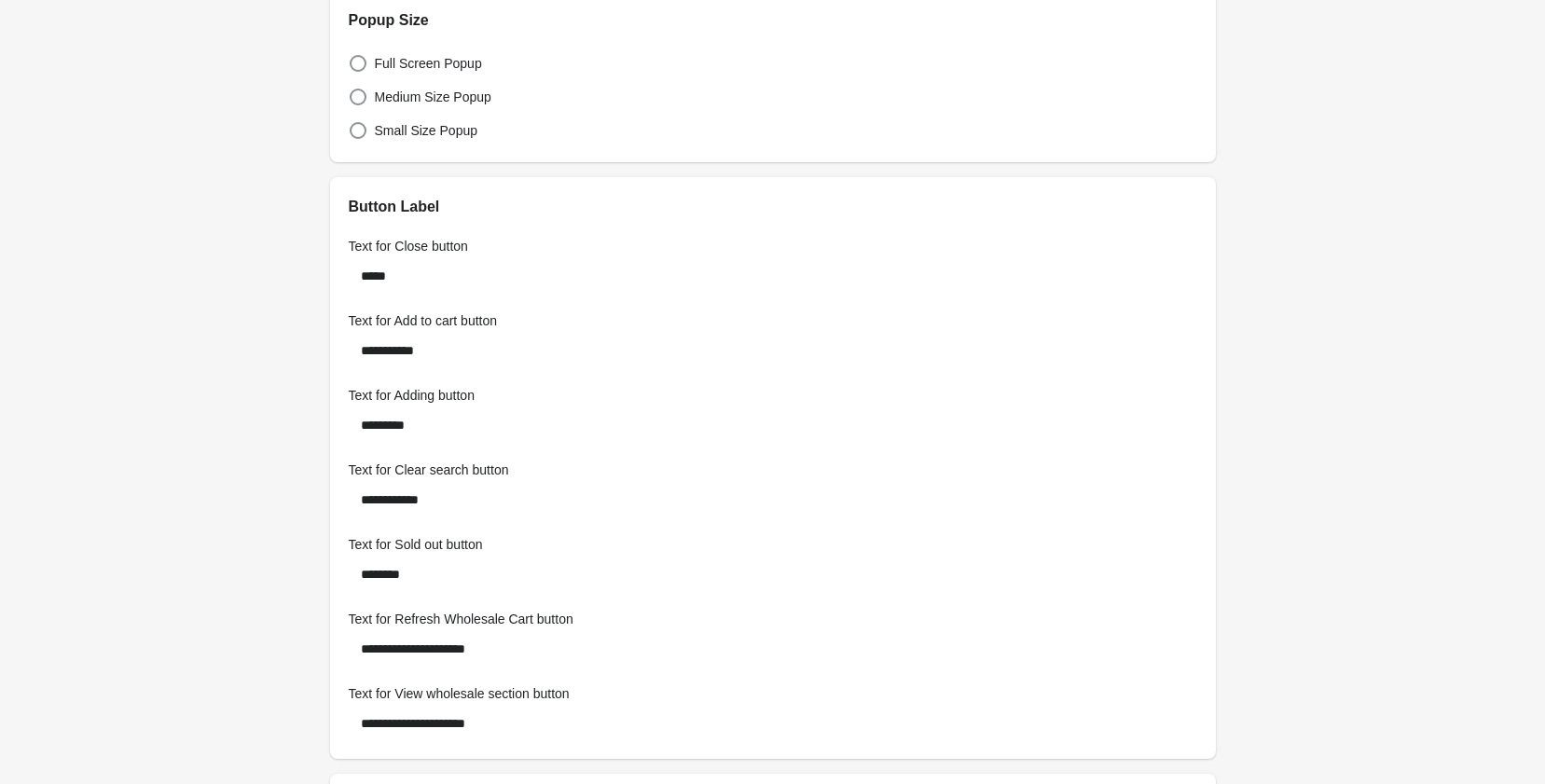
scroll to position [527, 0]
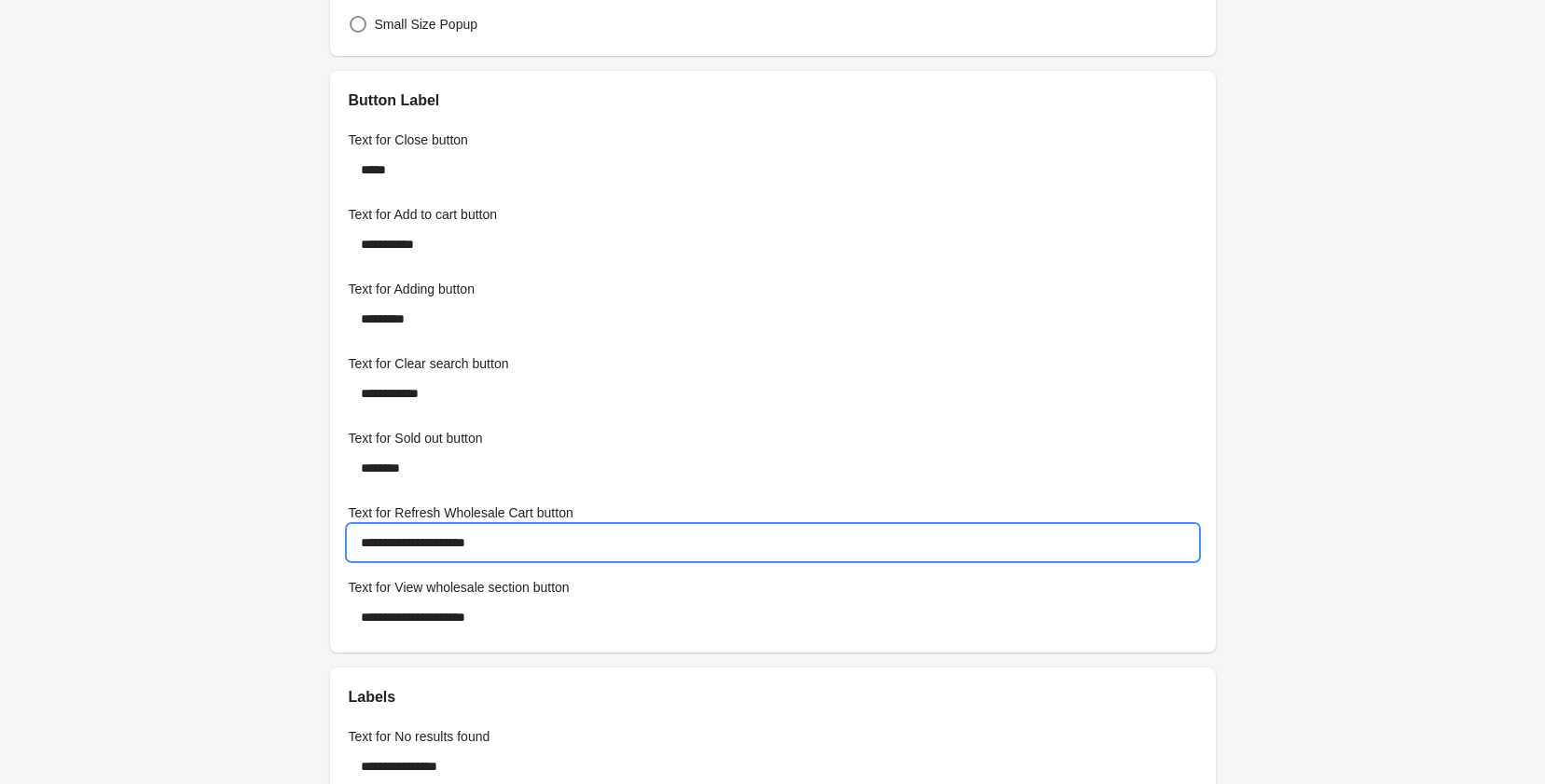
drag, startPoint x: 576, startPoint y: 544, endPoint x: 325, endPoint y: 427, distance: 276.6
click at [325, 427] on div "**********" at bounding box center [773, 652] width 931 height 2359
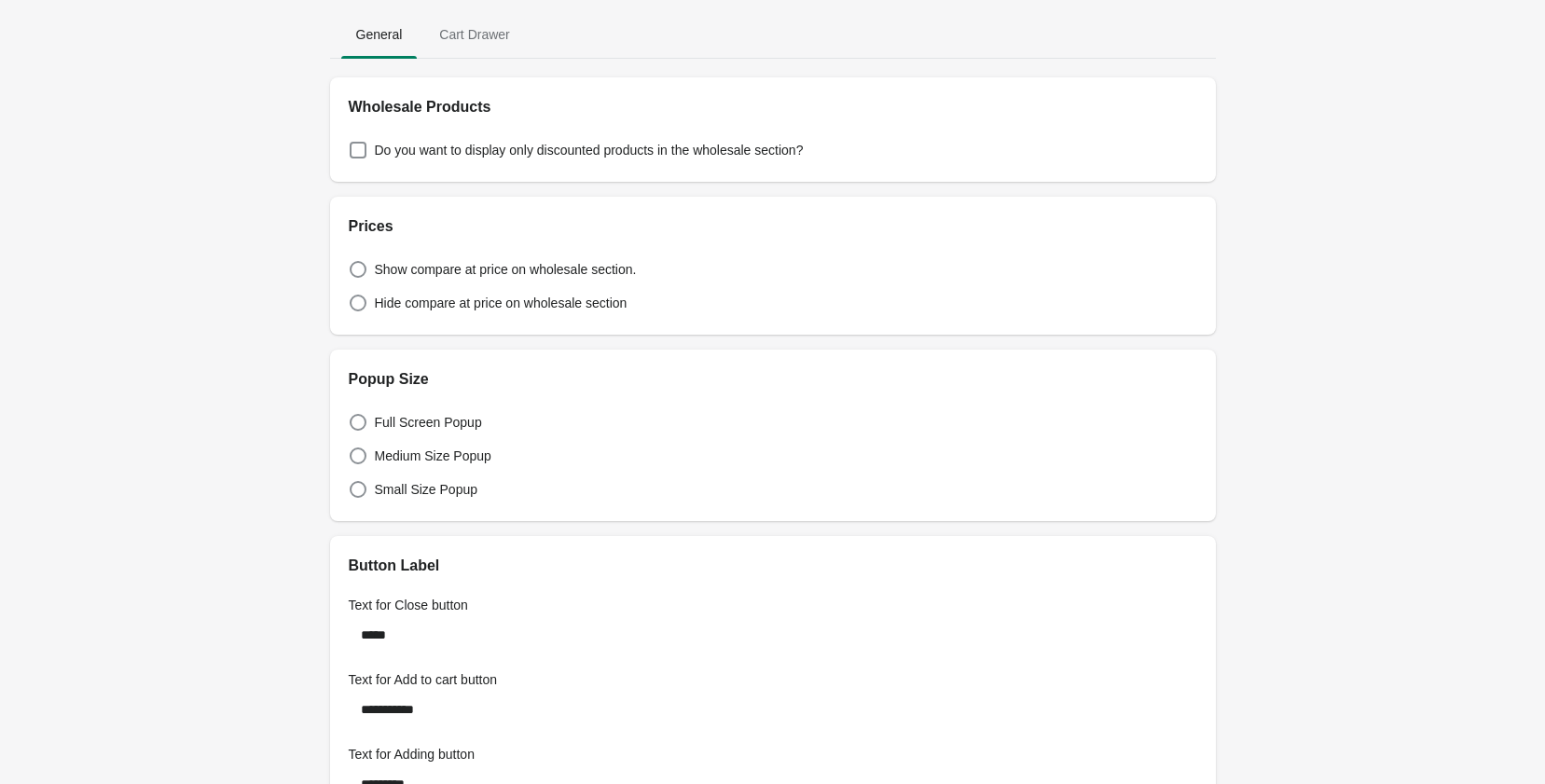
scroll to position [61, 0]
click at [359, 301] on span at bounding box center [358, 304] width 17 height 17
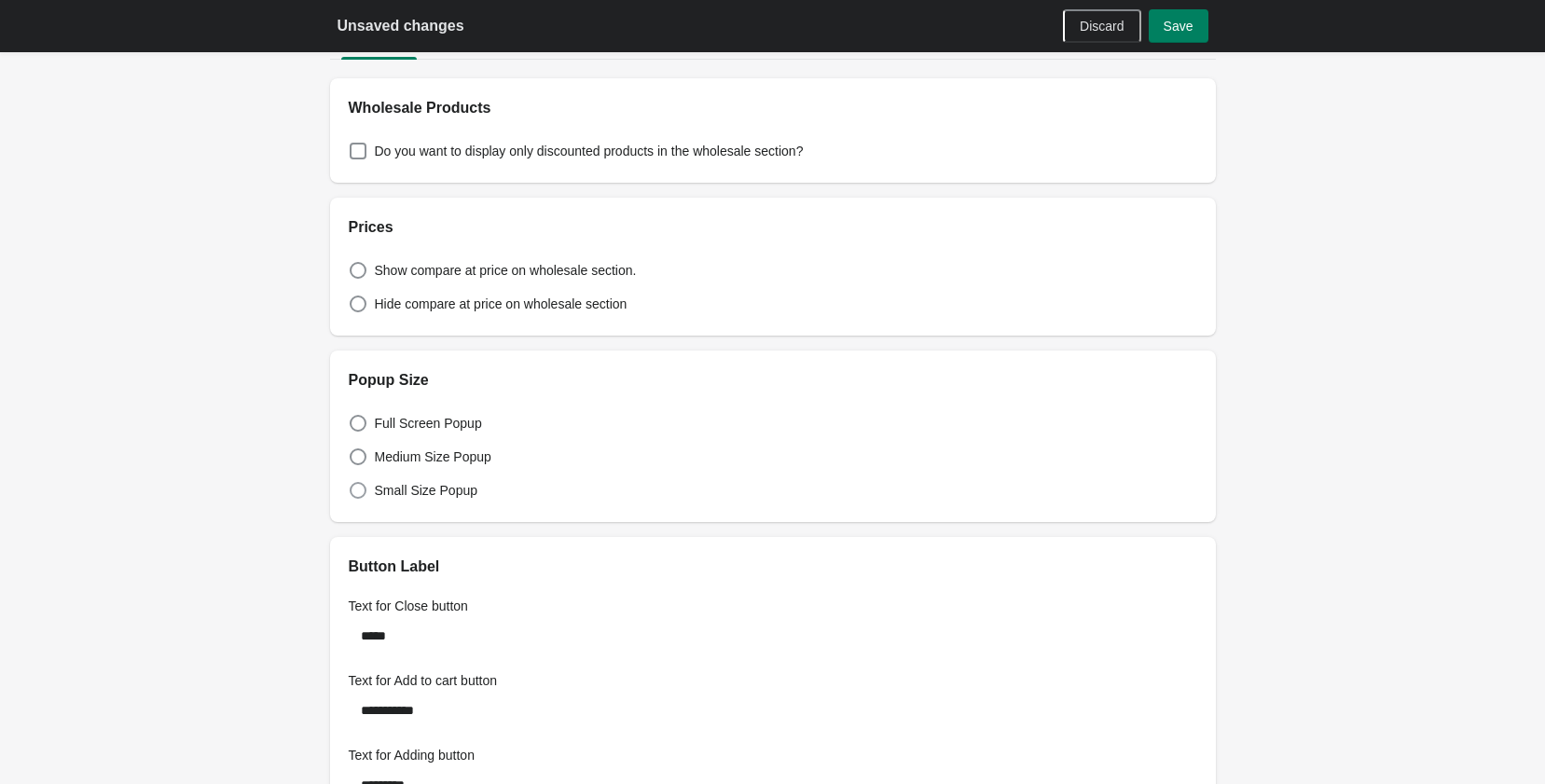
click at [353, 492] on span at bounding box center [358, 490] width 17 height 17
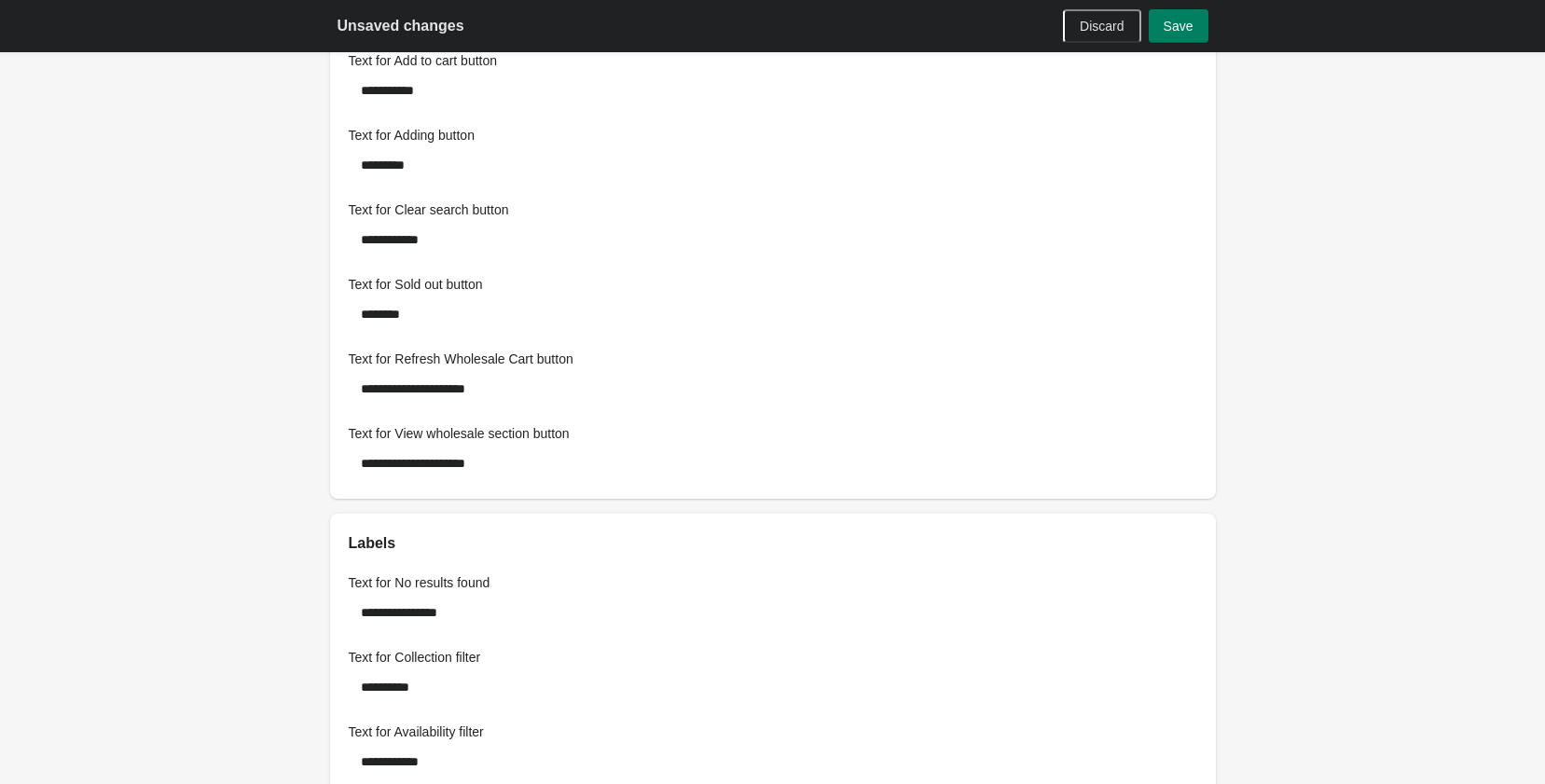
scroll to position [648, 0]
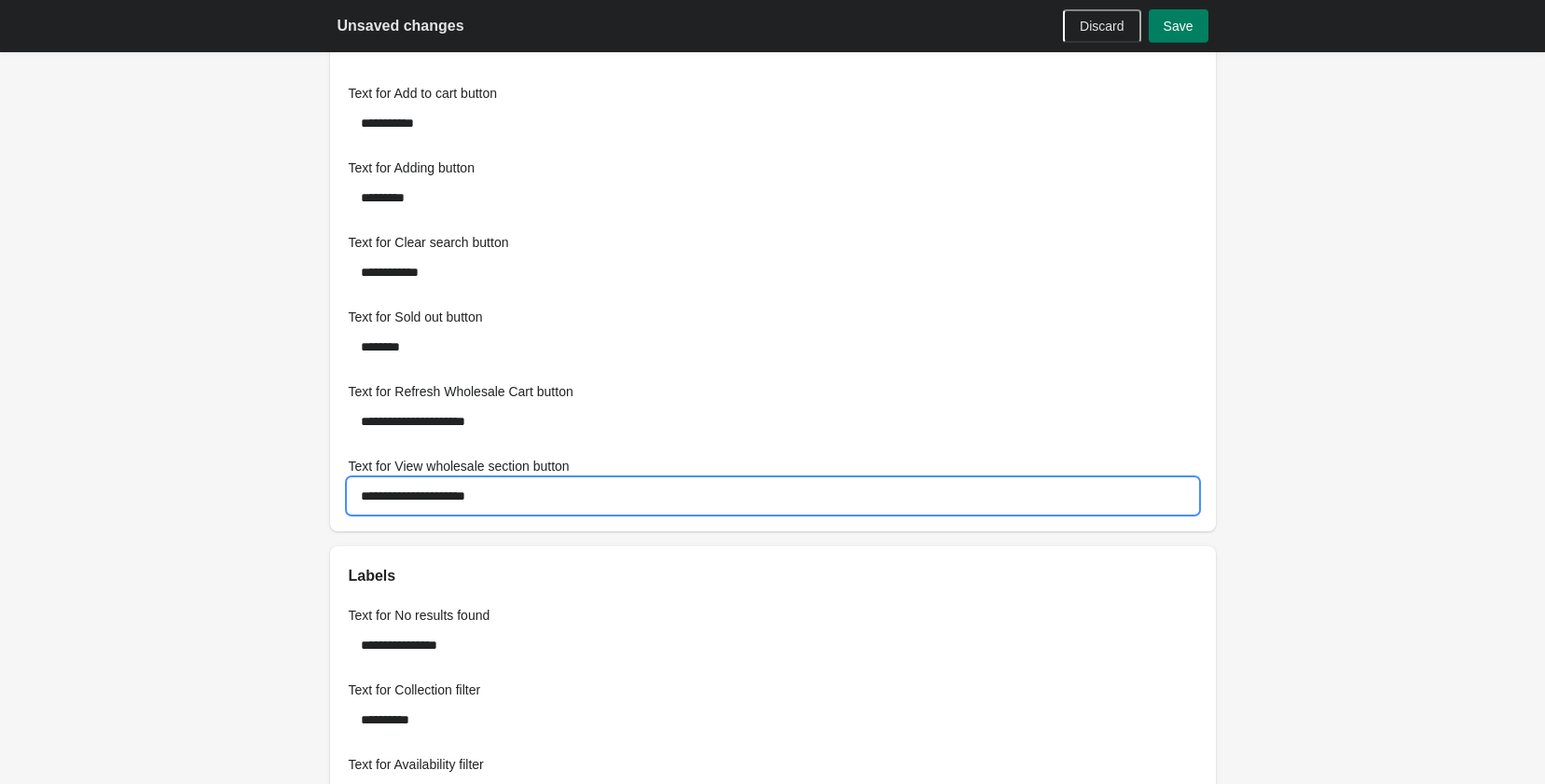
drag, startPoint x: 534, startPoint y: 504, endPoint x: 189, endPoint y: 482, distance: 345.7
click at [189, 482] on div "**********" at bounding box center [772, 581] width 1545 height 2458
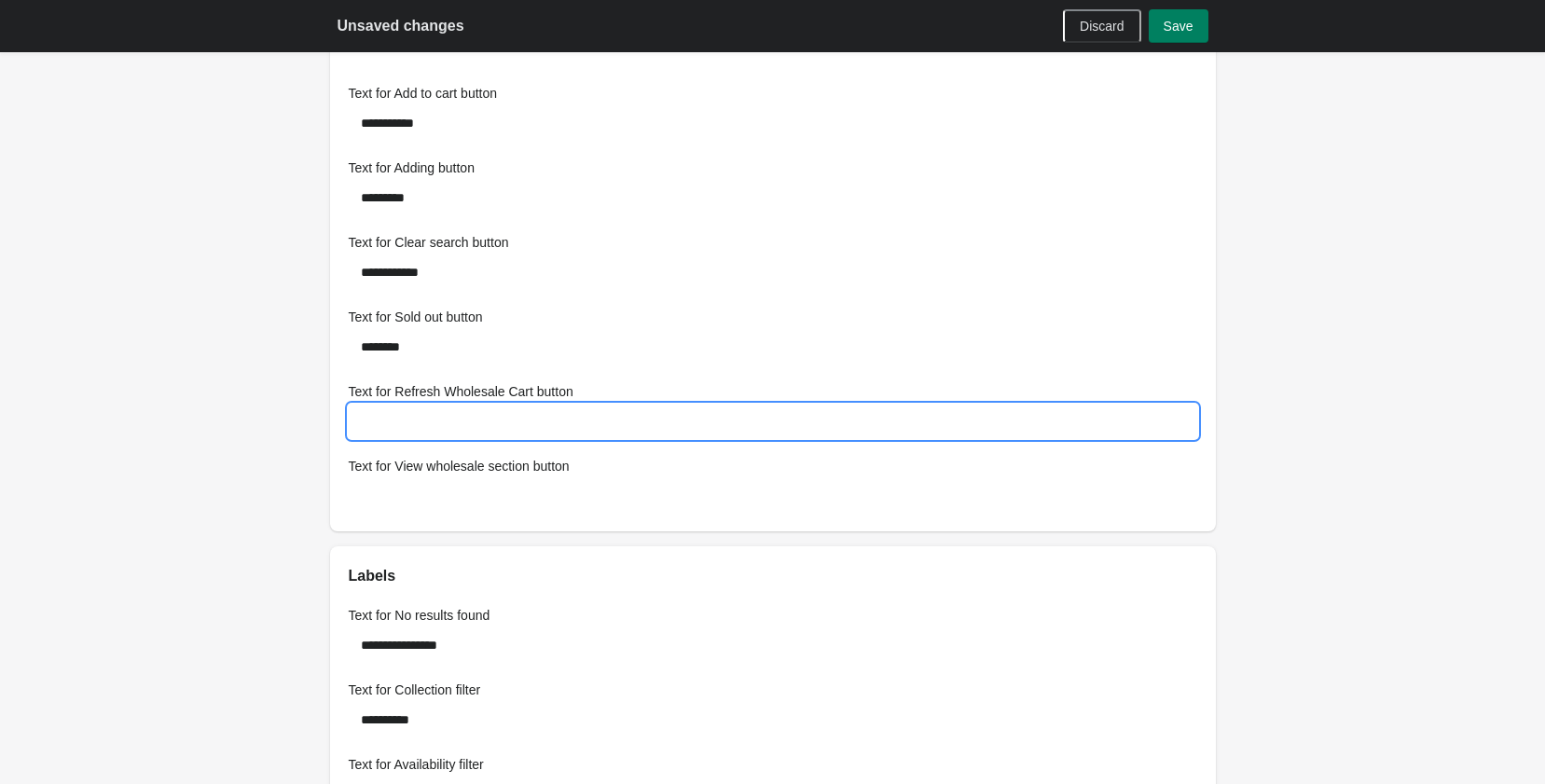
drag, startPoint x: 539, startPoint y: 421, endPoint x: 200, endPoint y: 421, distance: 338.5
click at [200, 421] on div "**********" at bounding box center [772, 581] width 1545 height 2458
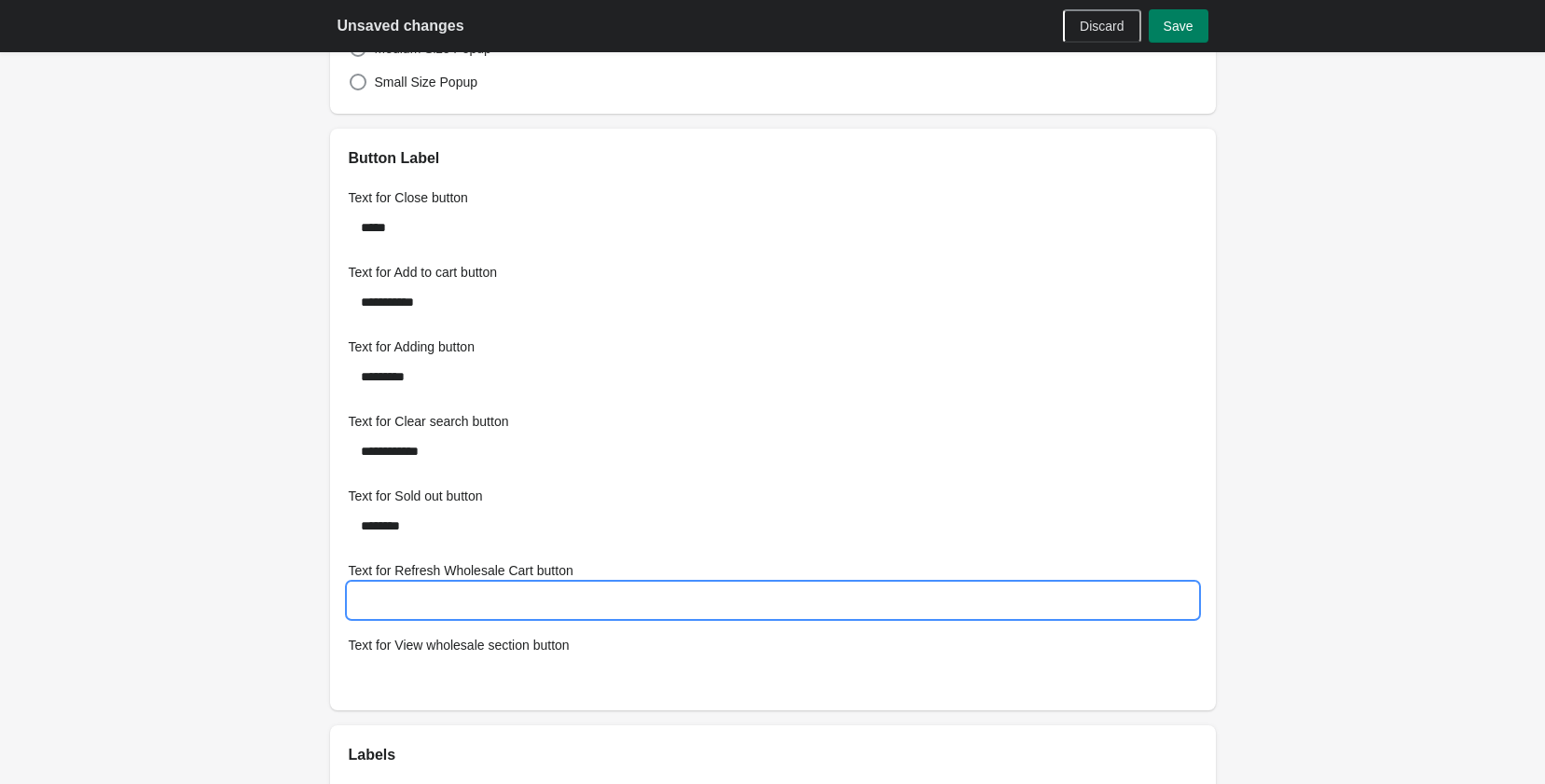
scroll to position [462, 0]
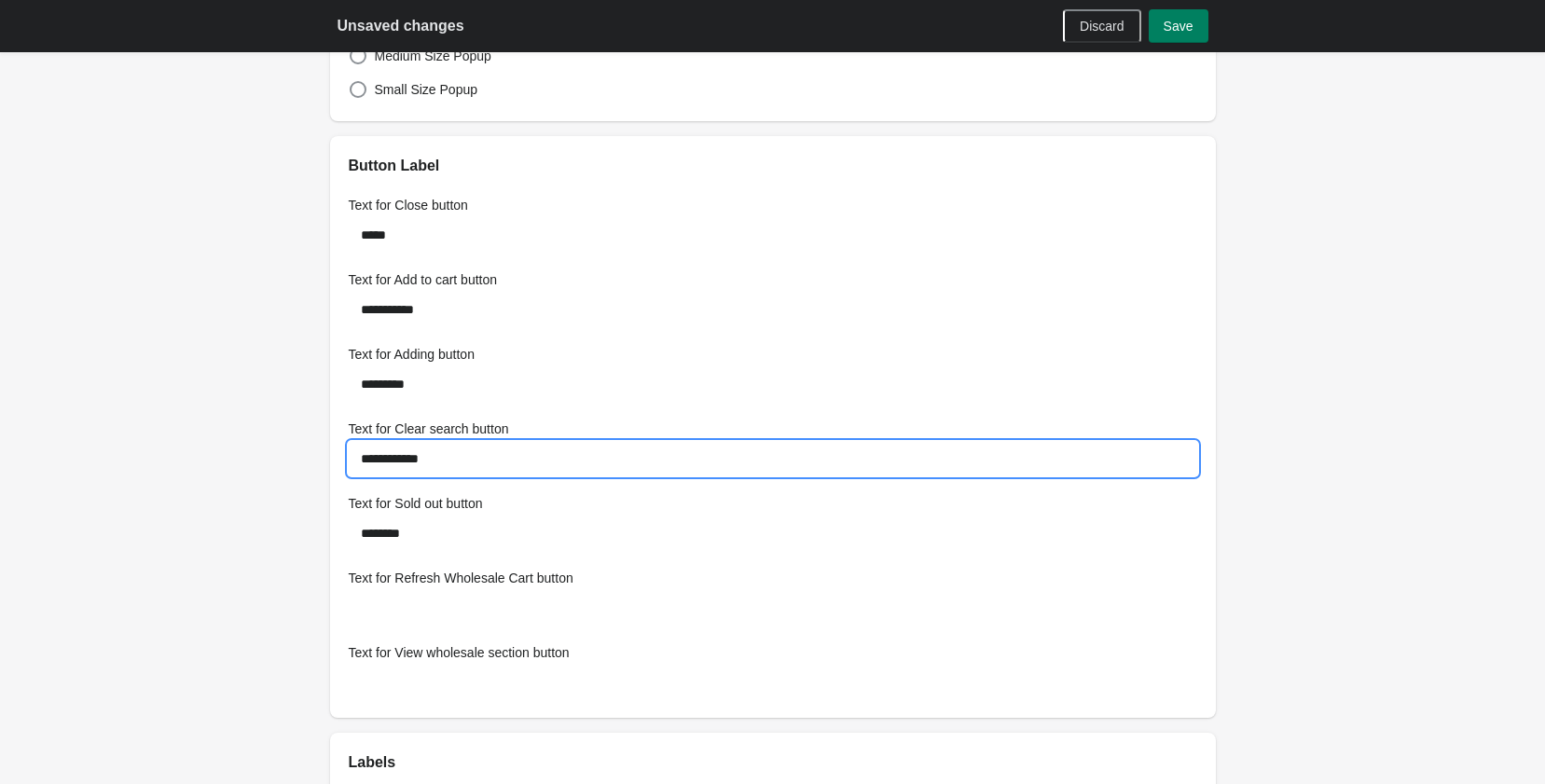
drag, startPoint x: 455, startPoint y: 456, endPoint x: 161, endPoint y: 429, distance: 294.9
click at [161, 429] on div "**********" at bounding box center [772, 767] width 1545 height 2458
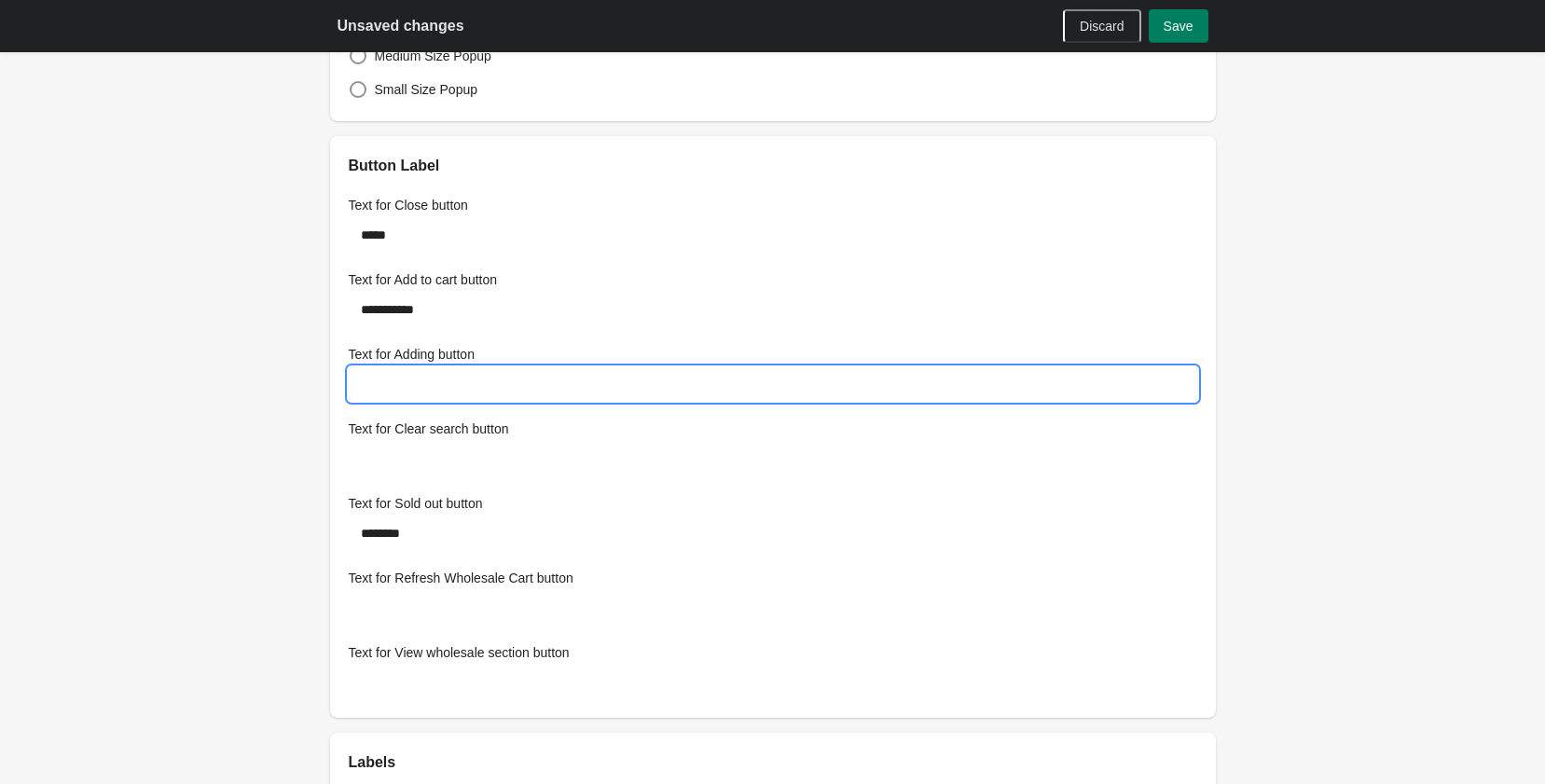
drag, startPoint x: 448, startPoint y: 377, endPoint x: 166, endPoint y: 364, distance: 282.8
click at [166, 364] on div "**********" at bounding box center [772, 767] width 1545 height 2458
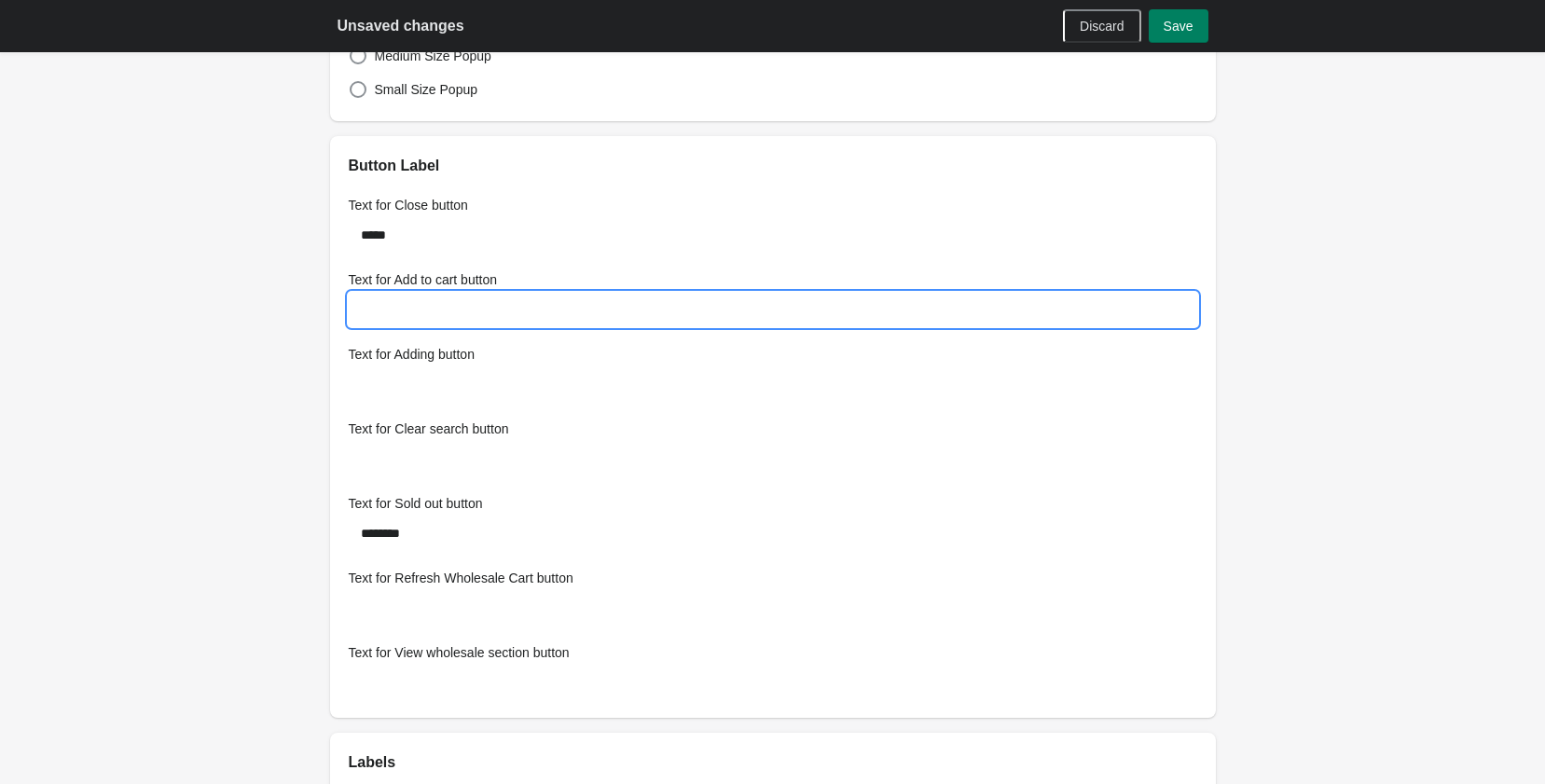
drag, startPoint x: 453, startPoint y: 314, endPoint x: 186, endPoint y: 314, distance: 266.7
click at [186, 314] on div "**********" at bounding box center [772, 767] width 1545 height 2458
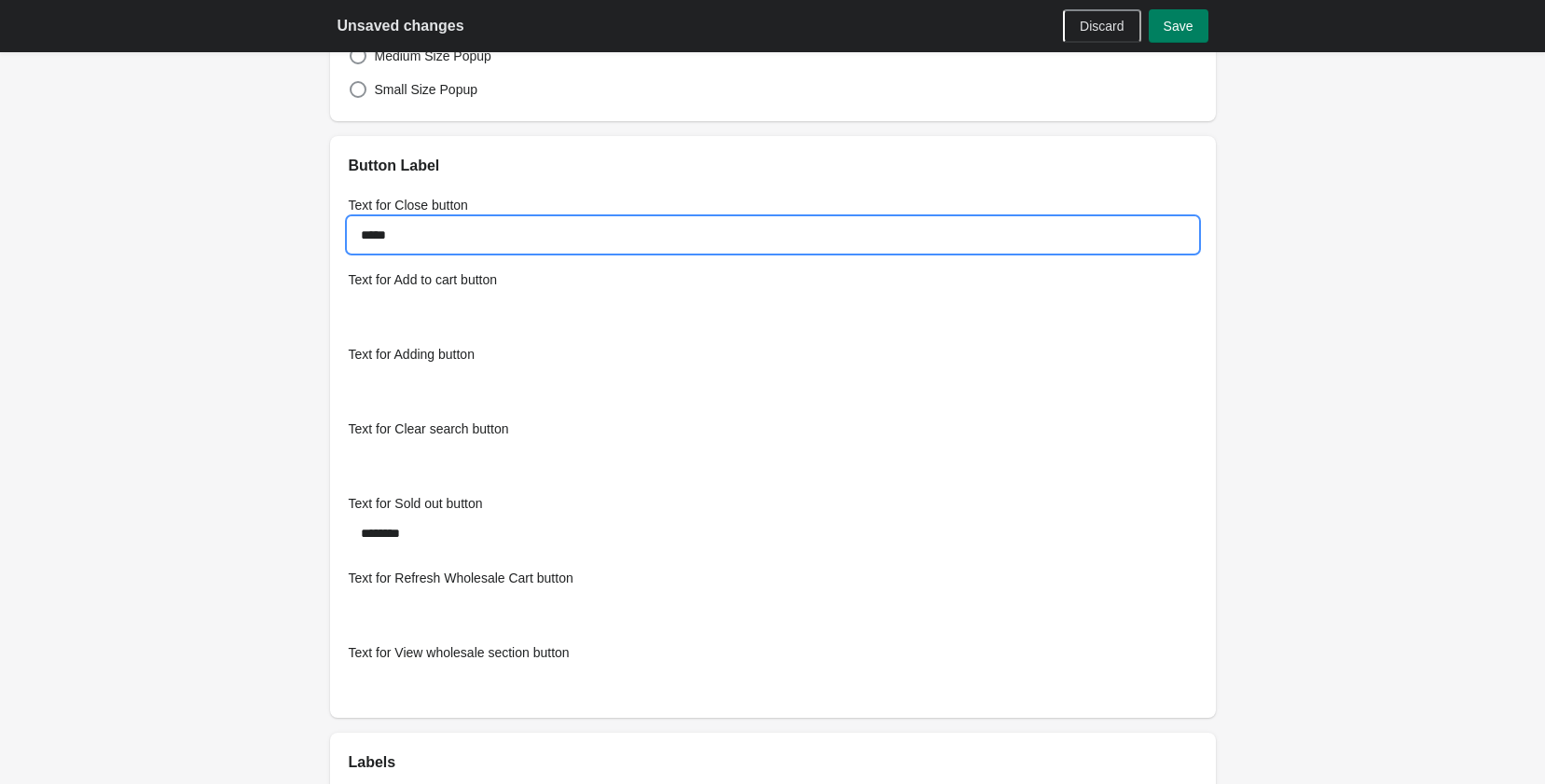
drag, startPoint x: 466, startPoint y: 235, endPoint x: 118, endPoint y: 250, distance: 348.1
click at [120, 235] on div "**********" at bounding box center [772, 767] width 1545 height 2458
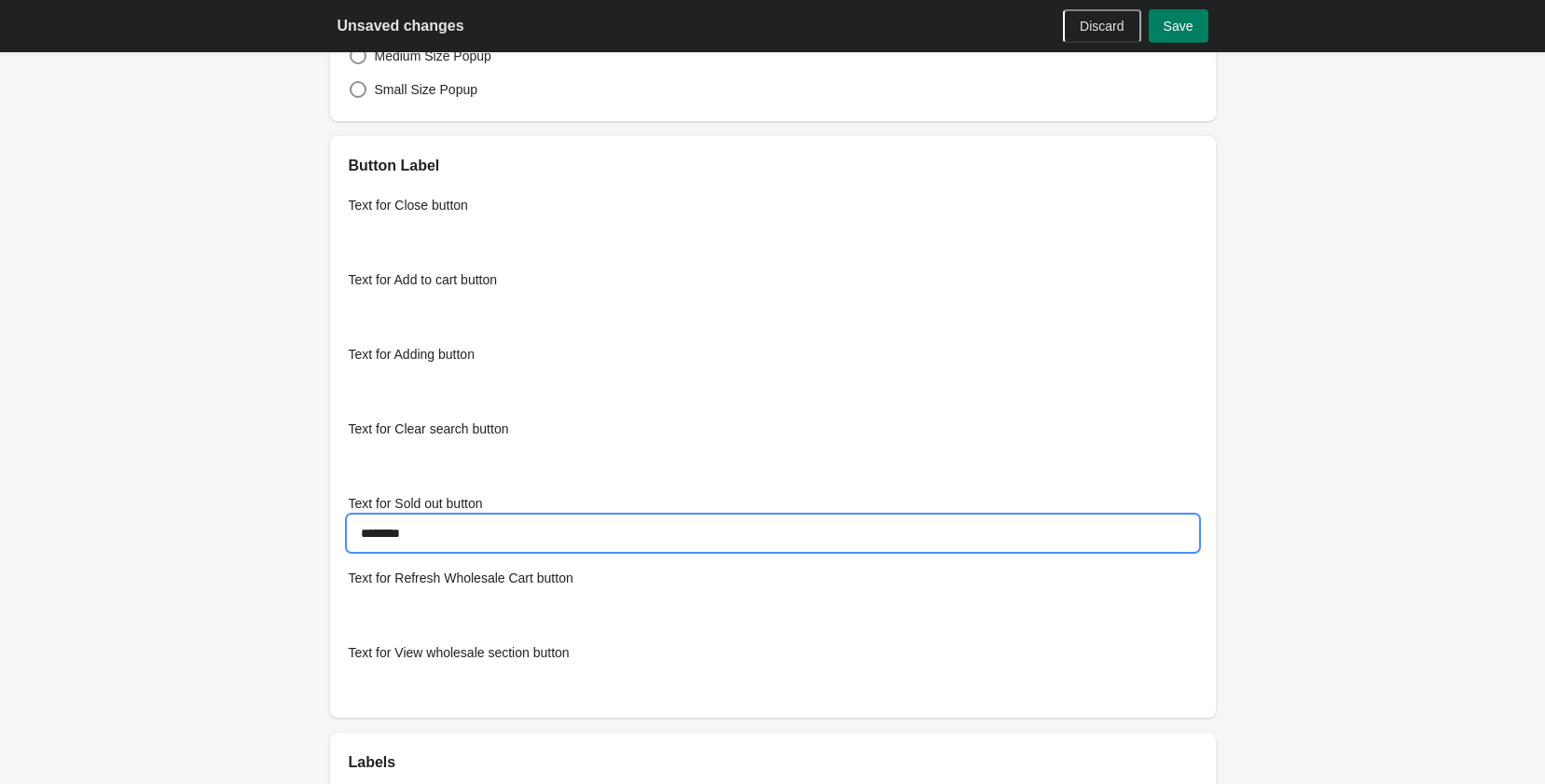
drag, startPoint x: 462, startPoint y: 542, endPoint x: 158, endPoint y: 554, distance: 304.2
click at [158, 554] on div "**********" at bounding box center [772, 767] width 1545 height 2458
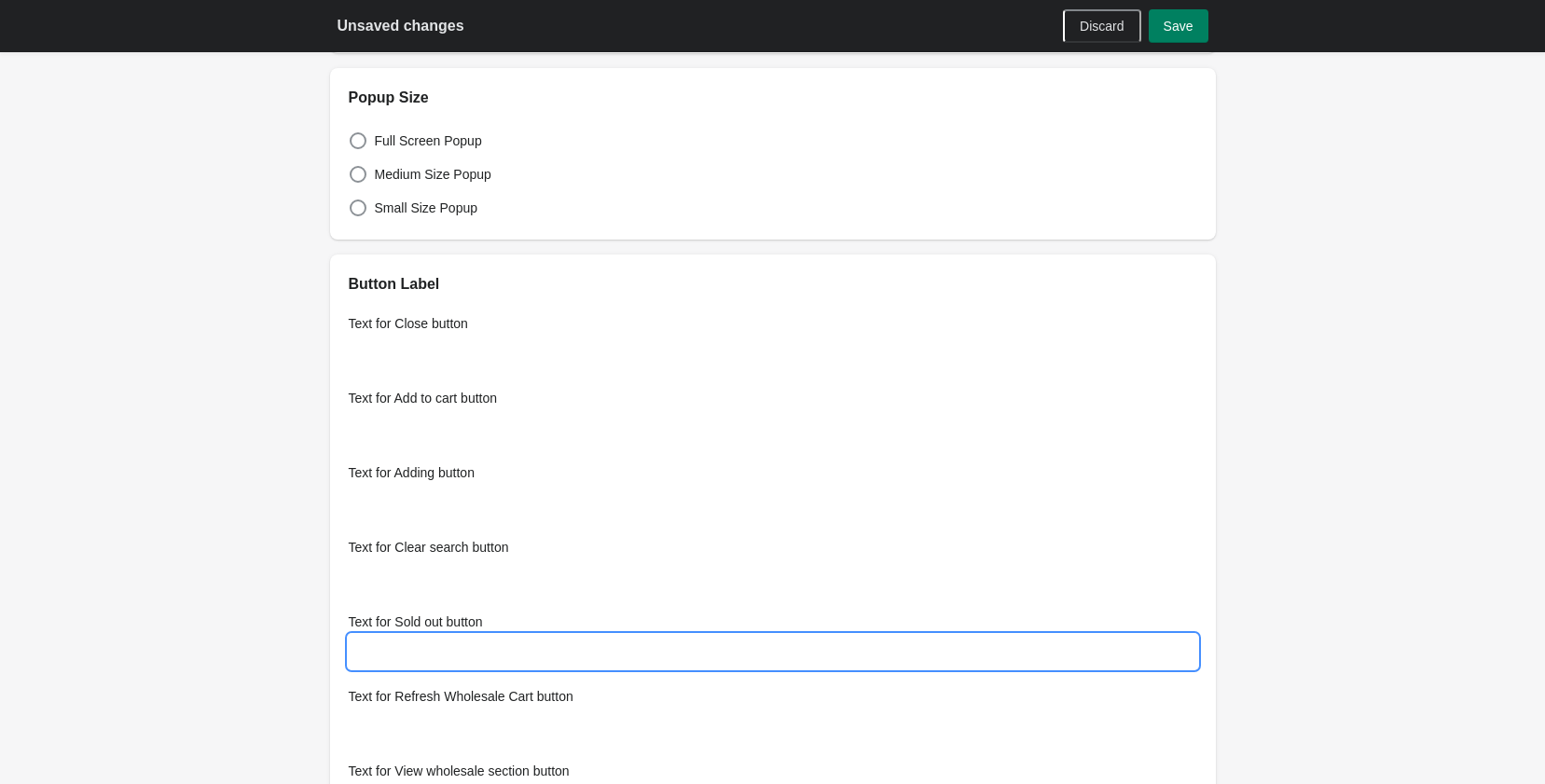
scroll to position [89, 0]
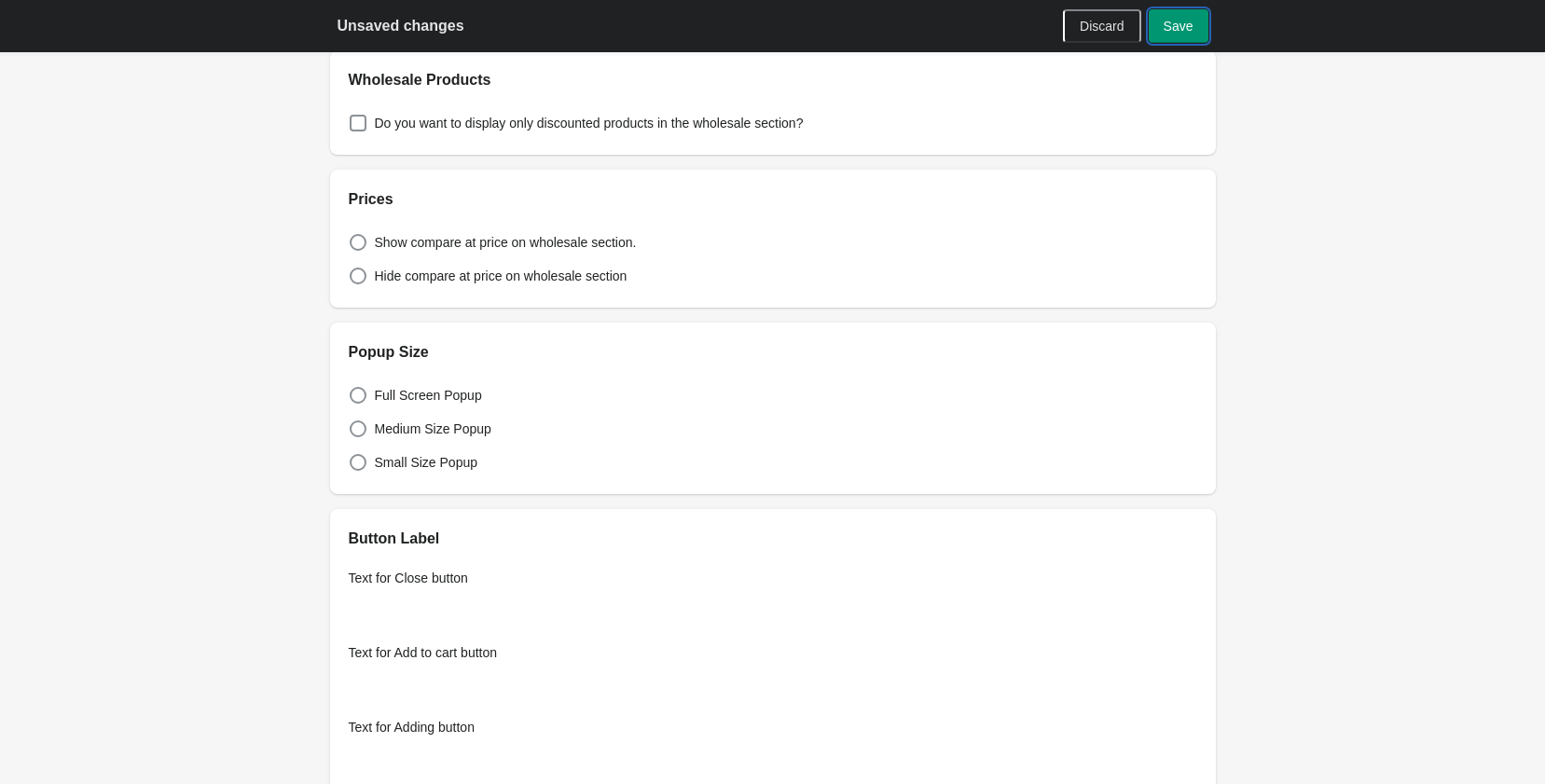
click at [1187, 36] on button "Save" at bounding box center [1179, 26] width 60 height 34
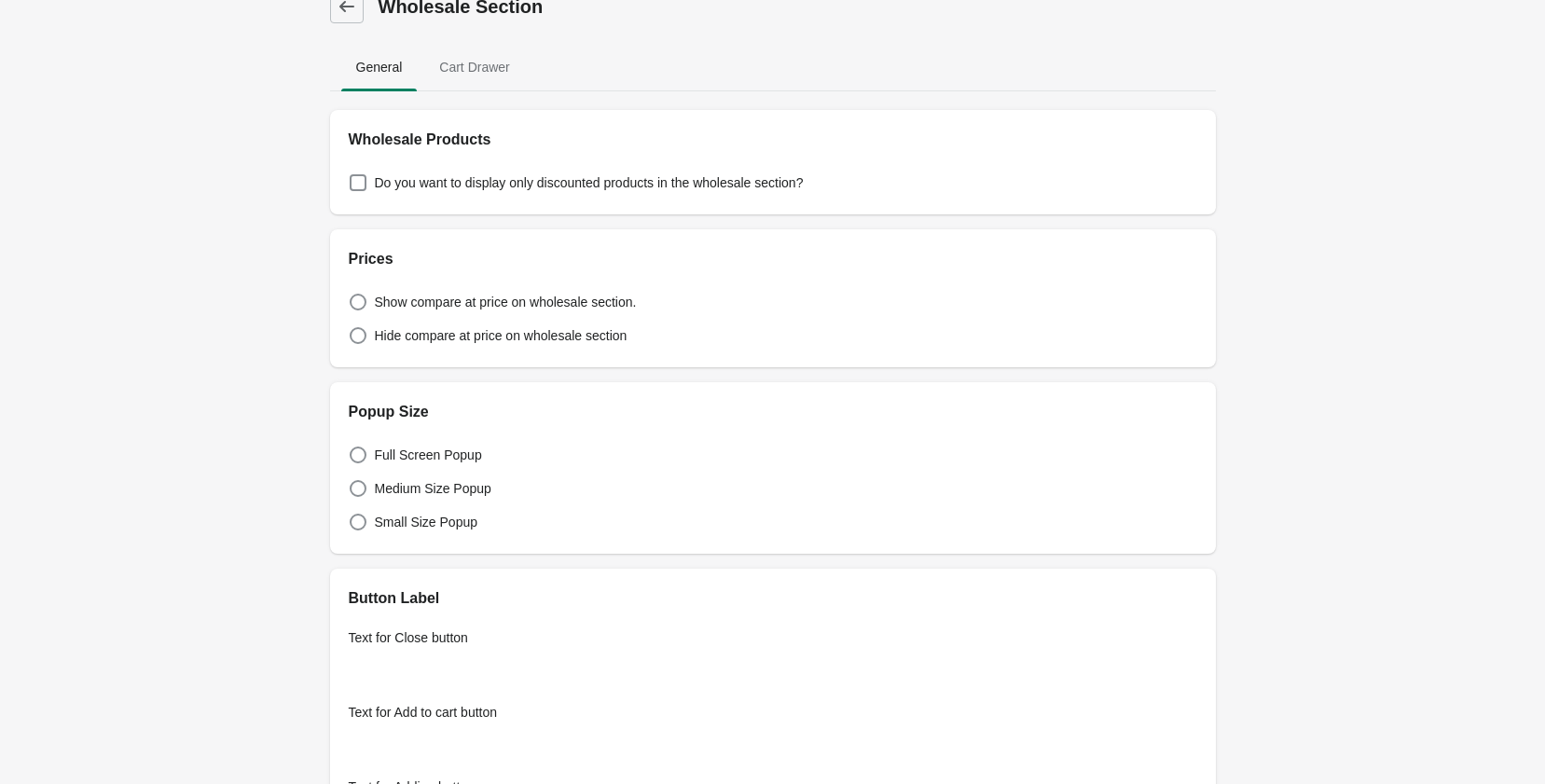
scroll to position [0, 0]
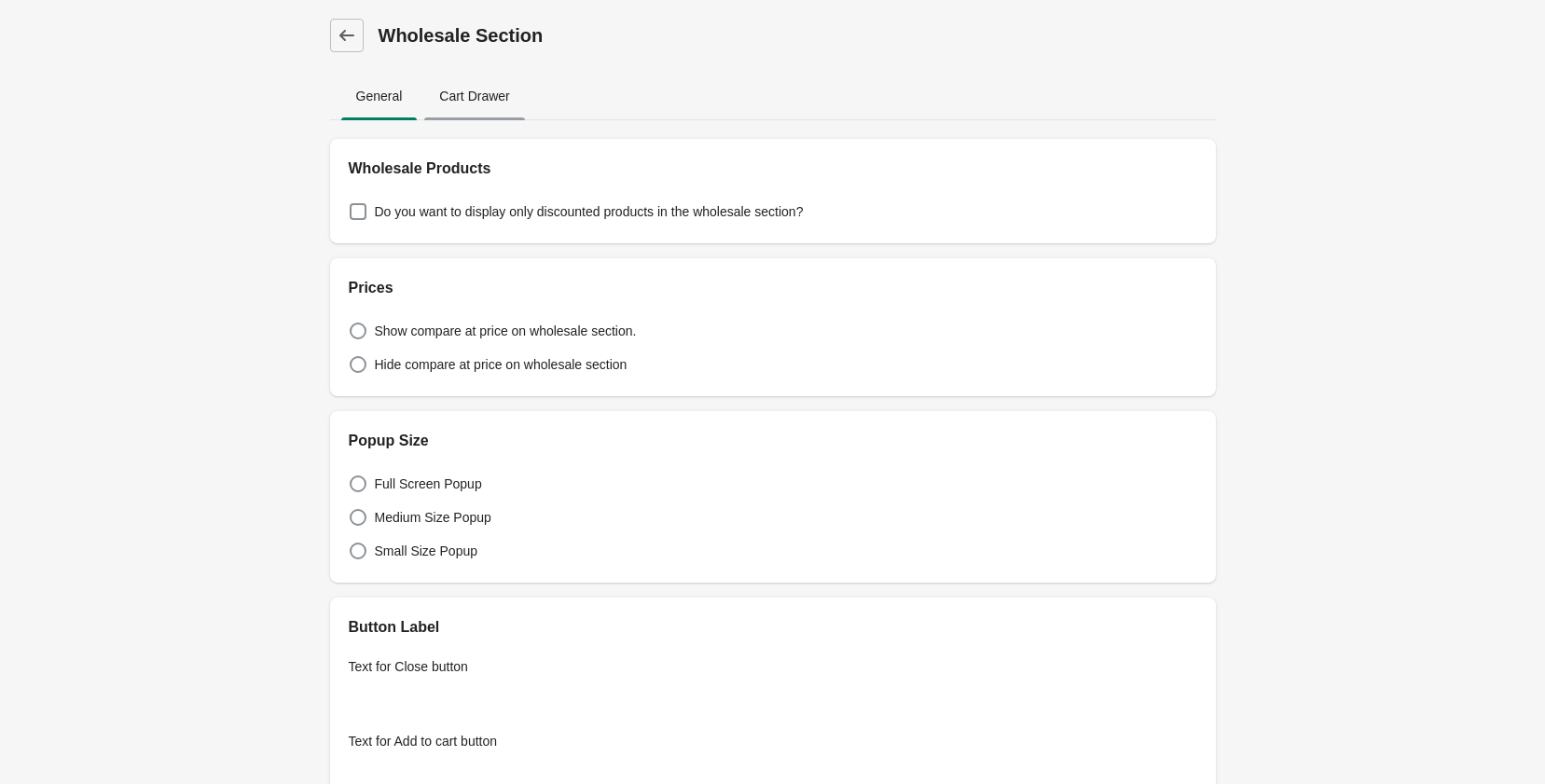
click at [482, 97] on span "Cart Drawer" at bounding box center [474, 96] width 100 height 34
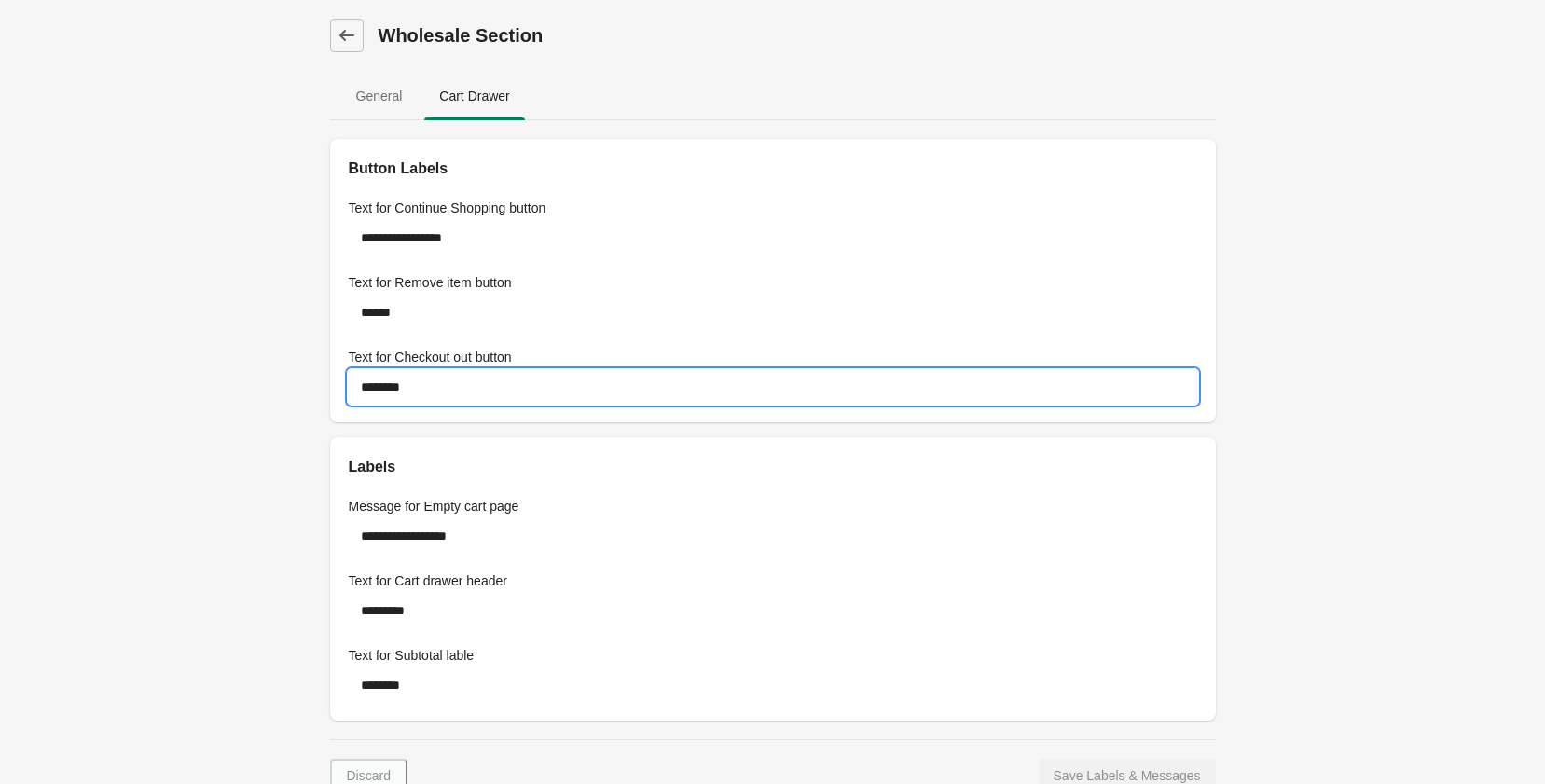
drag, startPoint x: 443, startPoint y: 385, endPoint x: 232, endPoint y: 376, distance: 210.9
click at [232, 376] on div "**********" at bounding box center [772, 455] width 1545 height 910
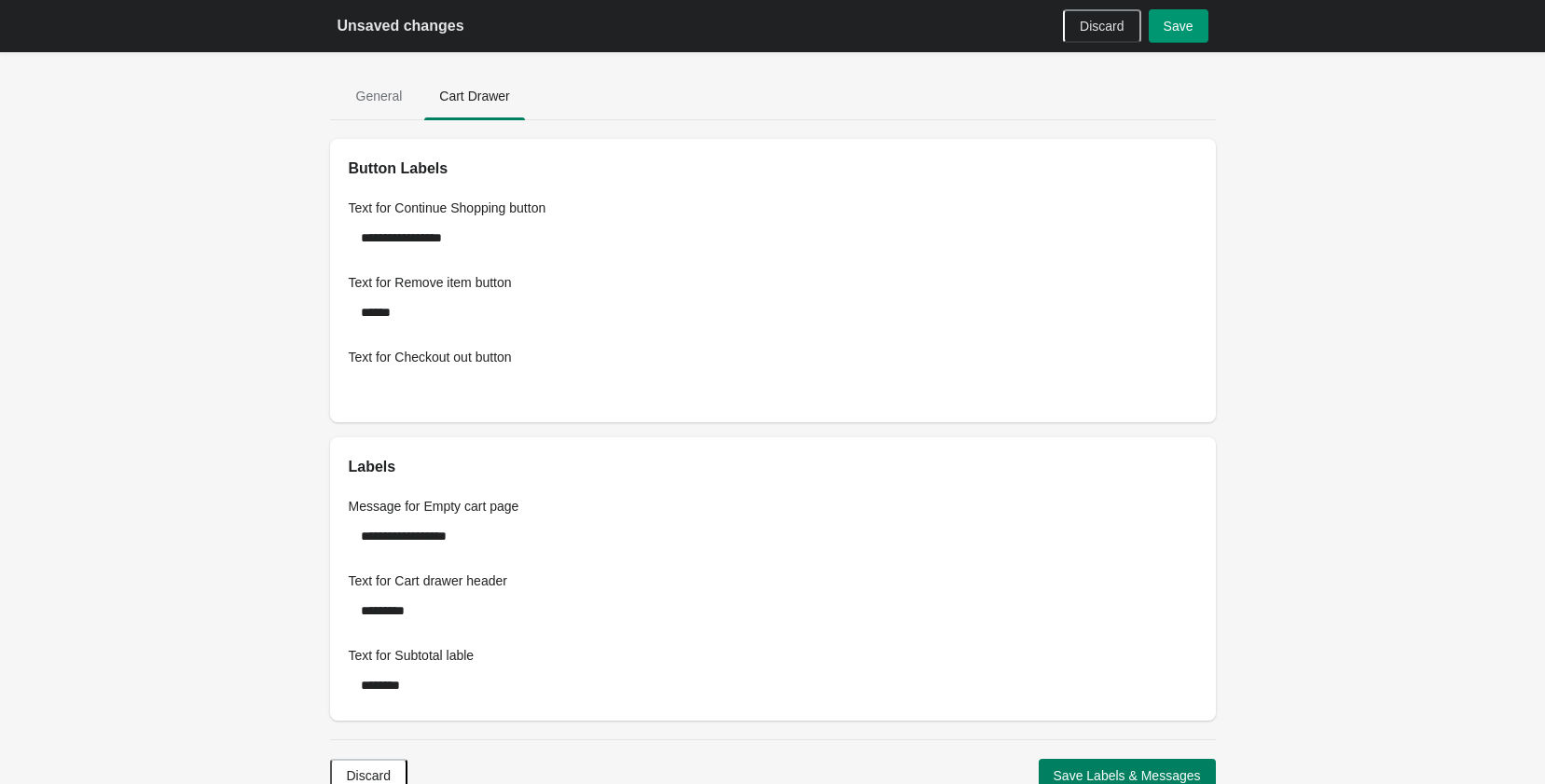
click at [1172, 29] on span "Save" at bounding box center [1179, 26] width 30 height 15
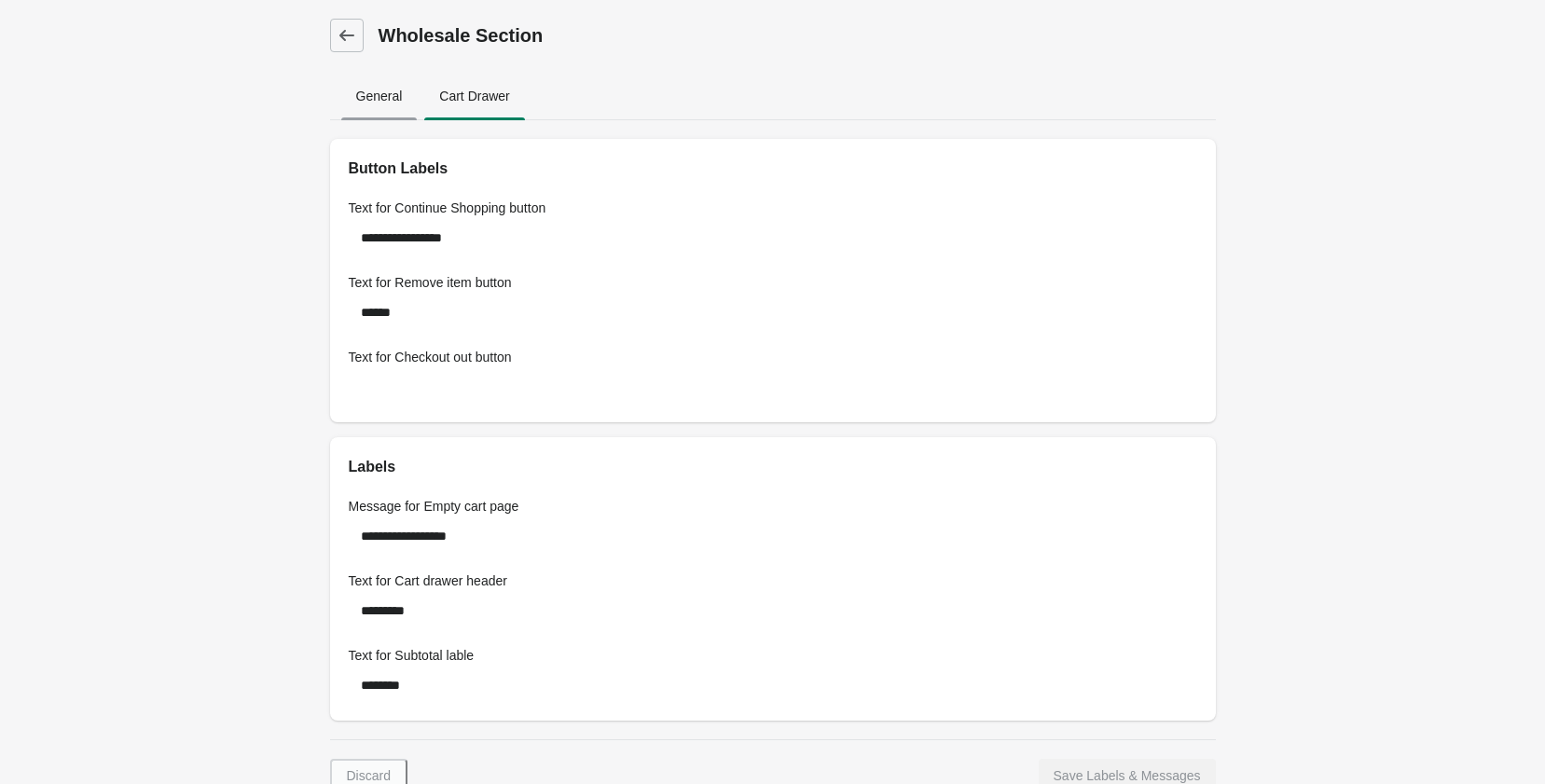
click at [392, 99] on span "General" at bounding box center [379, 96] width 76 height 34
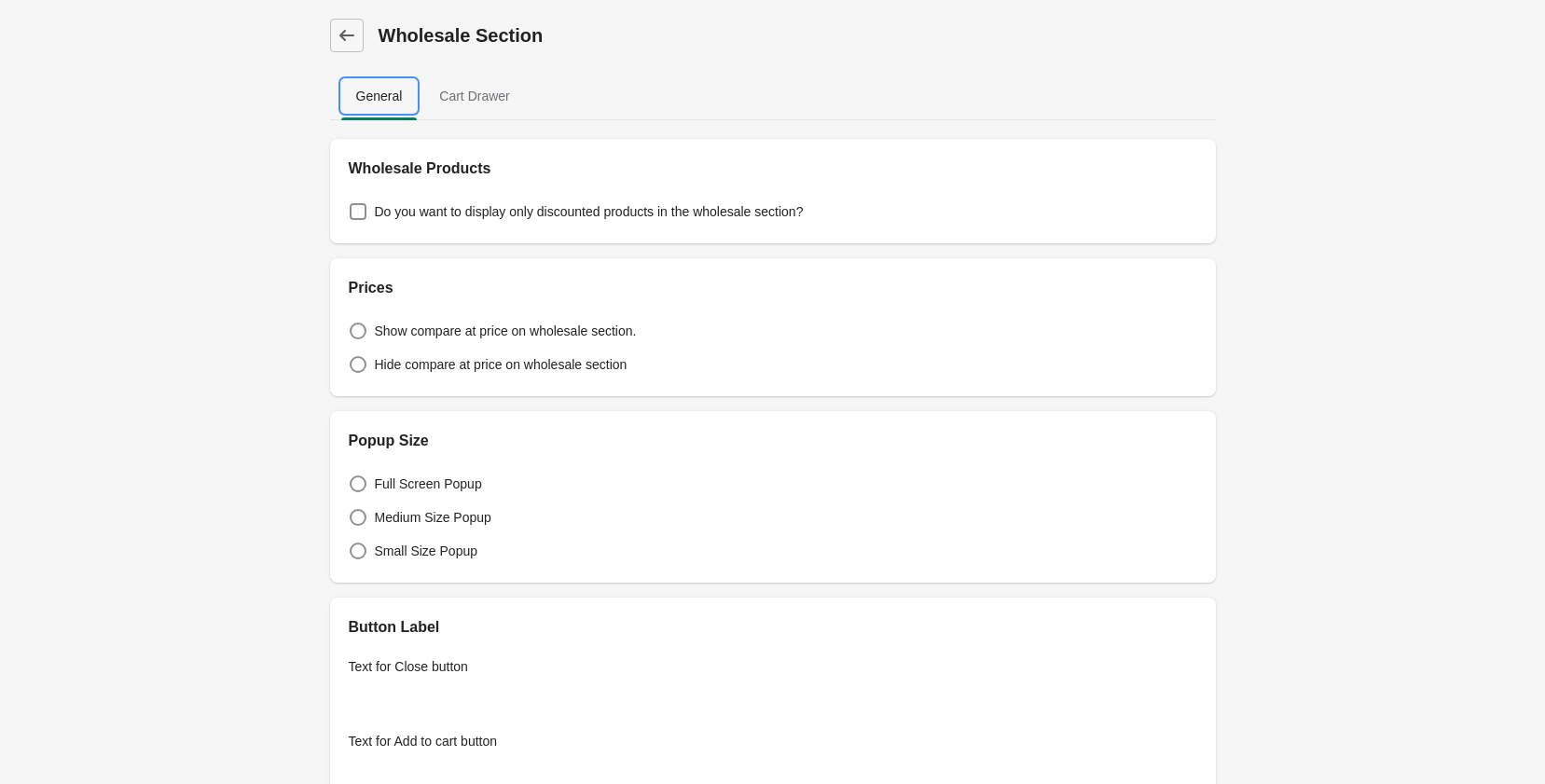
click at [390, 90] on span "General" at bounding box center [379, 96] width 76 height 34
click at [458, 96] on span "Cart Drawer" at bounding box center [474, 96] width 100 height 34
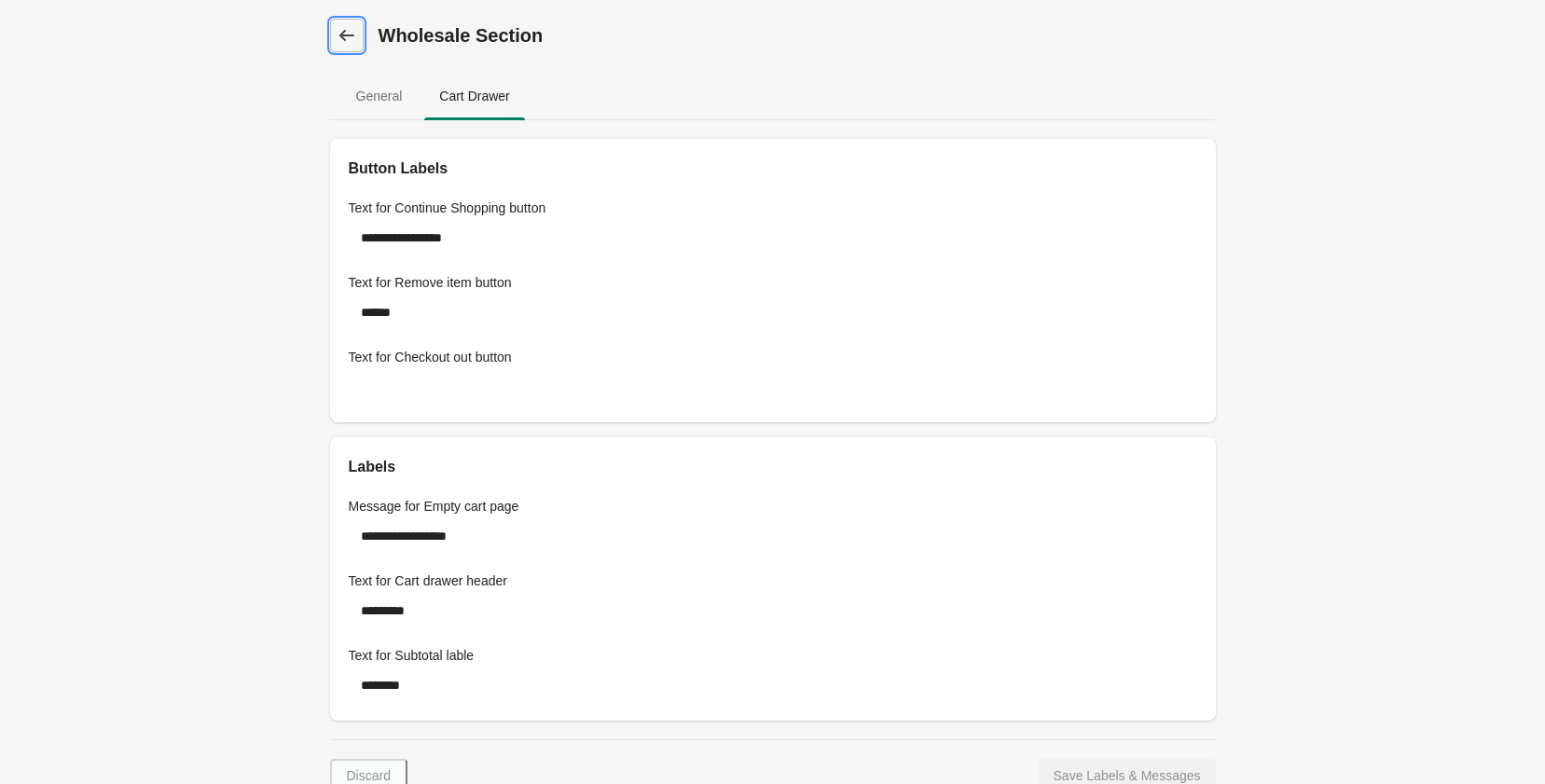
click at [346, 45] on link "Dashboard" at bounding box center [347, 36] width 34 height 34
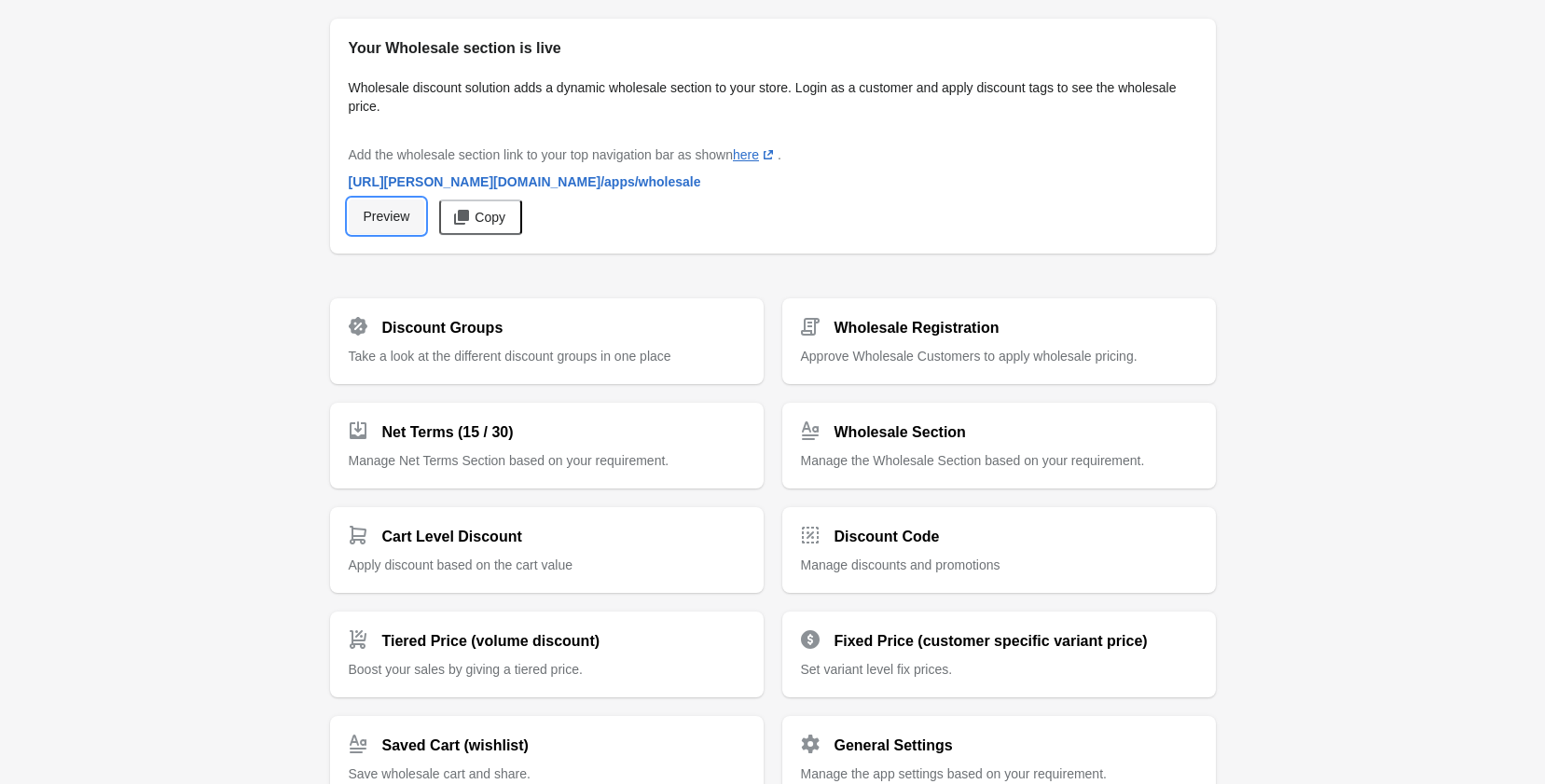
click at [409, 215] on span "Preview" at bounding box center [387, 216] width 47 height 15
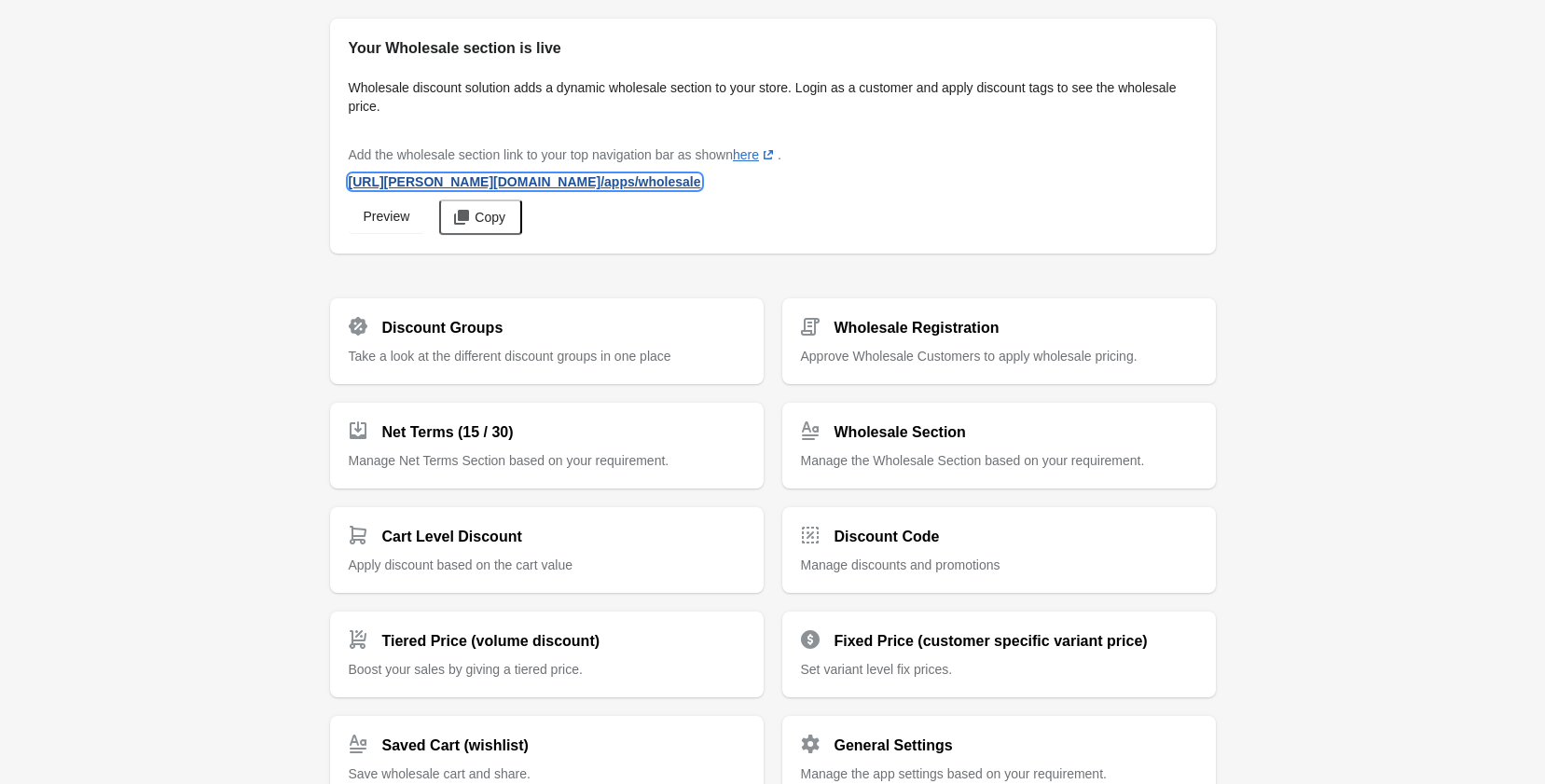
click at [508, 184] on span "https://leo-berg.myshopify.com /apps/wholesale" at bounding box center [525, 181] width 352 height 15
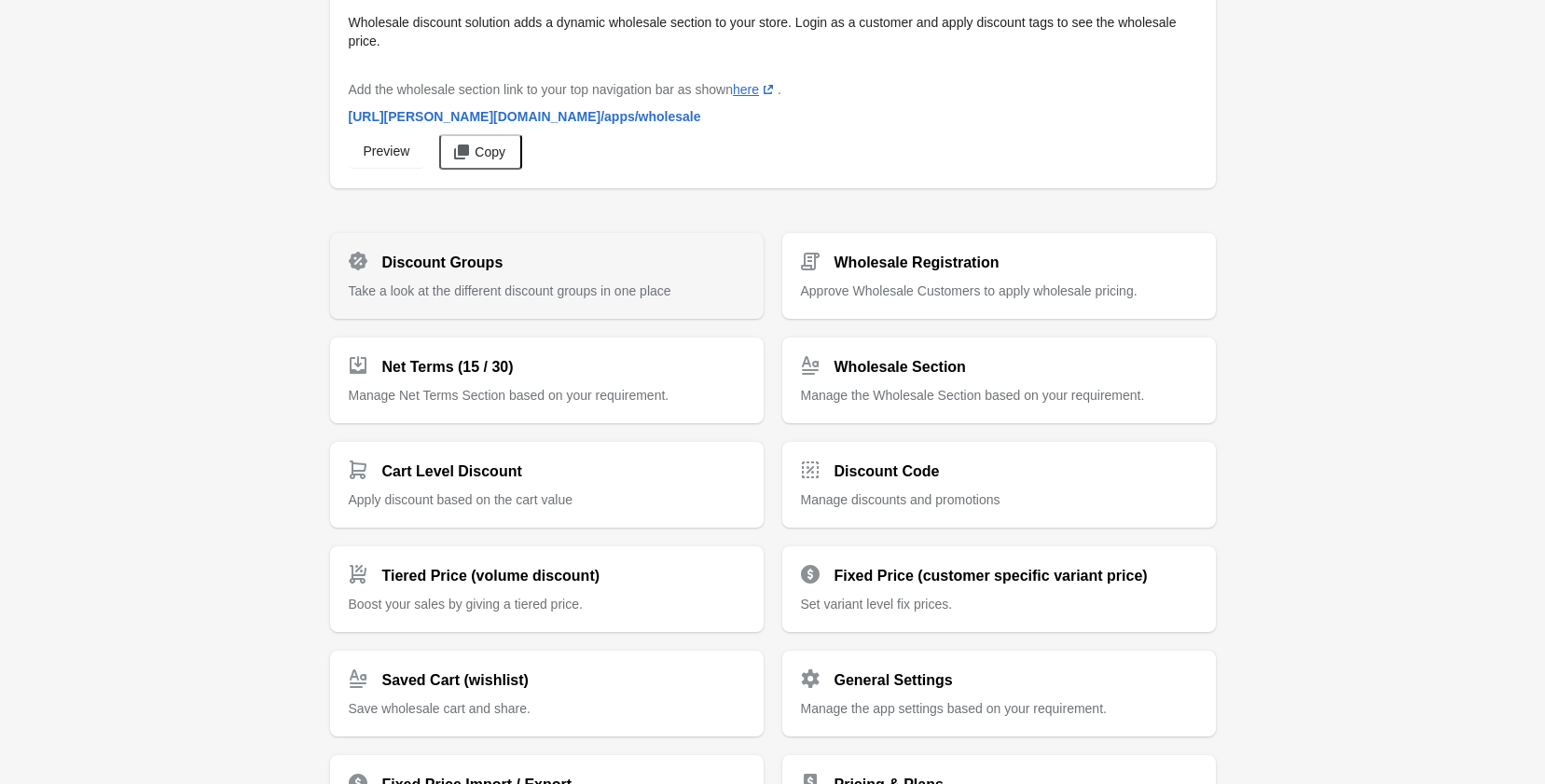
scroll to position [93, 0]
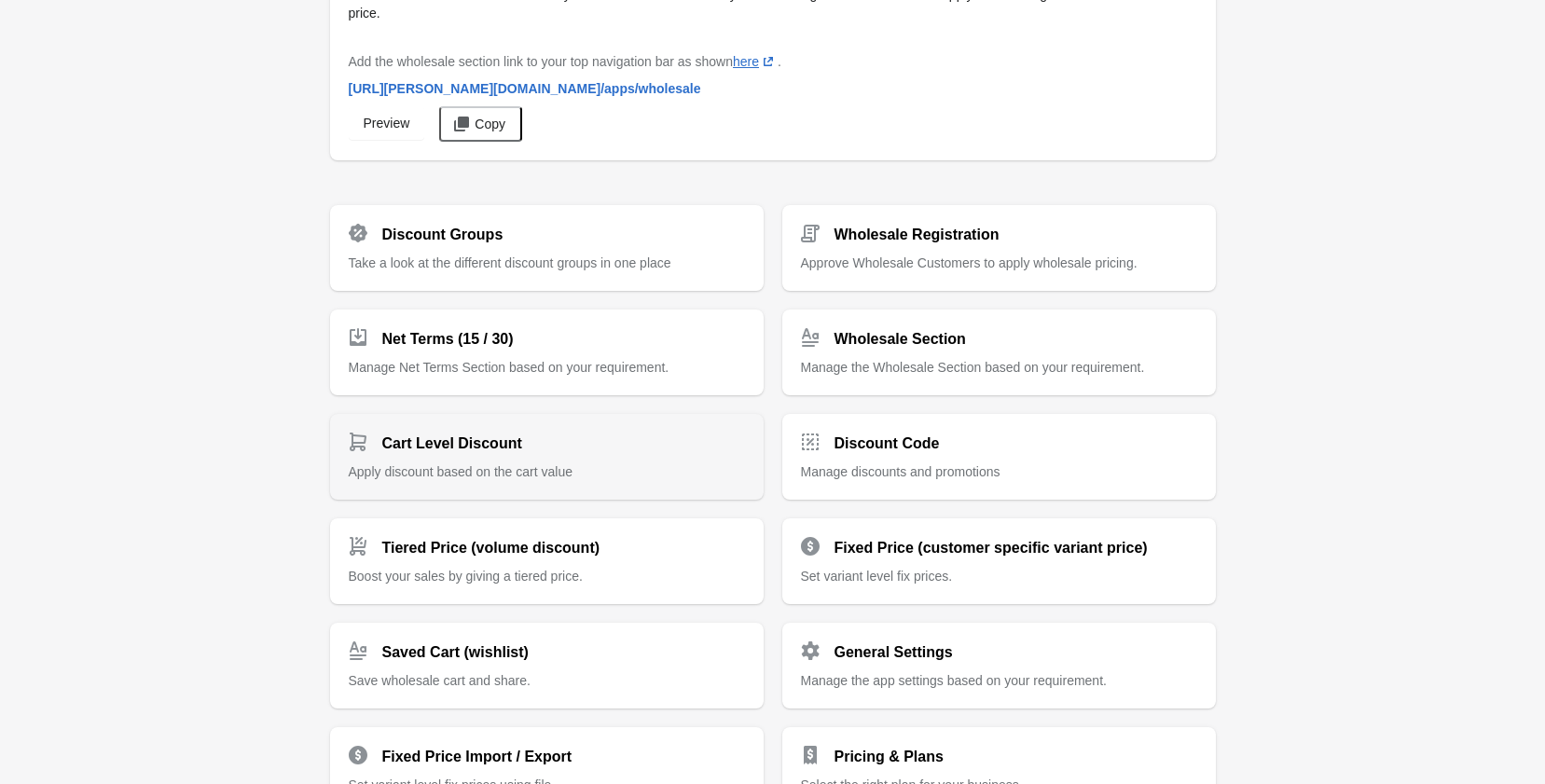
click at [532, 440] on div "Cart Level Discount" at bounding box center [539, 436] width 411 height 37
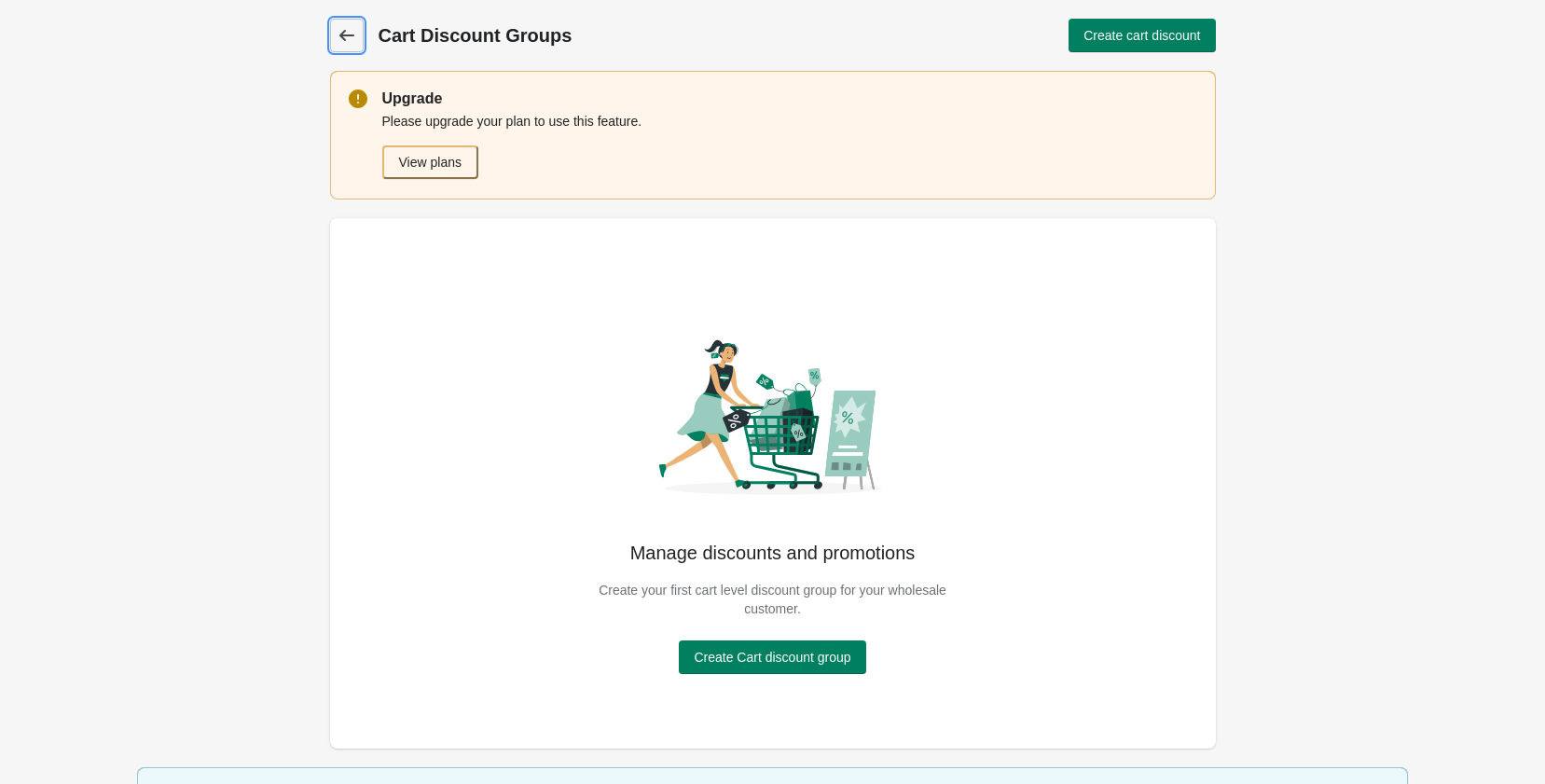
click at [343, 42] on icon at bounding box center [347, 35] width 19 height 19
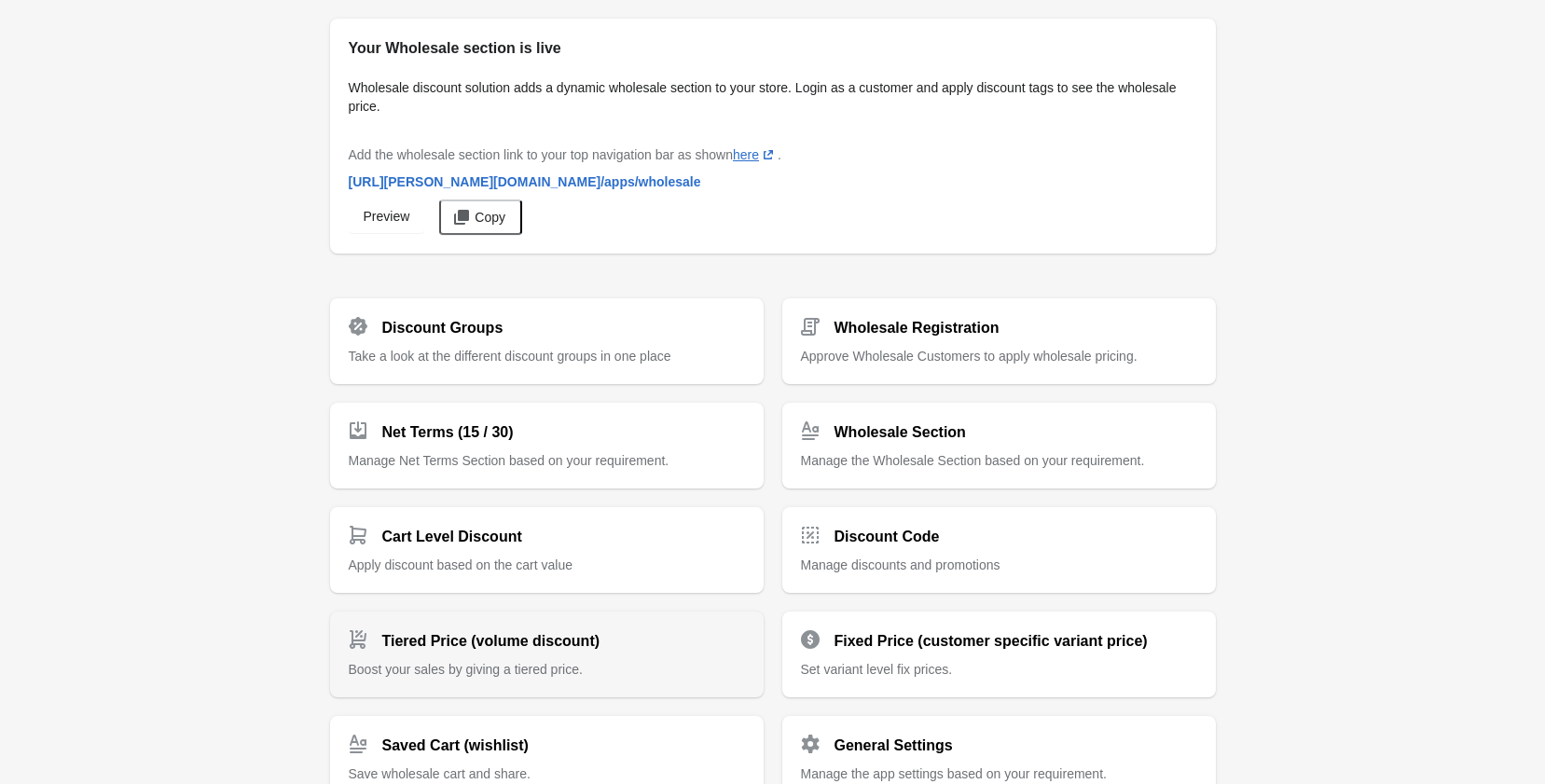
click at [531, 662] on span "Boost your sales by giving a tiered price." at bounding box center [466, 669] width 234 height 15
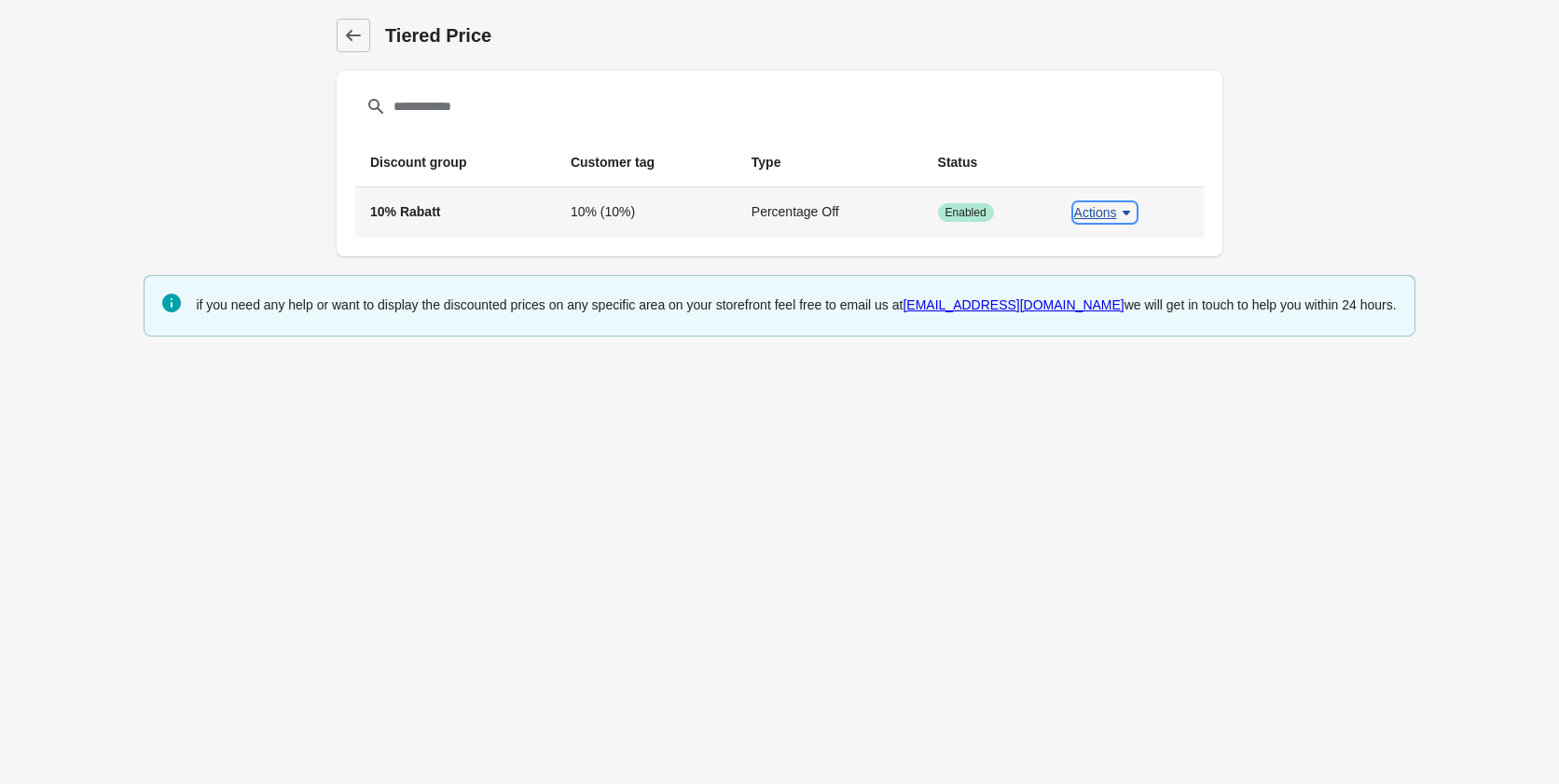
click at [1102, 213] on span "Actions" at bounding box center [1095, 212] width 43 height 15
click at [1092, 259] on span "Edit" at bounding box center [1102, 261] width 34 height 19
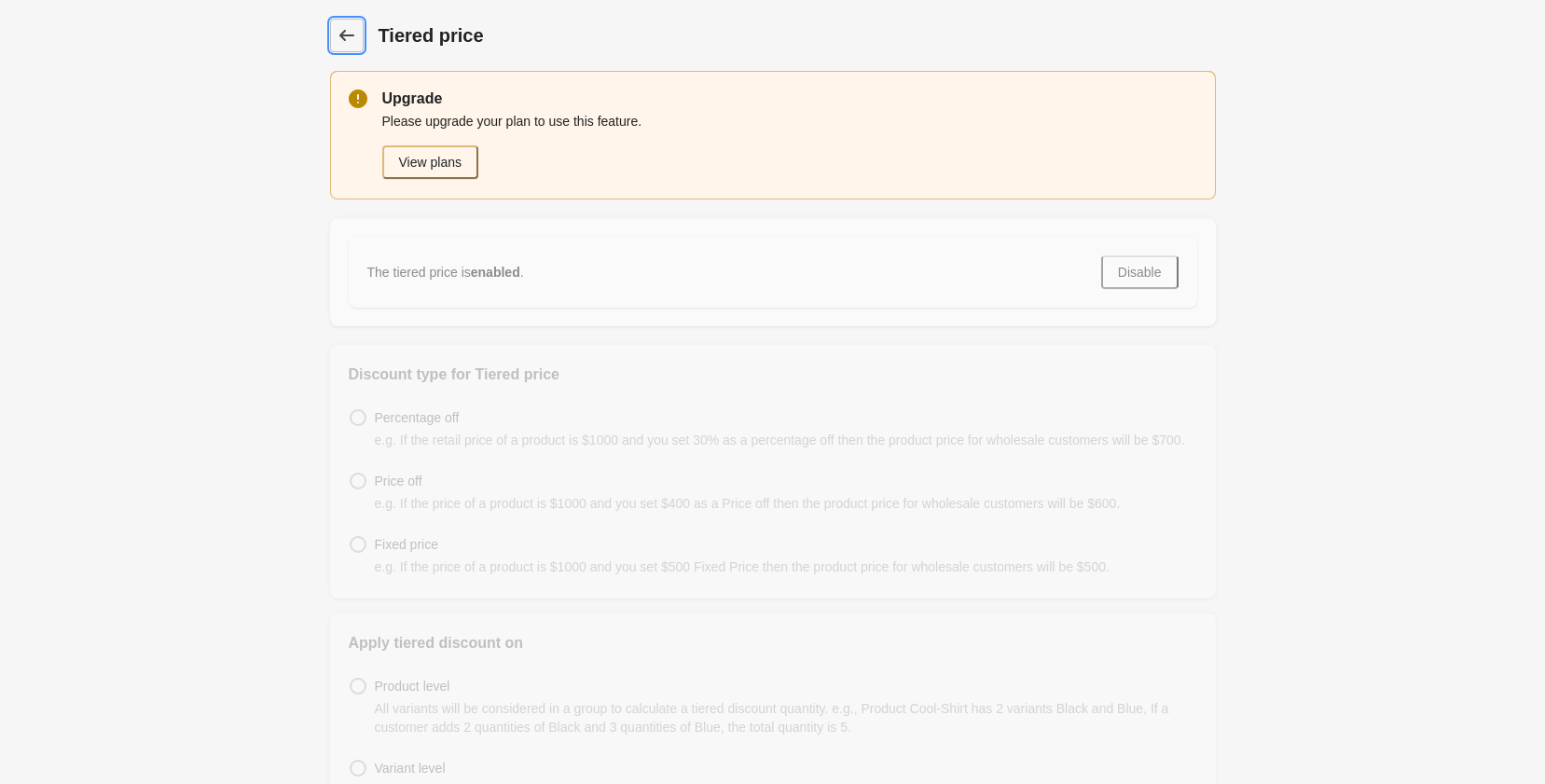
click at [338, 40] on icon at bounding box center [347, 35] width 19 height 19
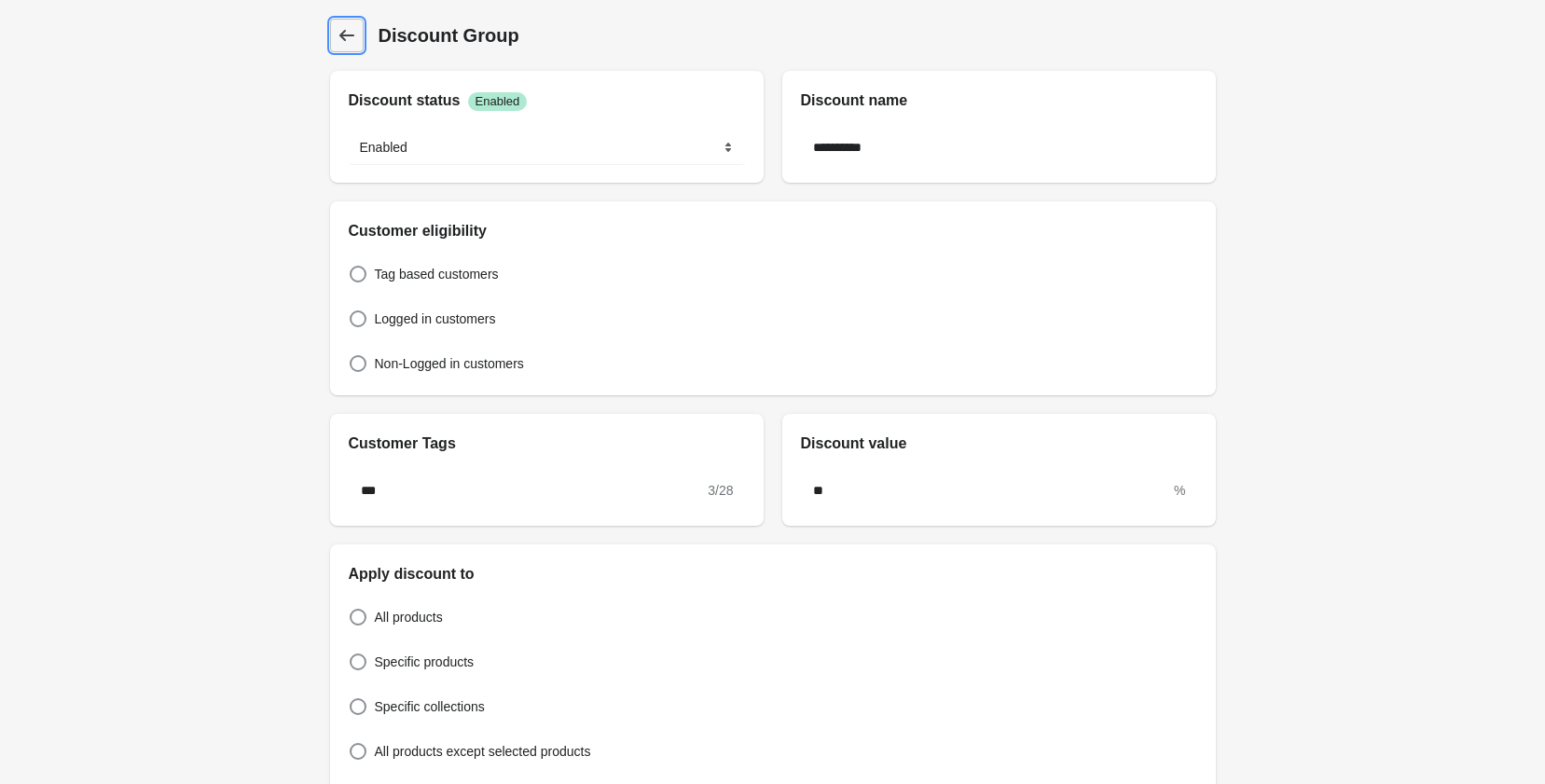
click at [346, 34] on icon at bounding box center [347, 35] width 19 height 19
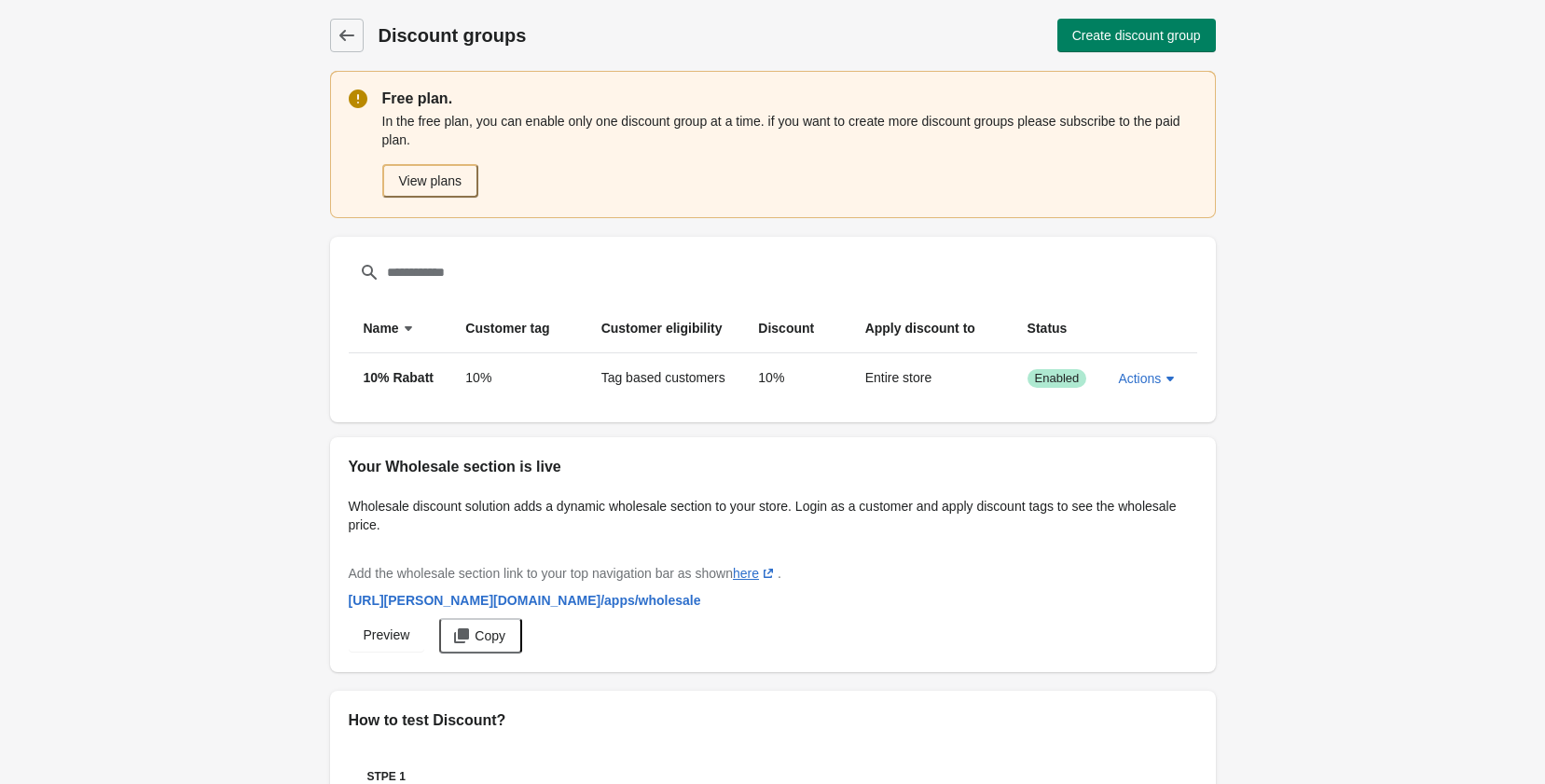
click at [358, 57] on div "Discount groups Discount groups Create discount group" at bounding box center [773, 35] width 886 height 71
click at [351, 46] on link "Discount groups" at bounding box center [347, 36] width 34 height 34
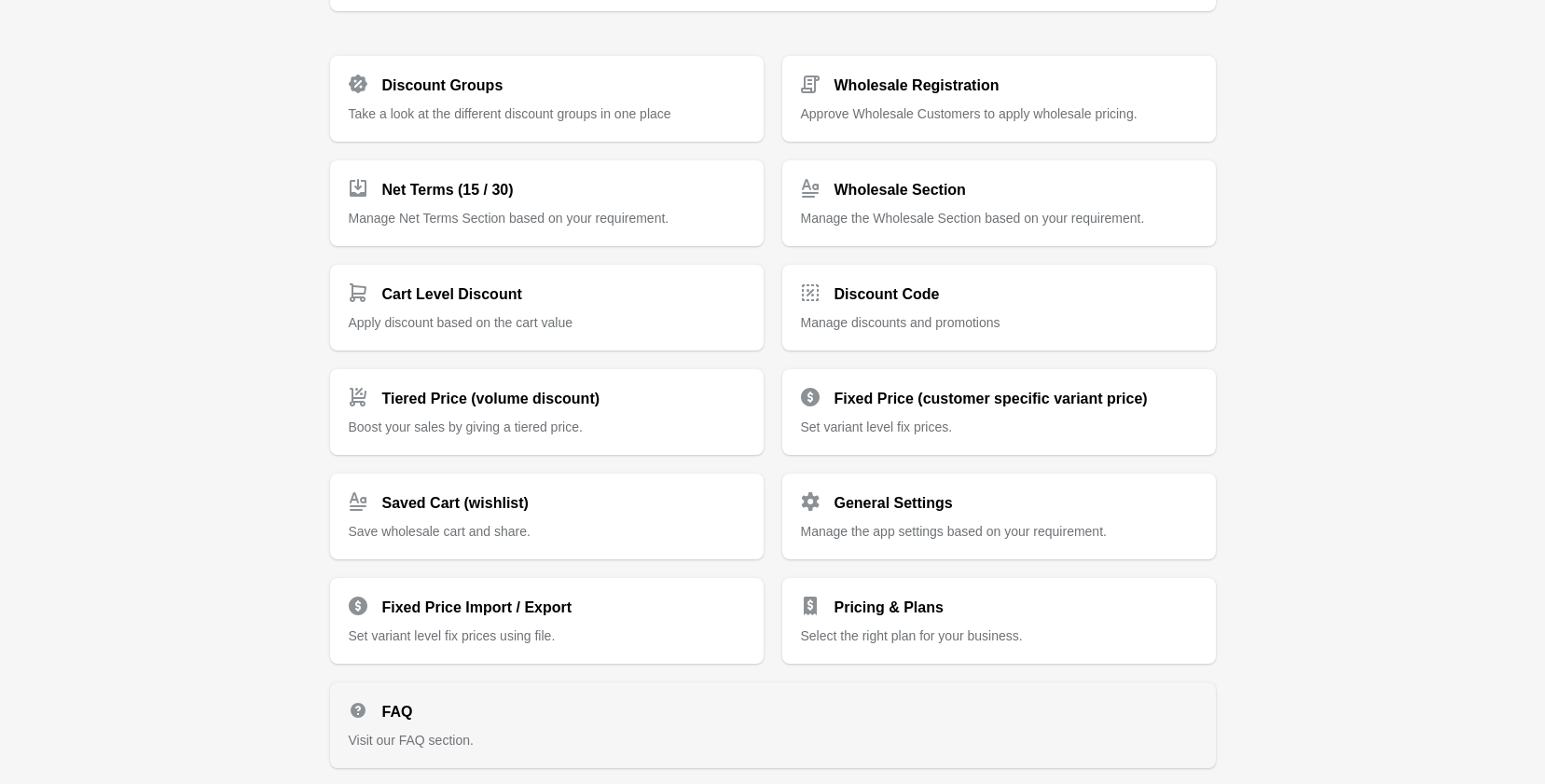
scroll to position [280, 0]
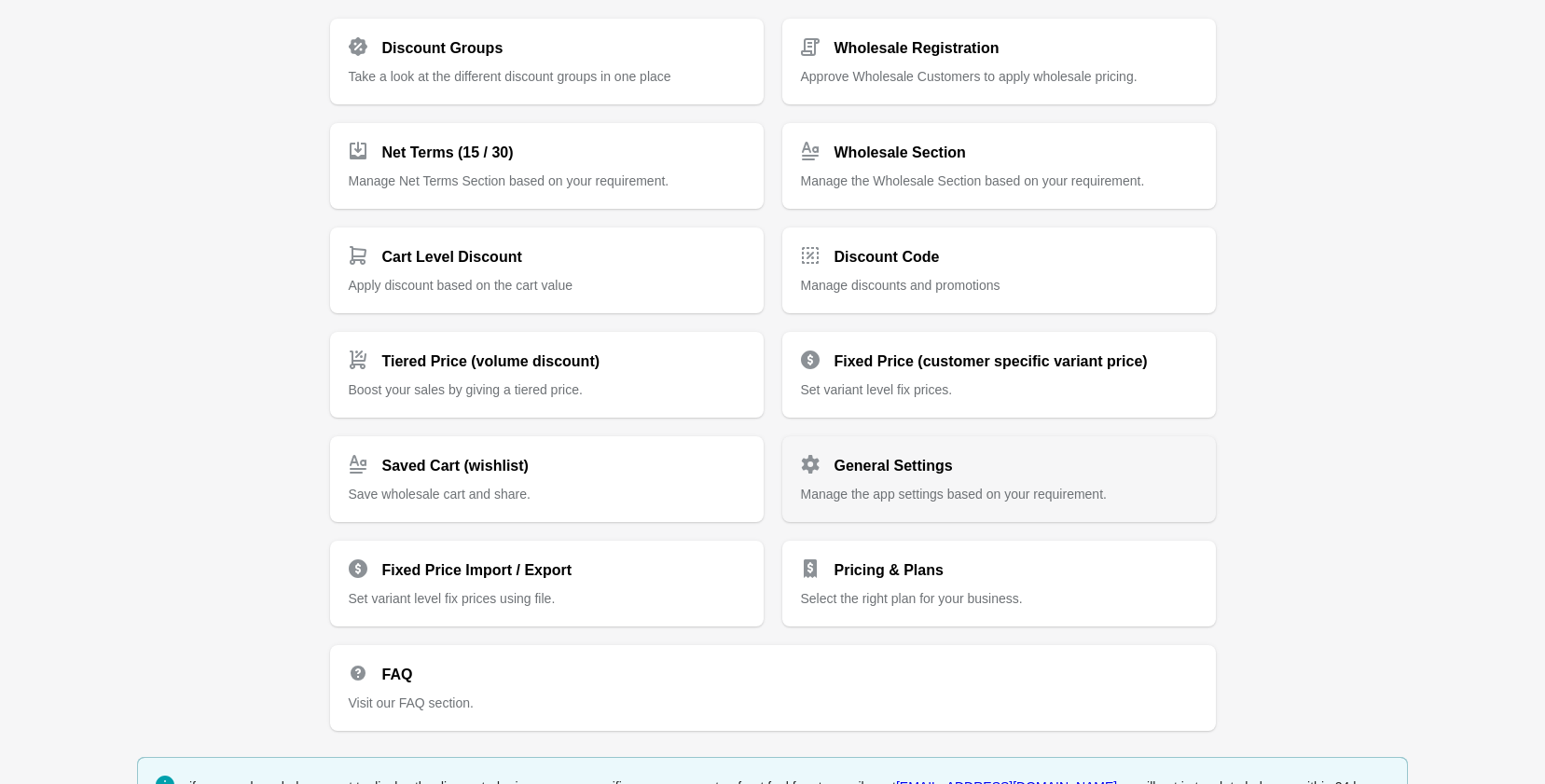
click at [866, 498] on span "Manage the app settings based on your requirement." at bounding box center [954, 494] width 306 height 15
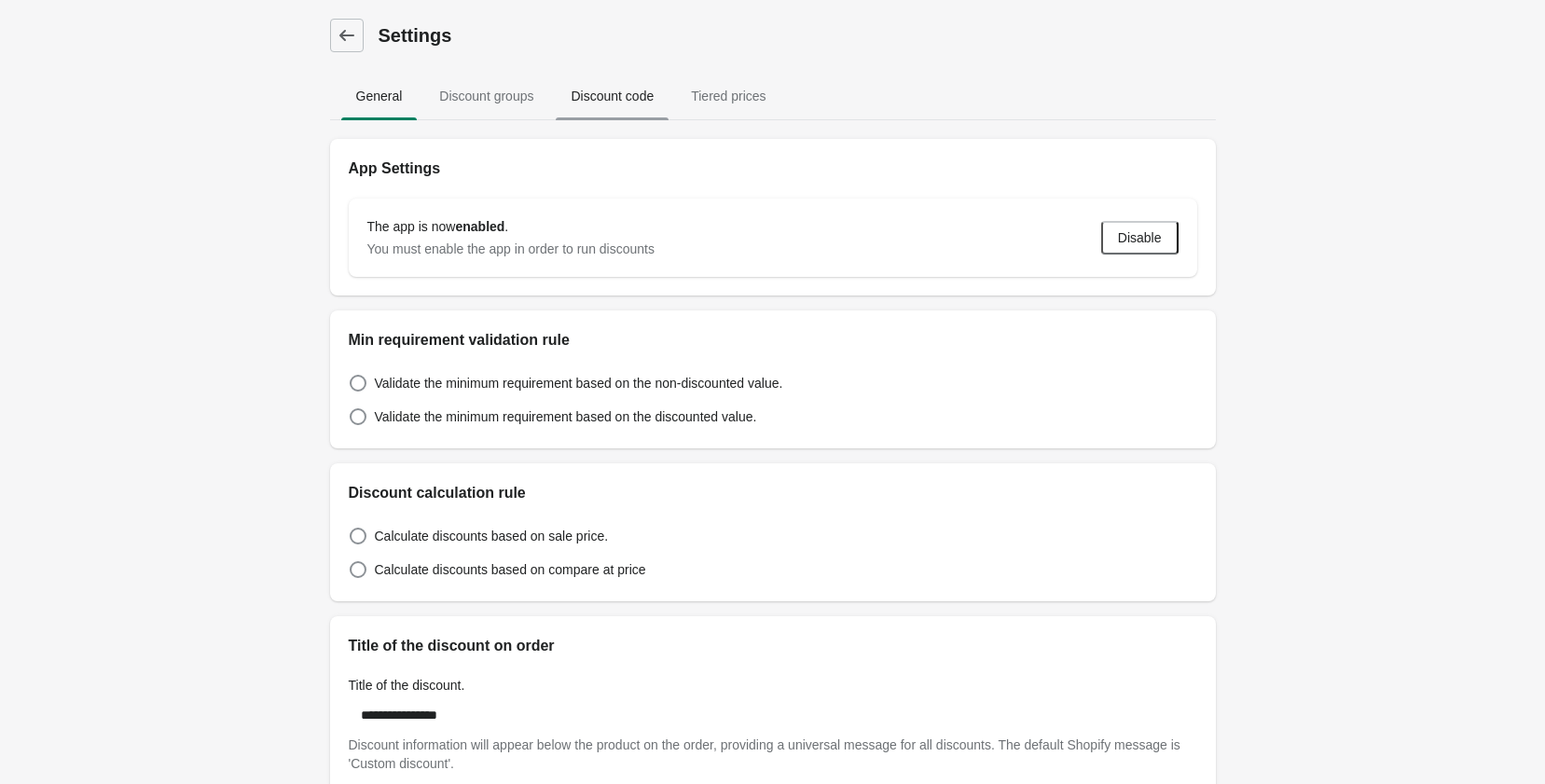
click at [609, 102] on span "Discount code" at bounding box center [612, 96] width 113 height 34
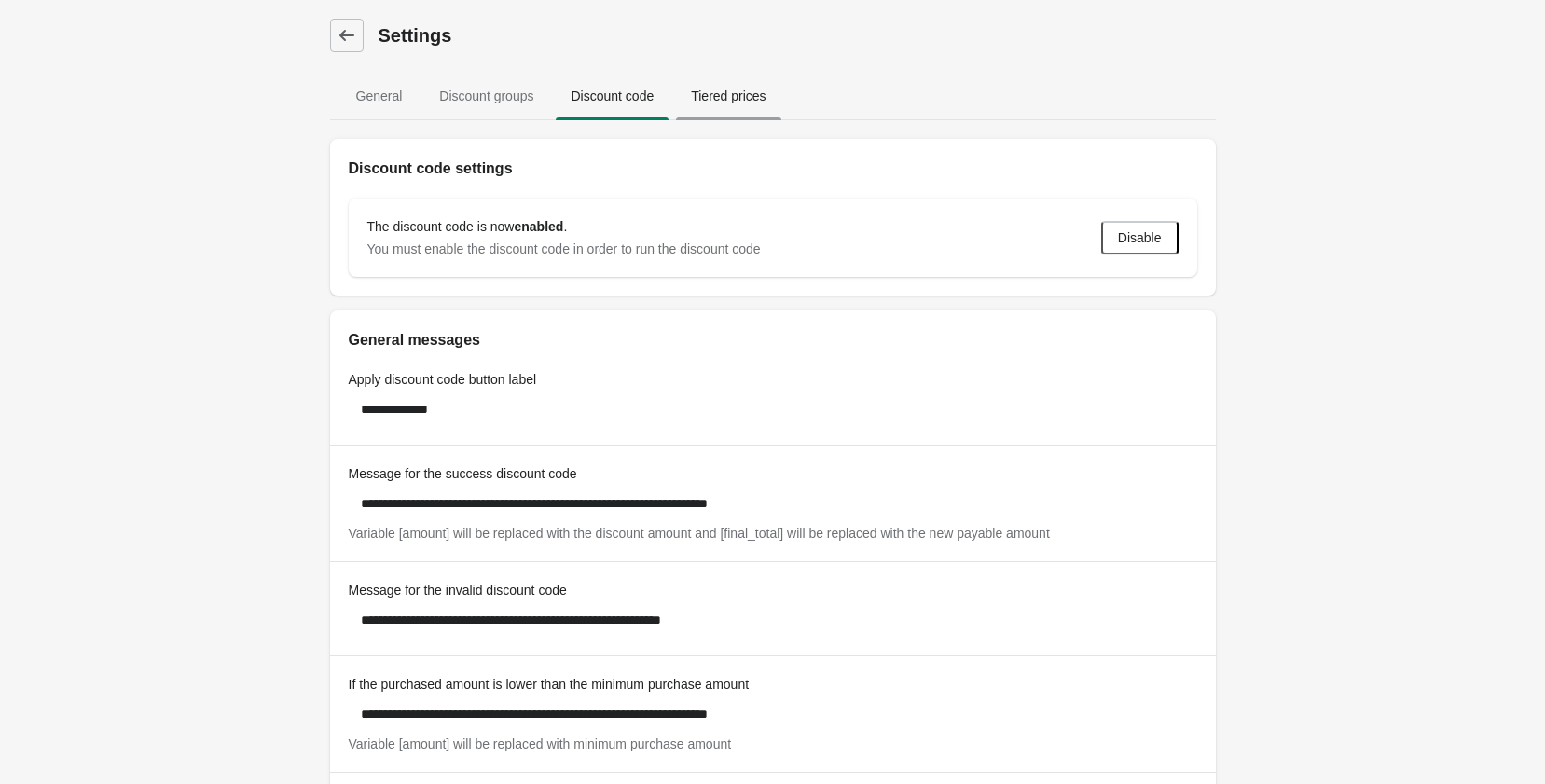
click at [723, 103] on span "Tiered prices" at bounding box center [728, 96] width 104 height 34
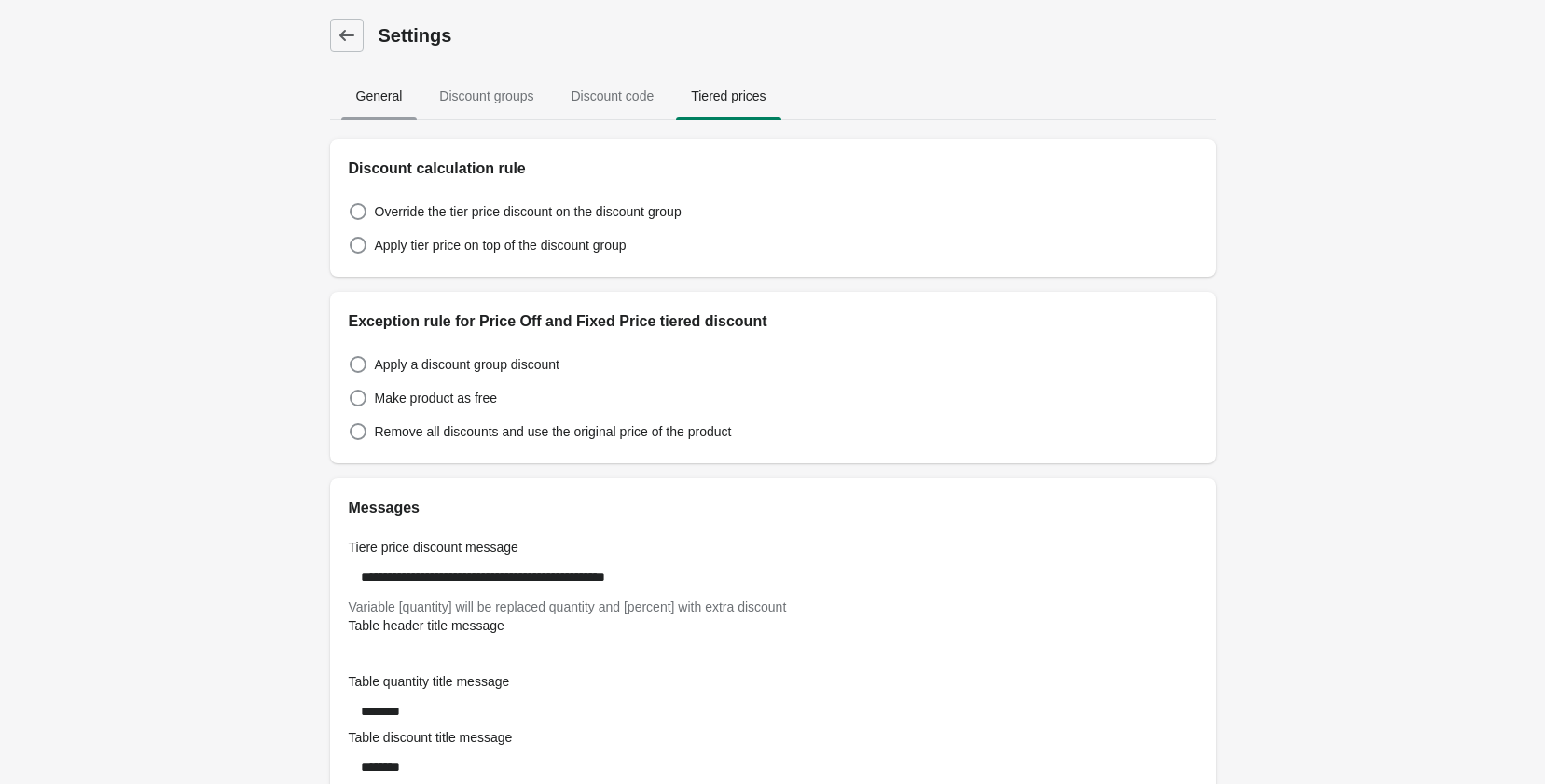
click at [360, 90] on span "General" at bounding box center [379, 96] width 76 height 34
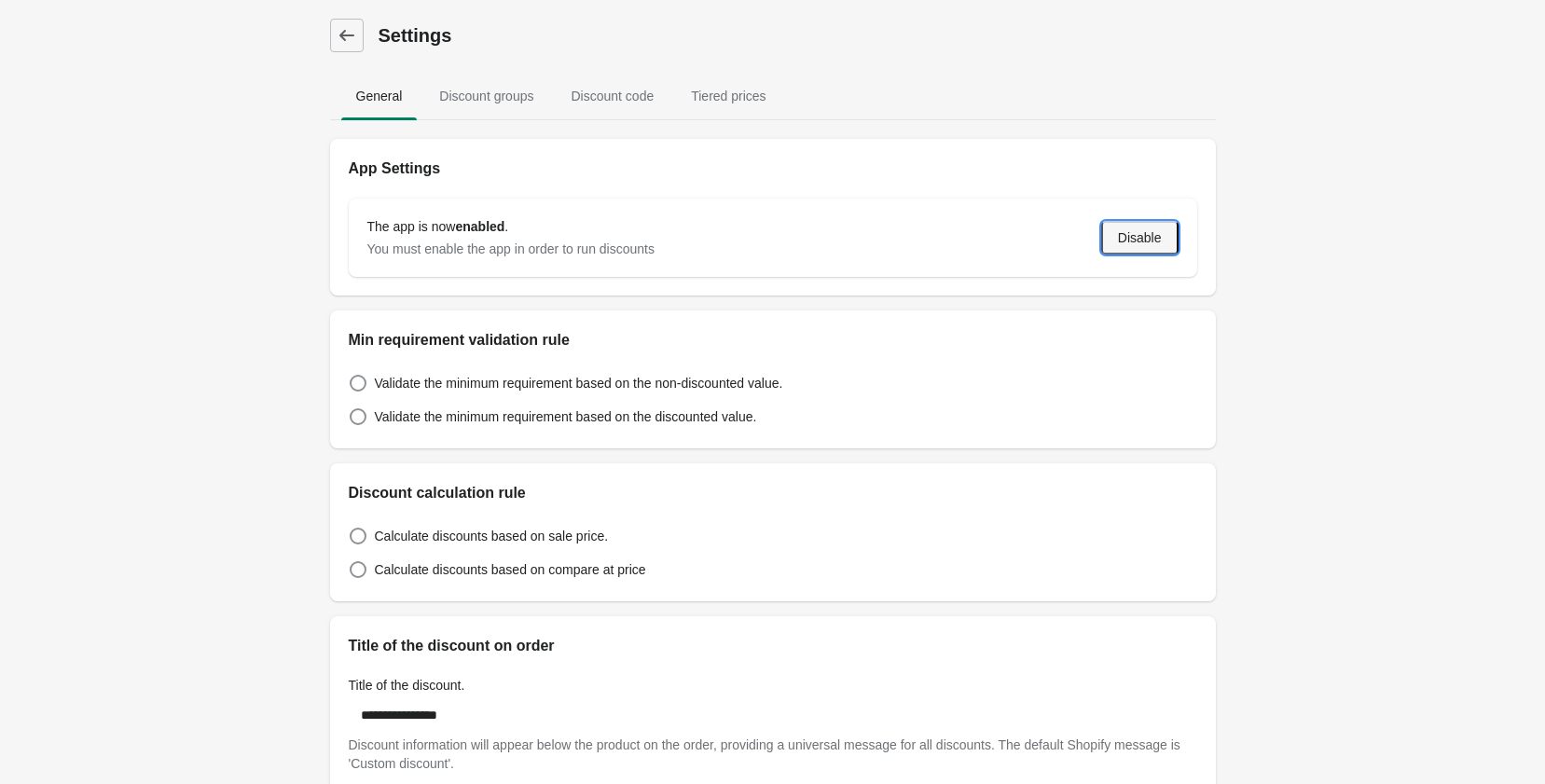
click at [1143, 241] on span "Disable" at bounding box center [1140, 237] width 44 height 15
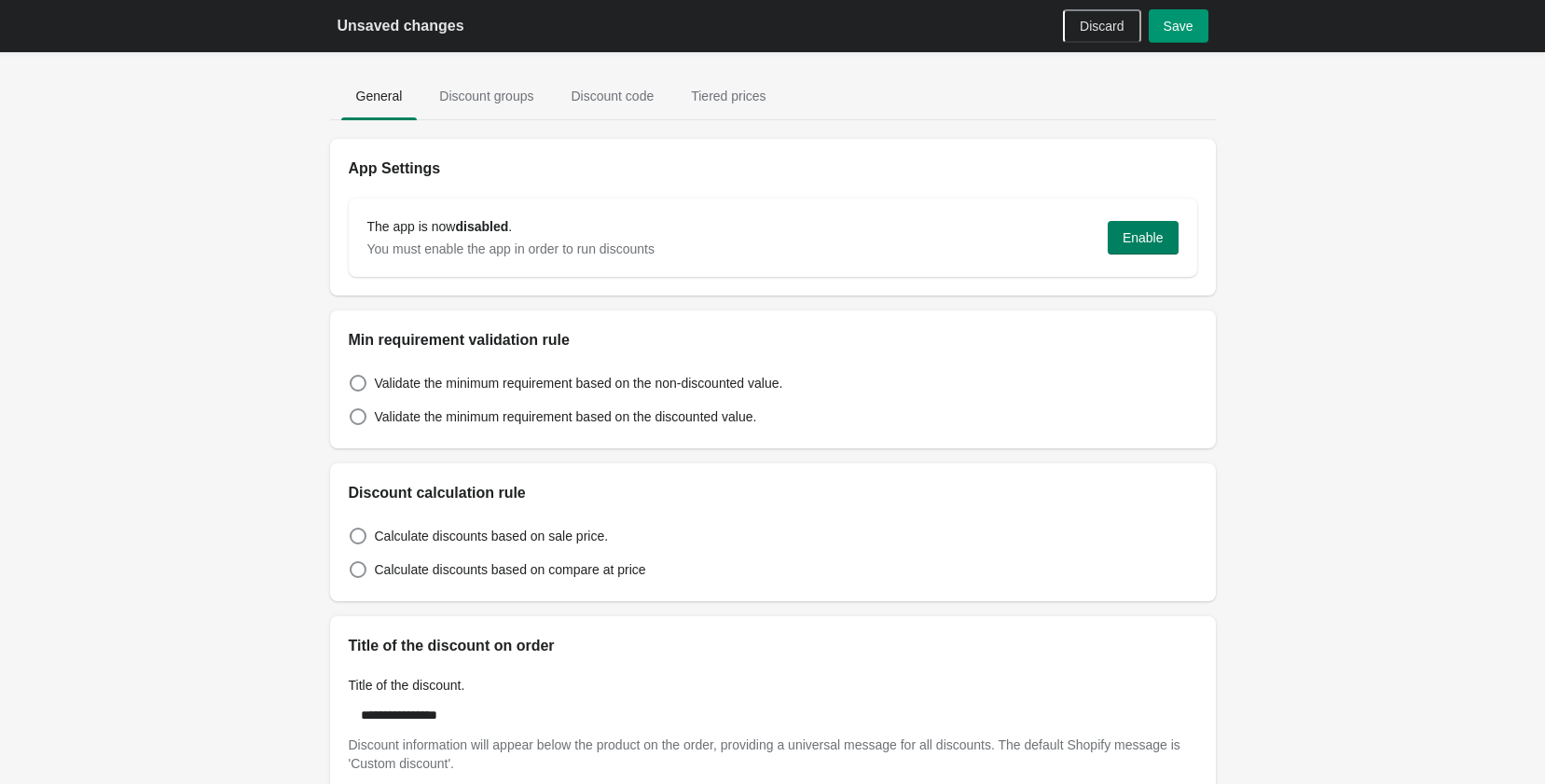
click at [1178, 25] on span "Save" at bounding box center [1179, 26] width 30 height 15
